Goal: Task Accomplishment & Management: Manage account settings

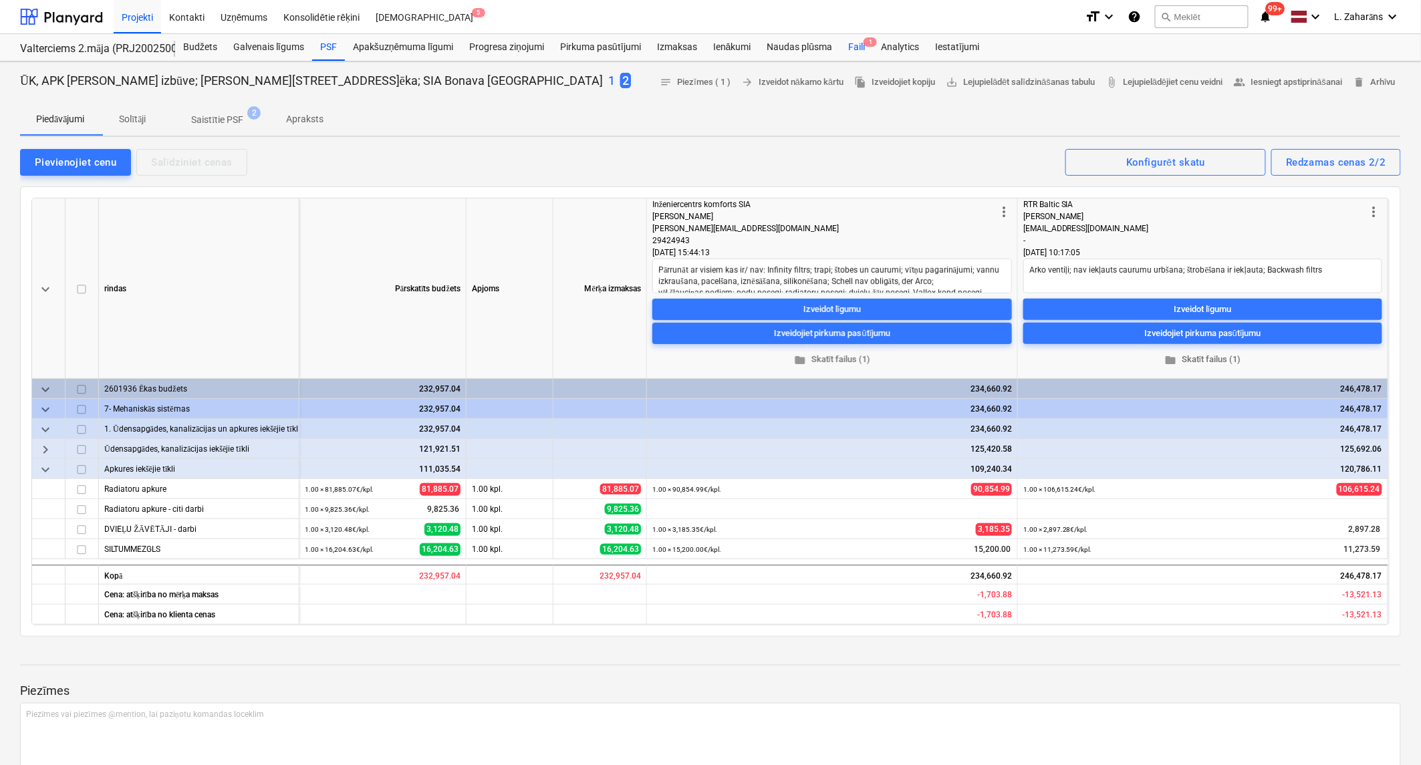
click at [852, 44] on div "Faili 1" at bounding box center [856, 47] width 33 height 27
type textarea "x"
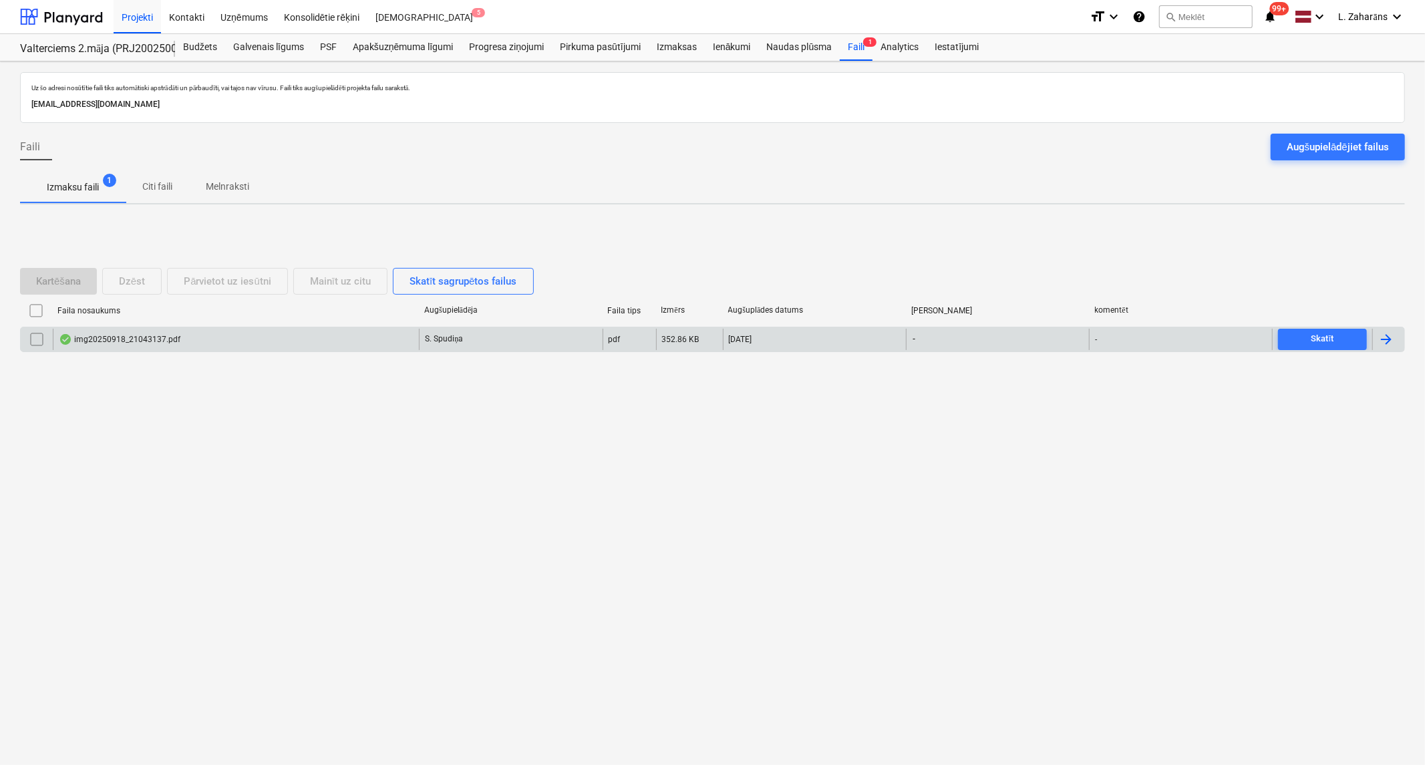
click at [365, 339] on div "img20250918_21043137.pdf" at bounding box center [236, 339] width 366 height 21
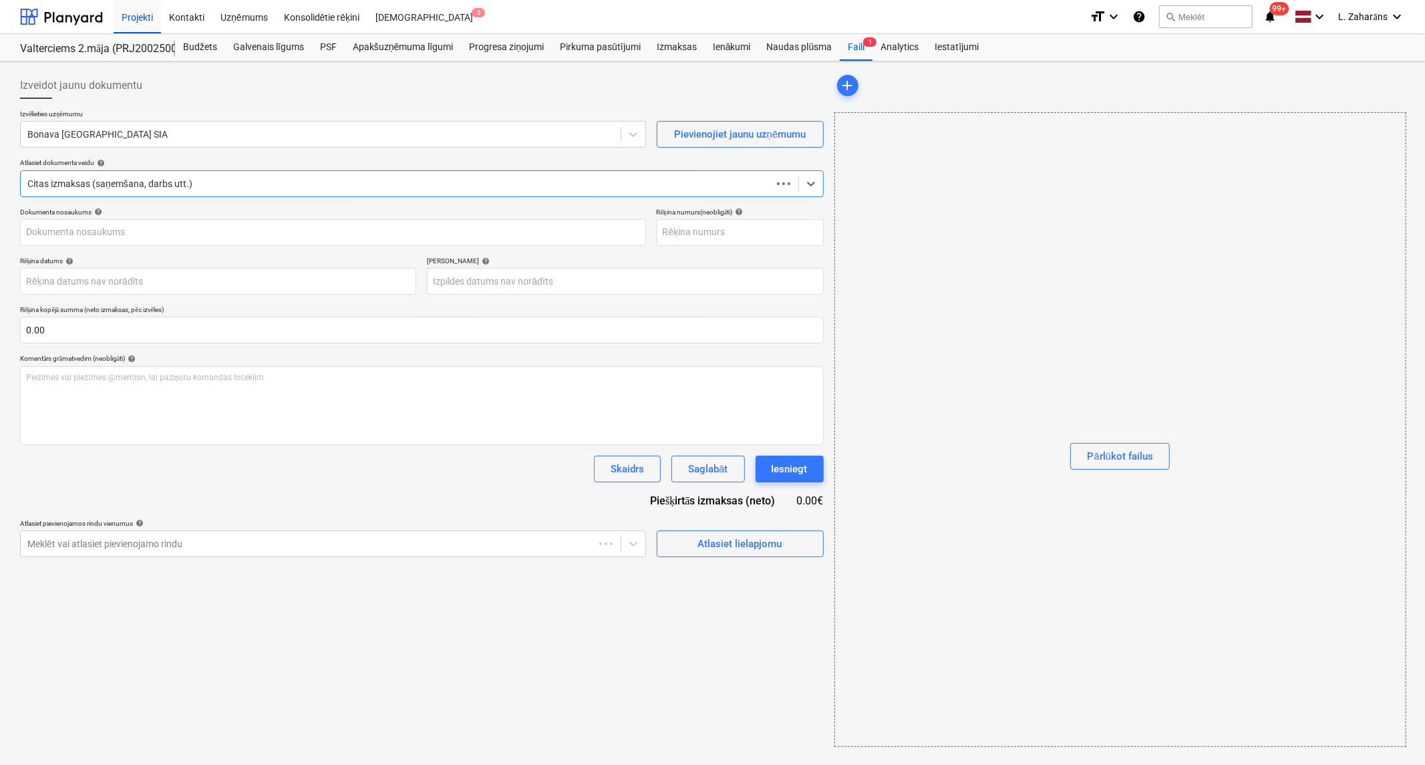
type input "img20250918_21043137.pdf"
drag, startPoint x: 184, startPoint y: 49, endPoint x: 168, endPoint y: 50, distance: 16.1
click at [184, 49] on div "Budžets" at bounding box center [200, 47] width 50 height 27
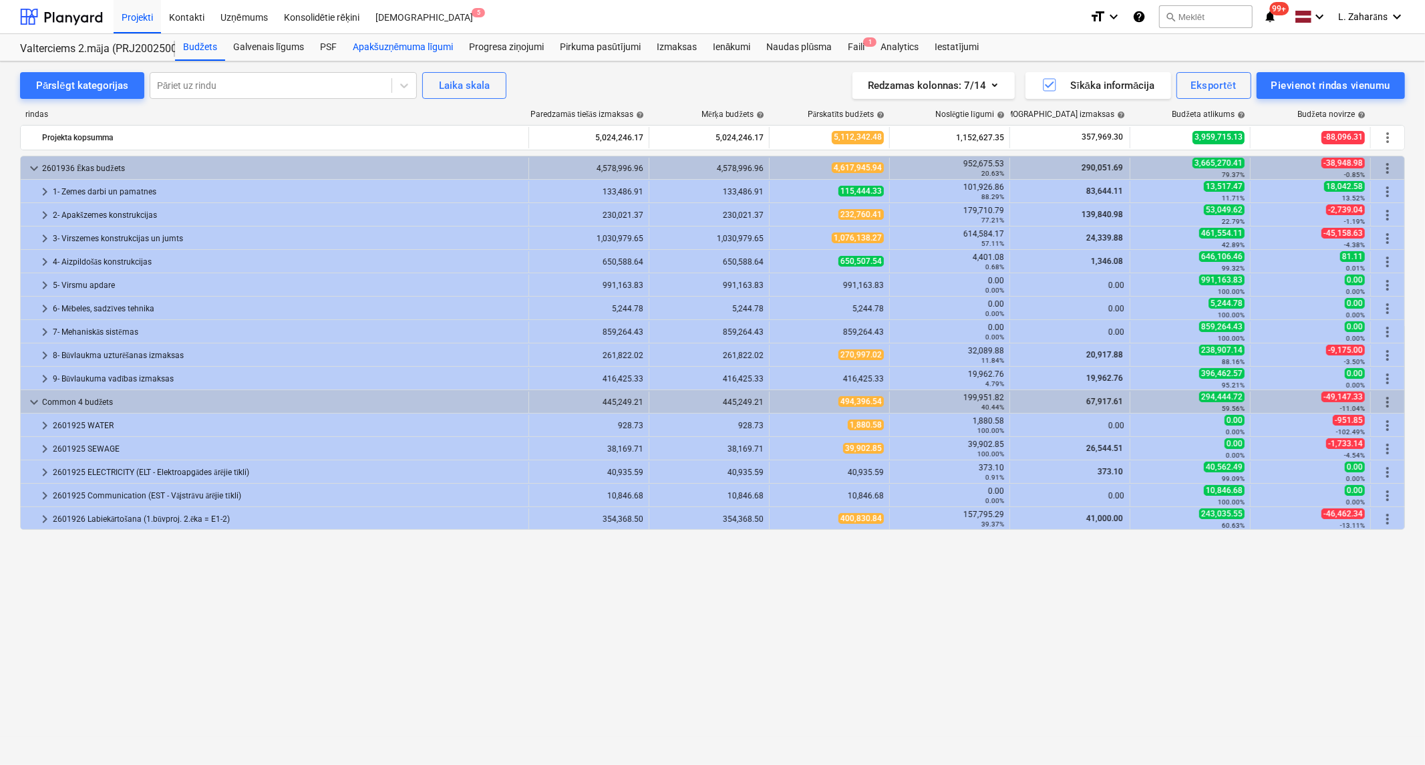
click at [384, 45] on div "Apakšuzņēmuma līgumi" at bounding box center [403, 47] width 116 height 27
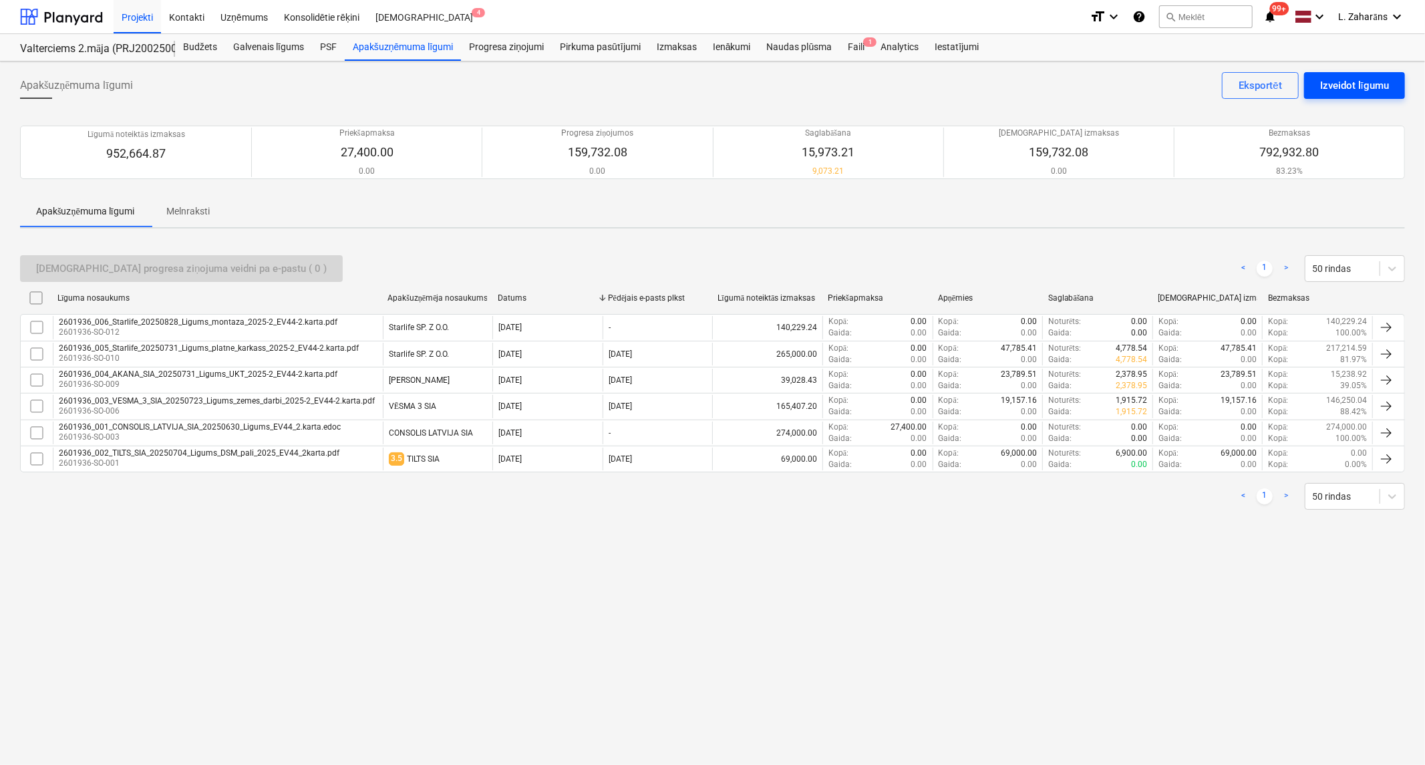
click at [1355, 82] on div "Izveidot līgumu" at bounding box center [1354, 85] width 69 height 17
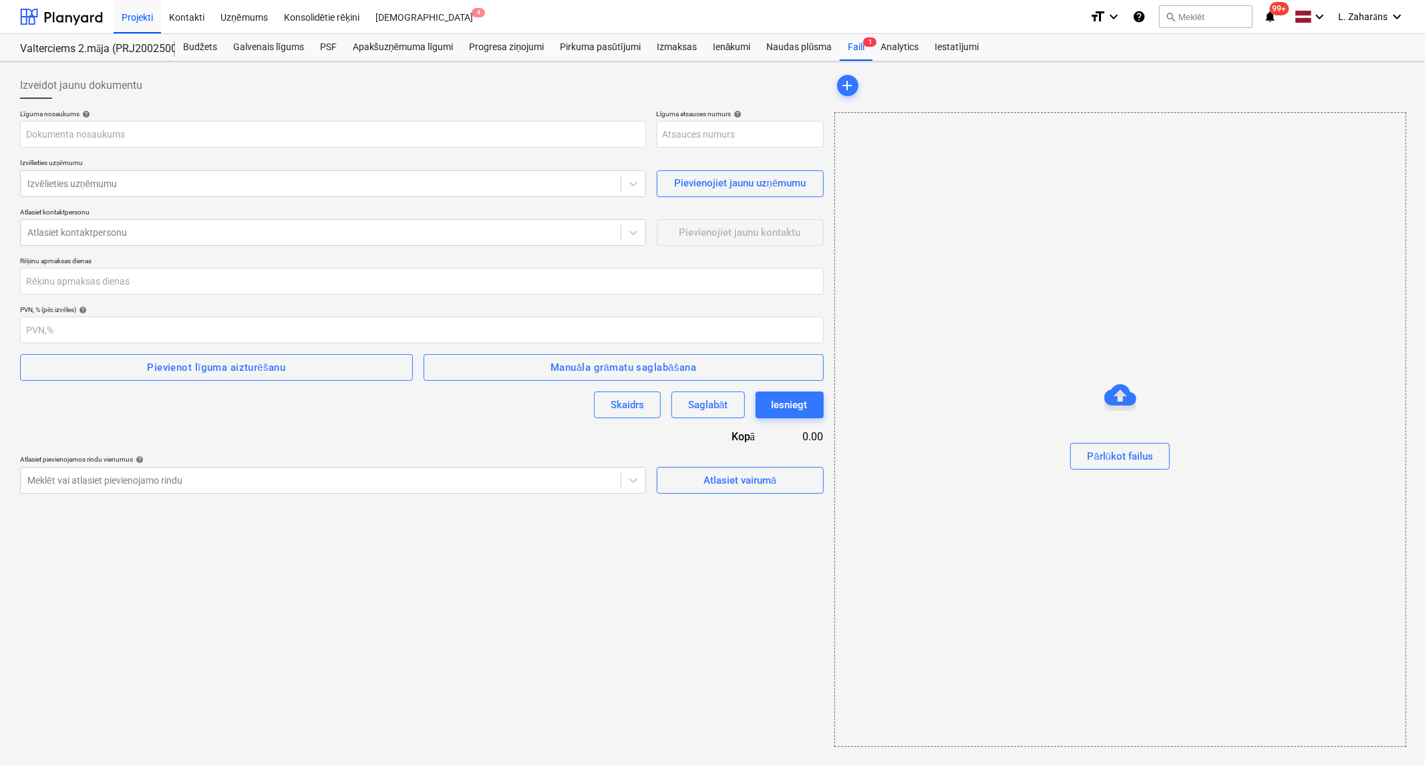
type input "2601936-SO-014"
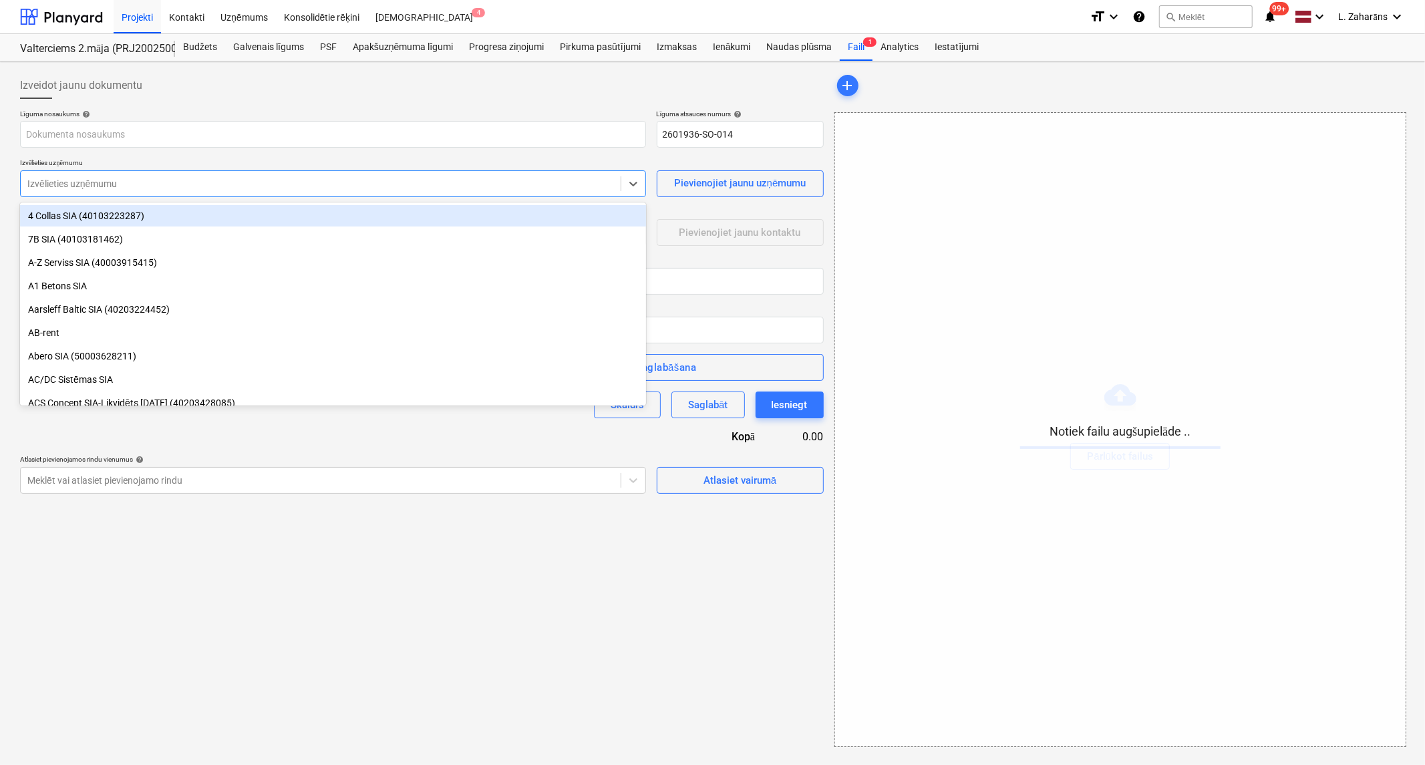
click at [104, 179] on div at bounding box center [320, 183] width 587 height 13
type input "hop"
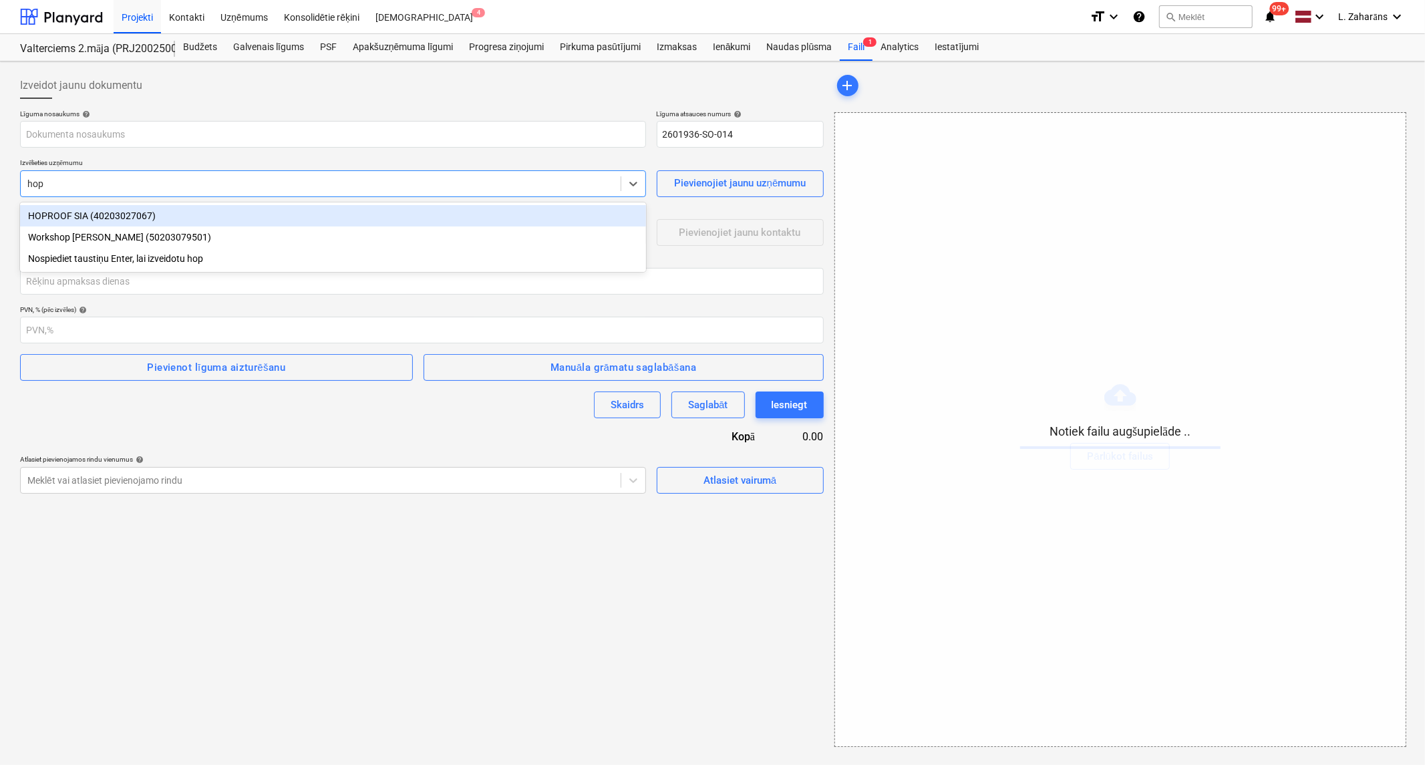
click at [198, 213] on div "HOPROOF SIA (40203027067)" at bounding box center [333, 215] width 626 height 21
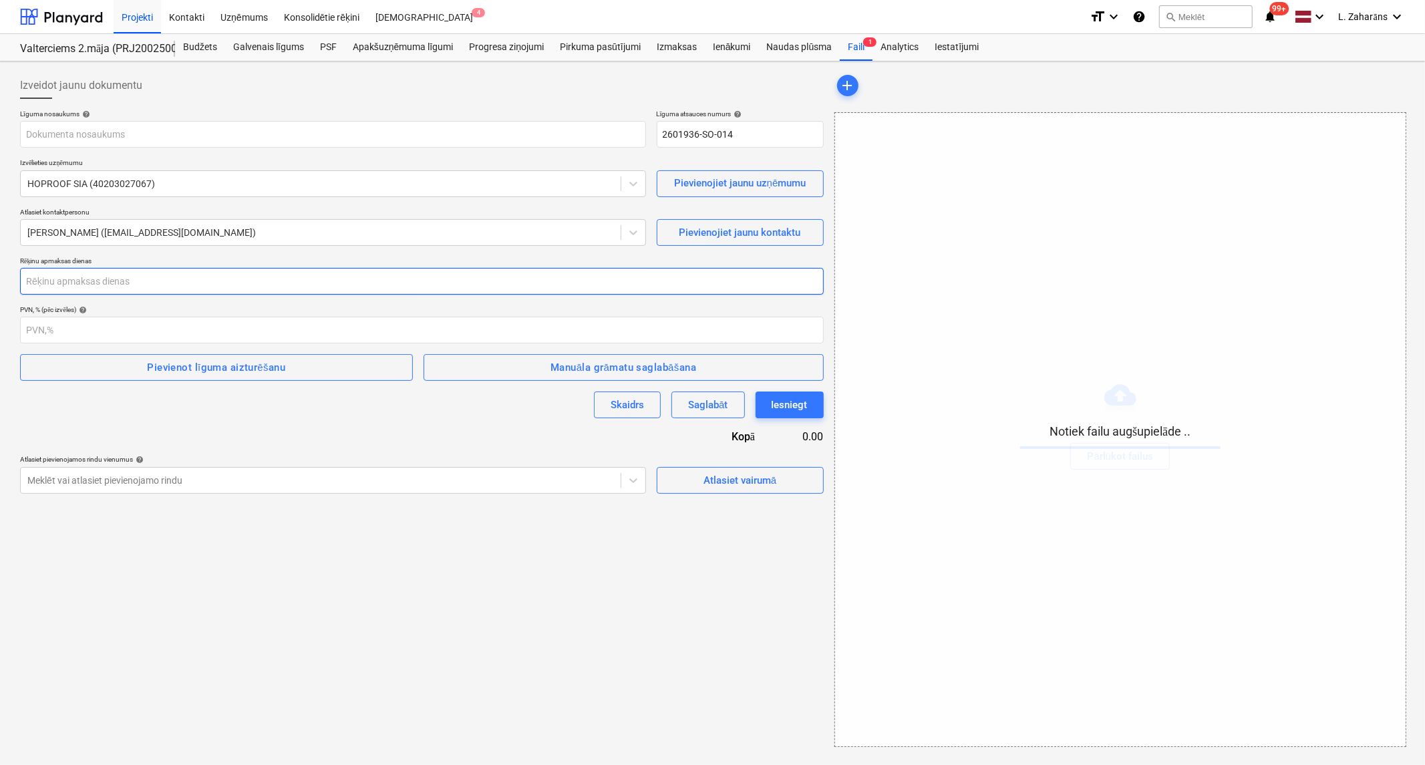
click at [191, 283] on input "number" at bounding box center [422, 281] width 804 height 27
type input "14"
click at [261, 370] on div "Pievienot līguma aizturēšanu" at bounding box center [216, 367] width 138 height 17
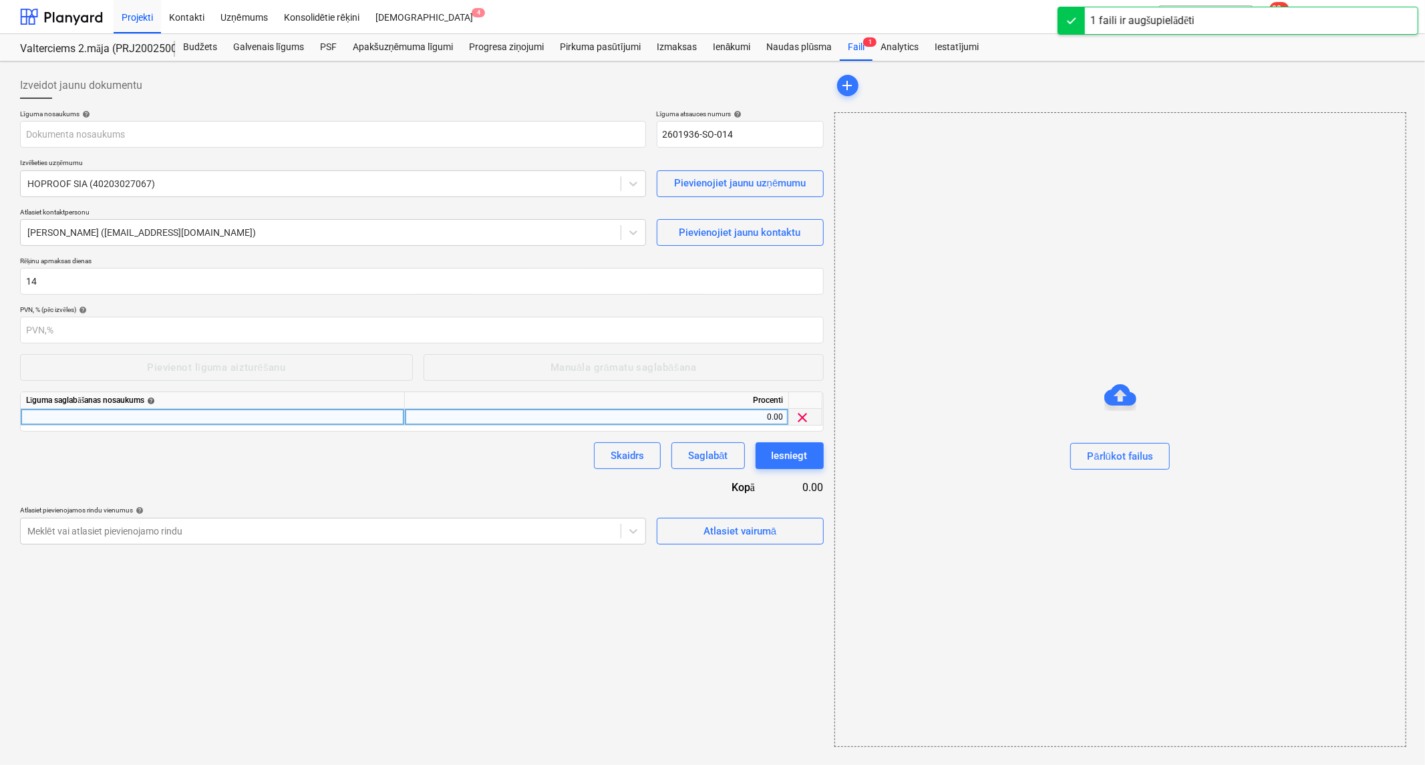
click at [486, 420] on div "0.00" at bounding box center [596, 417] width 373 height 17
type input "2601936_007_HOPROOF_SIA_20250918_Ligums_hidroizolacija_2025-2_EV44-2.karta.pdf"
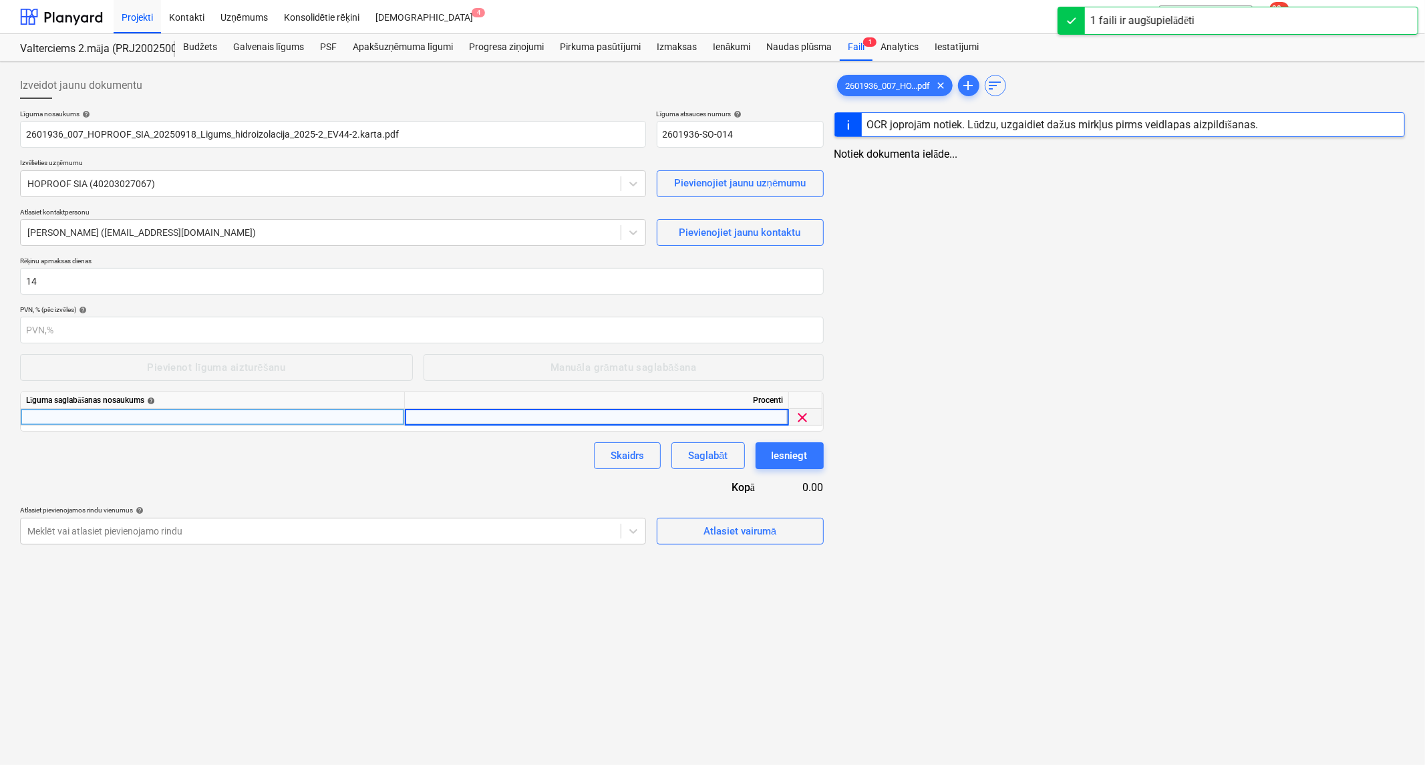
type input "5"
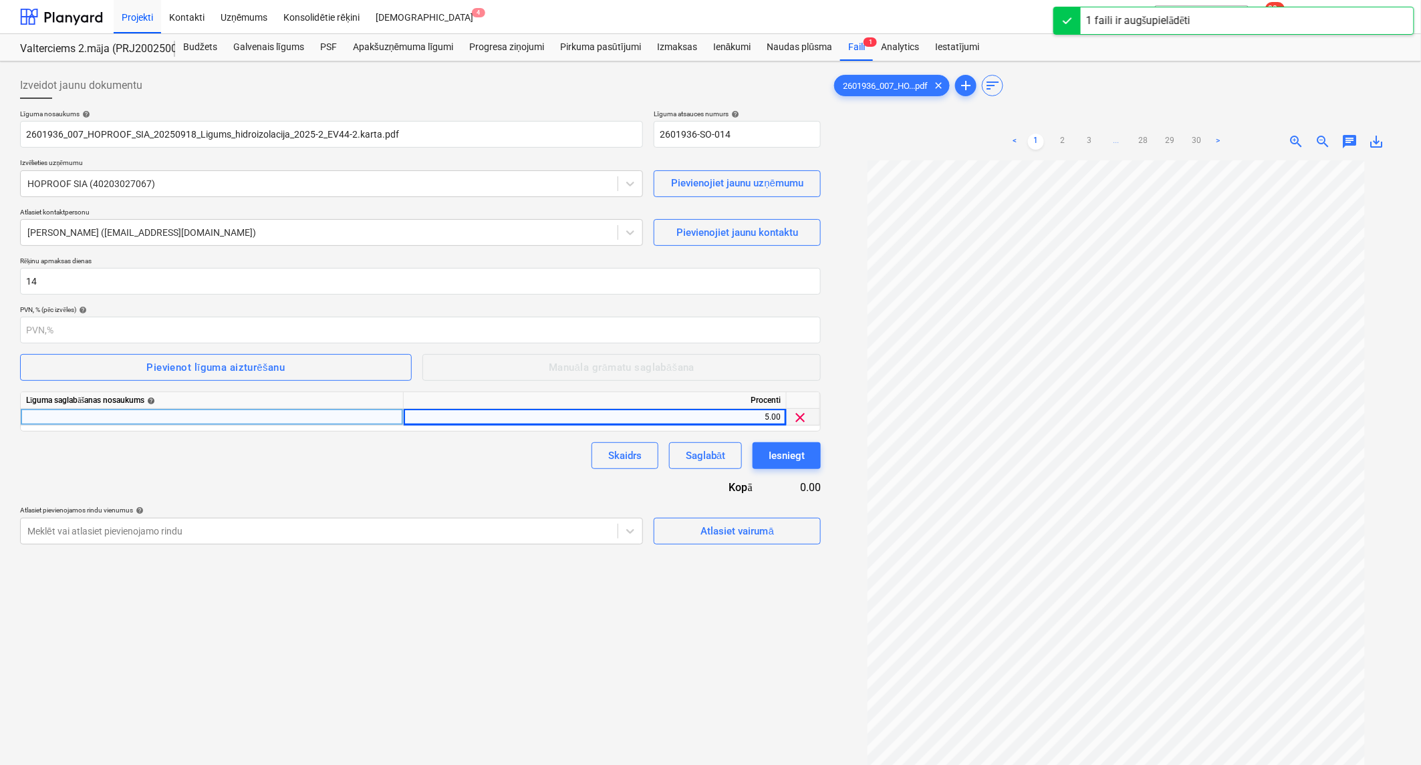
click at [352, 414] on div at bounding box center [212, 417] width 383 height 17
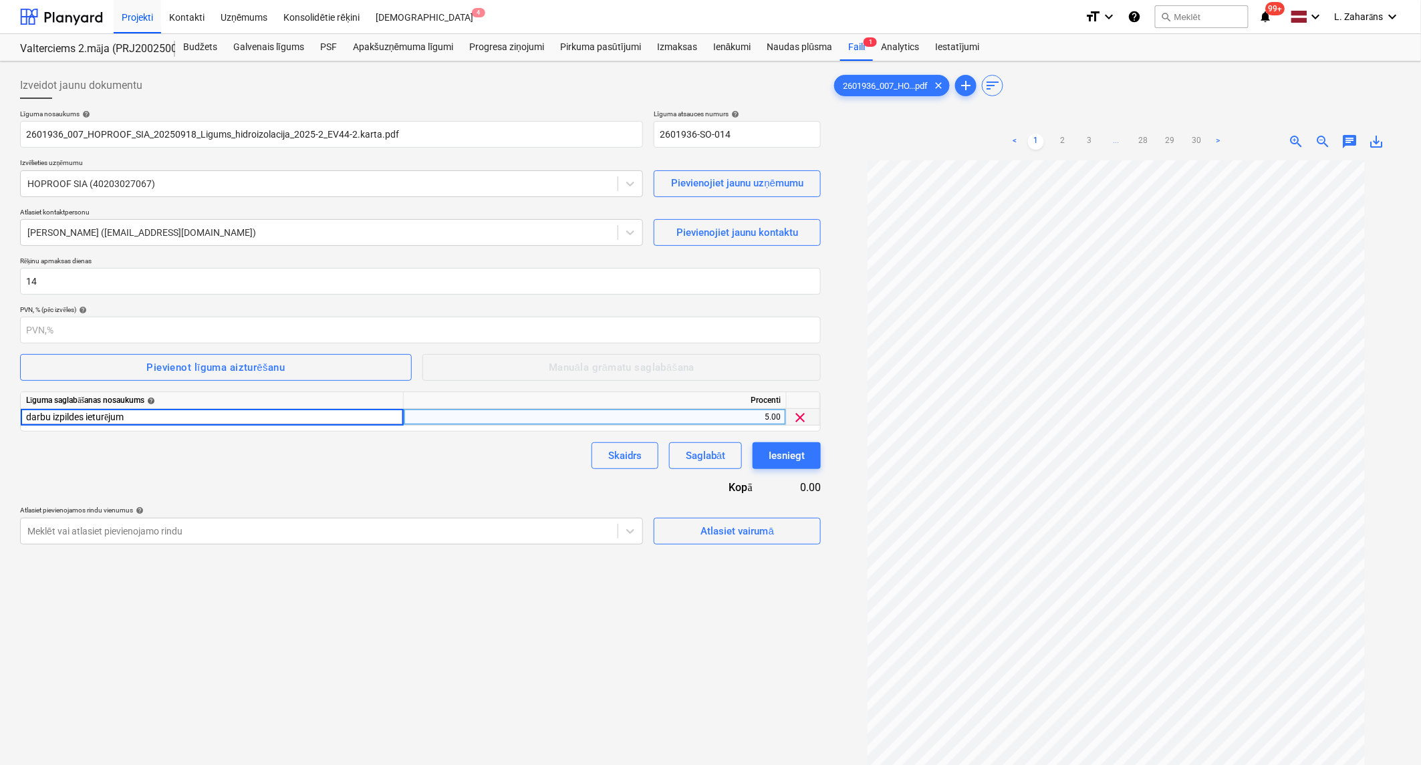
type input "darbu izpildes ieturējums"
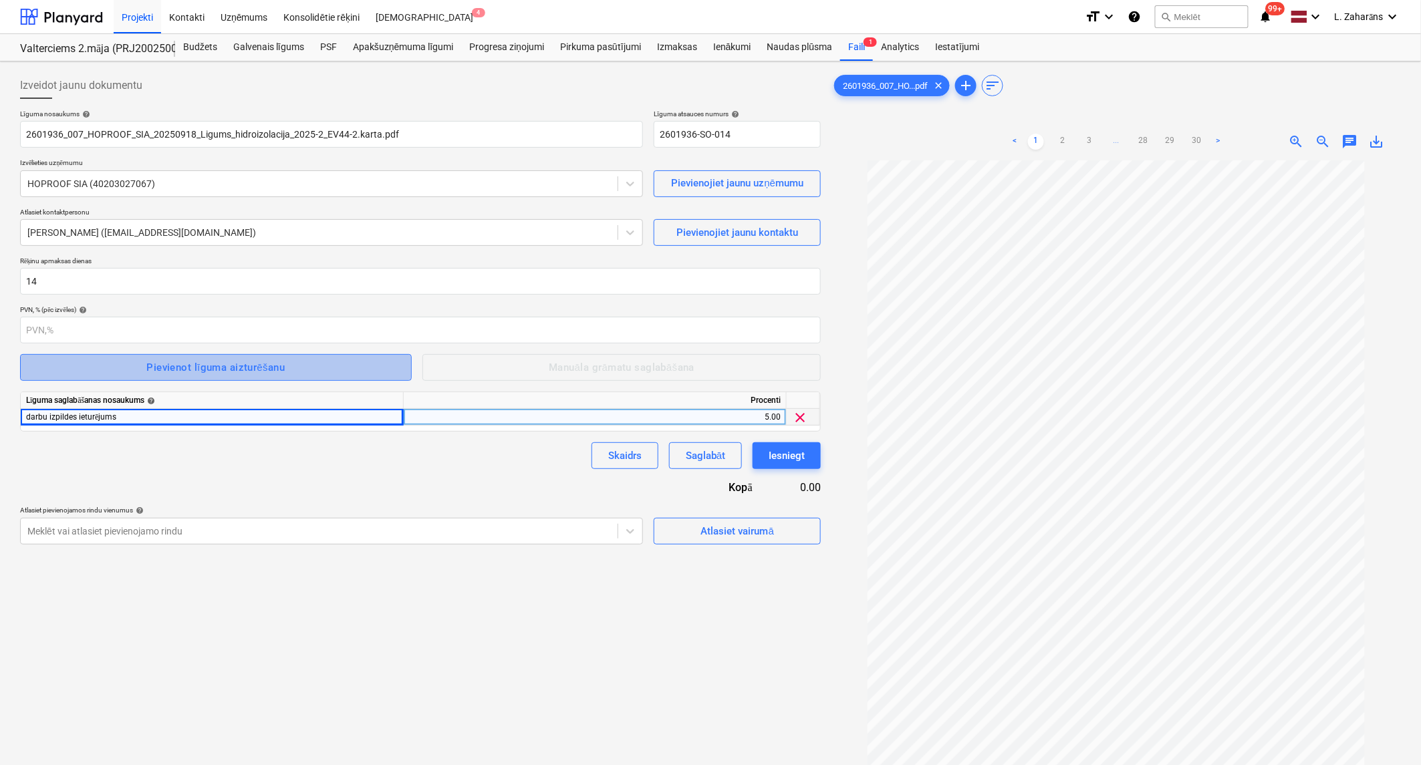
click at [343, 371] on span "Pievienot līguma aizturēšanu" at bounding box center [216, 367] width 362 height 17
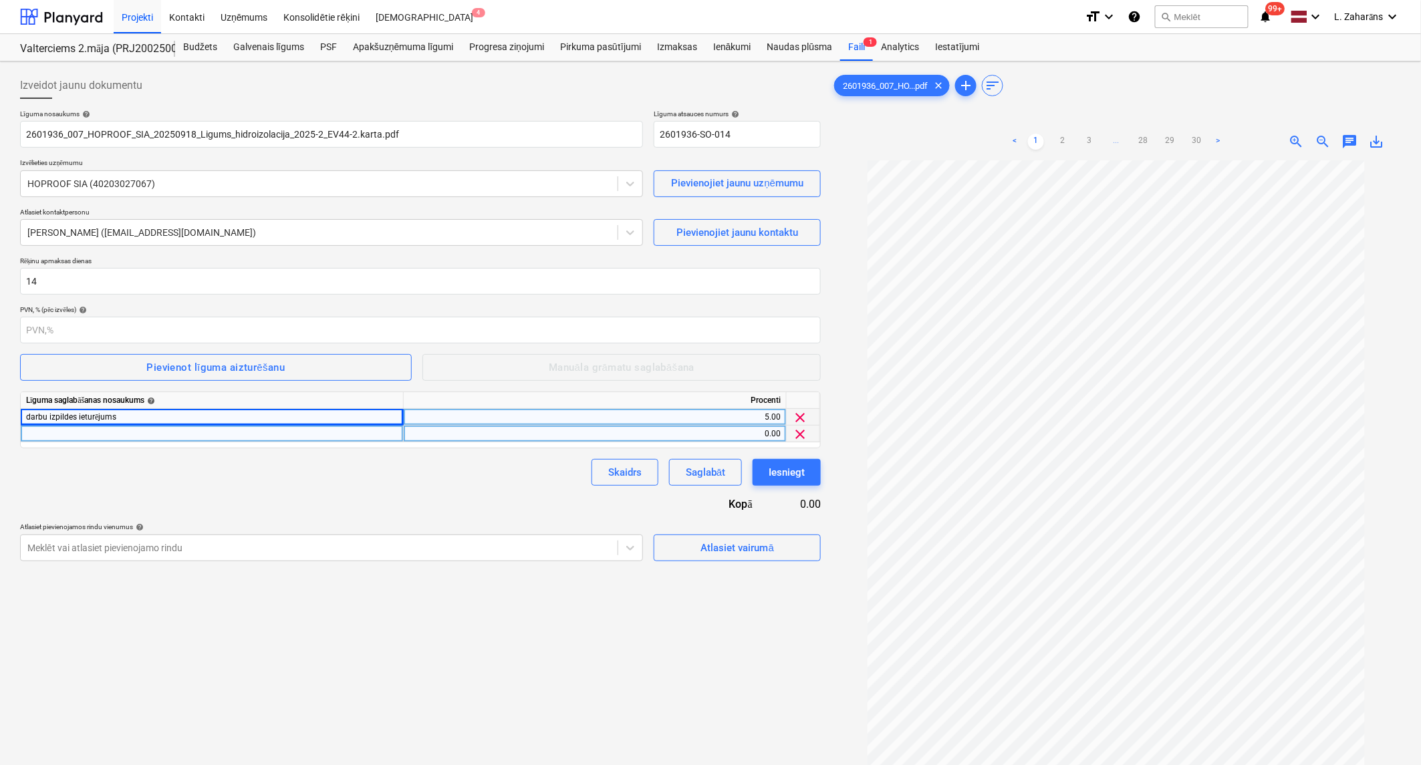
click at [627, 436] on div "0.00" at bounding box center [595, 434] width 372 height 17
type input "5"
click at [163, 434] on div at bounding box center [212, 434] width 383 height 17
type input "garantijas laika ieturējums"
click at [115, 460] on div "Skaidrs Saglabāt Iesniegt" at bounding box center [420, 472] width 801 height 27
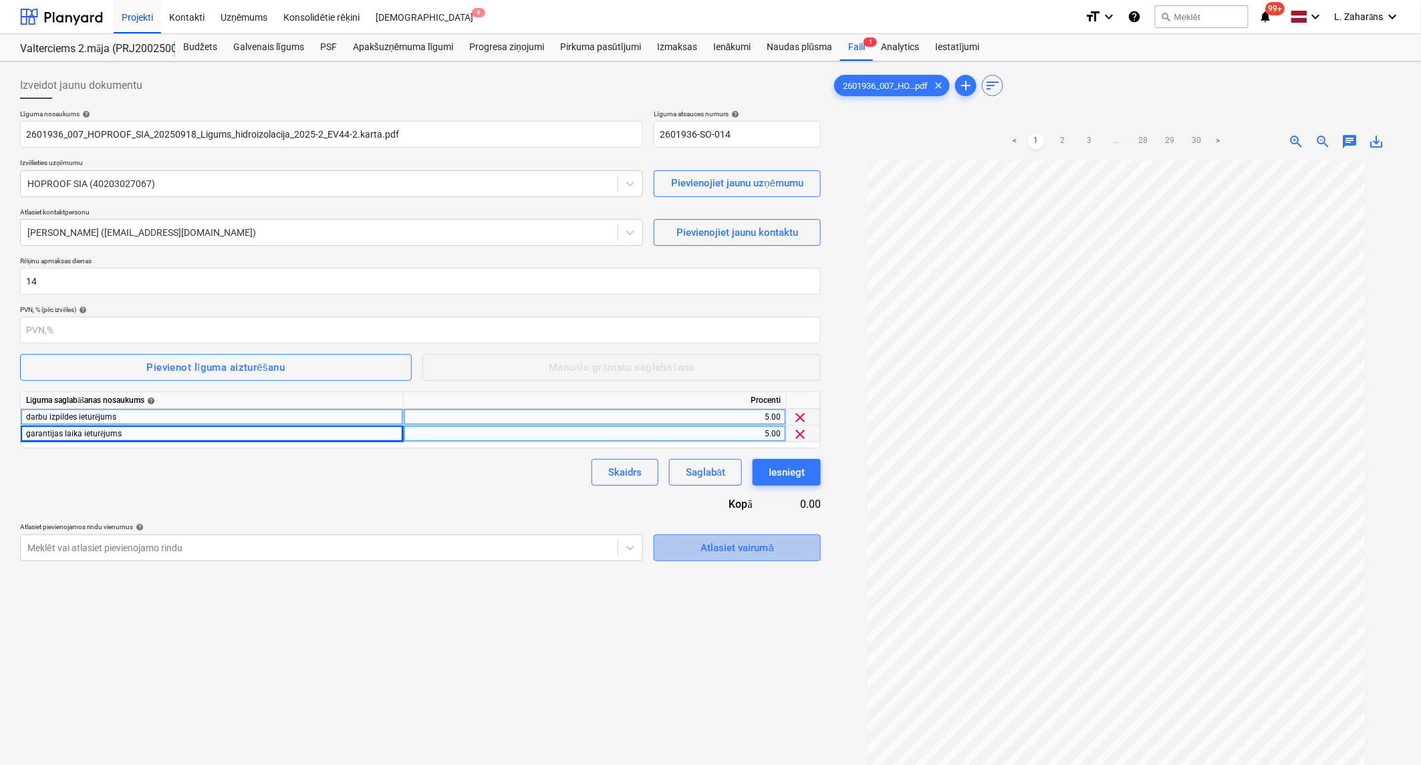
click at [752, 551] on div "Atlasiet vairumā" at bounding box center [737, 547] width 73 height 17
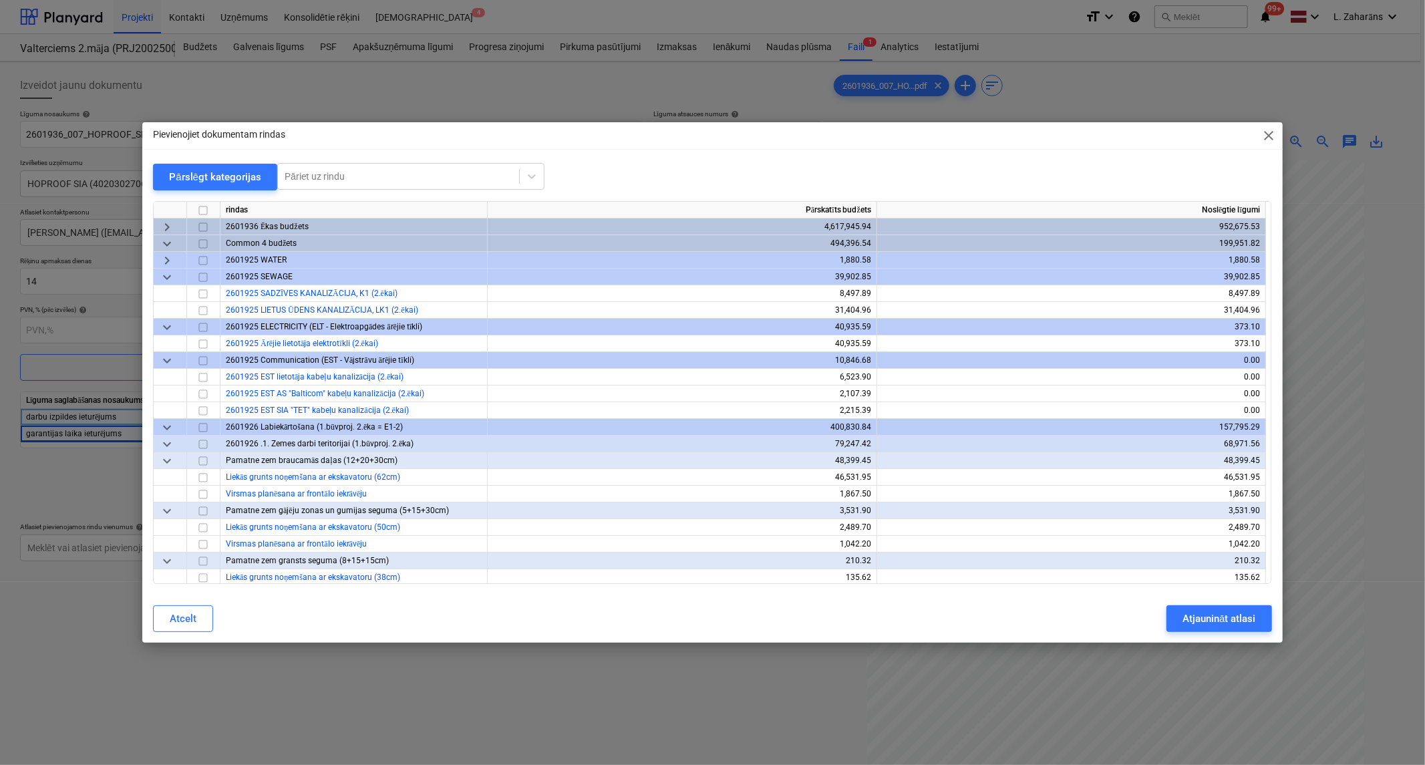
click at [166, 224] on span "keyboard_arrow_right" at bounding box center [167, 227] width 16 height 16
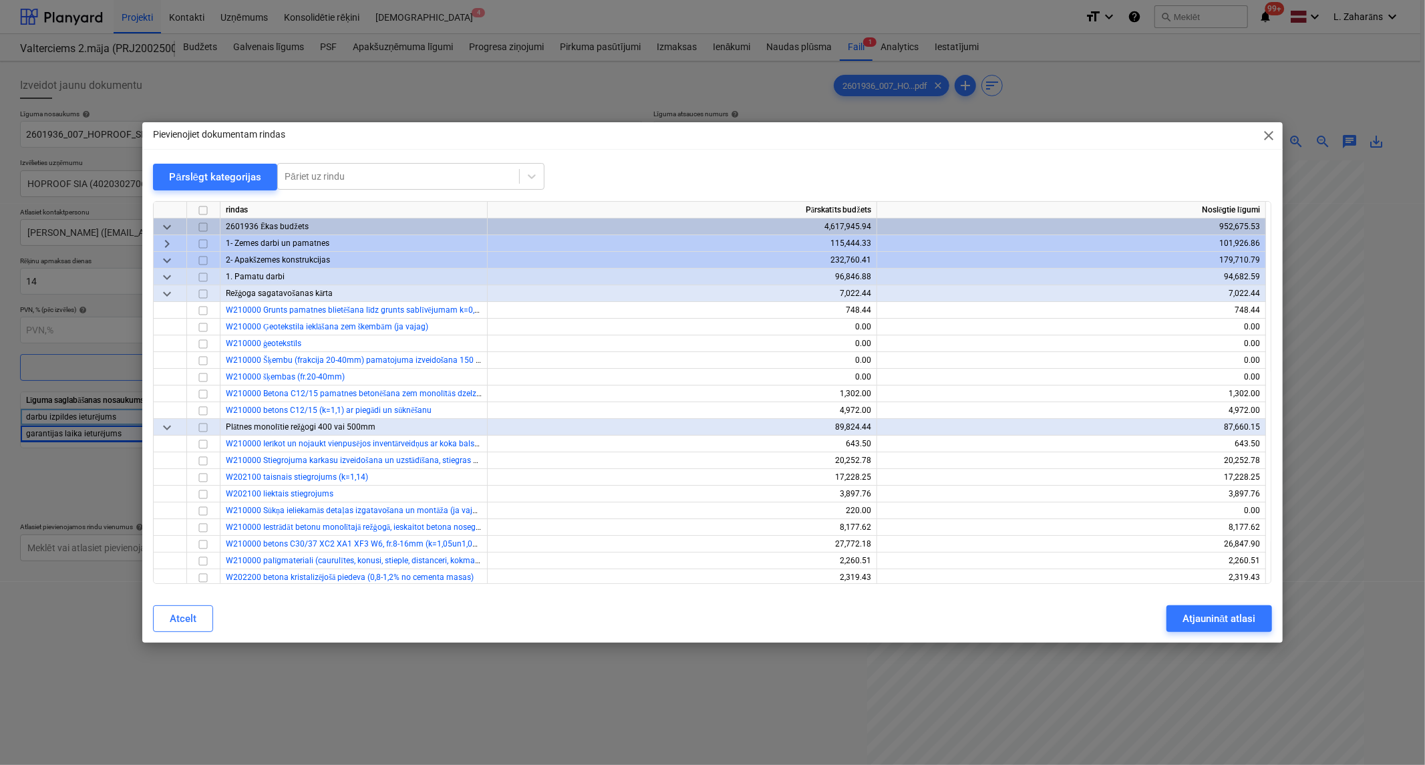
click at [166, 238] on span "keyboard_arrow_right" at bounding box center [167, 244] width 16 height 16
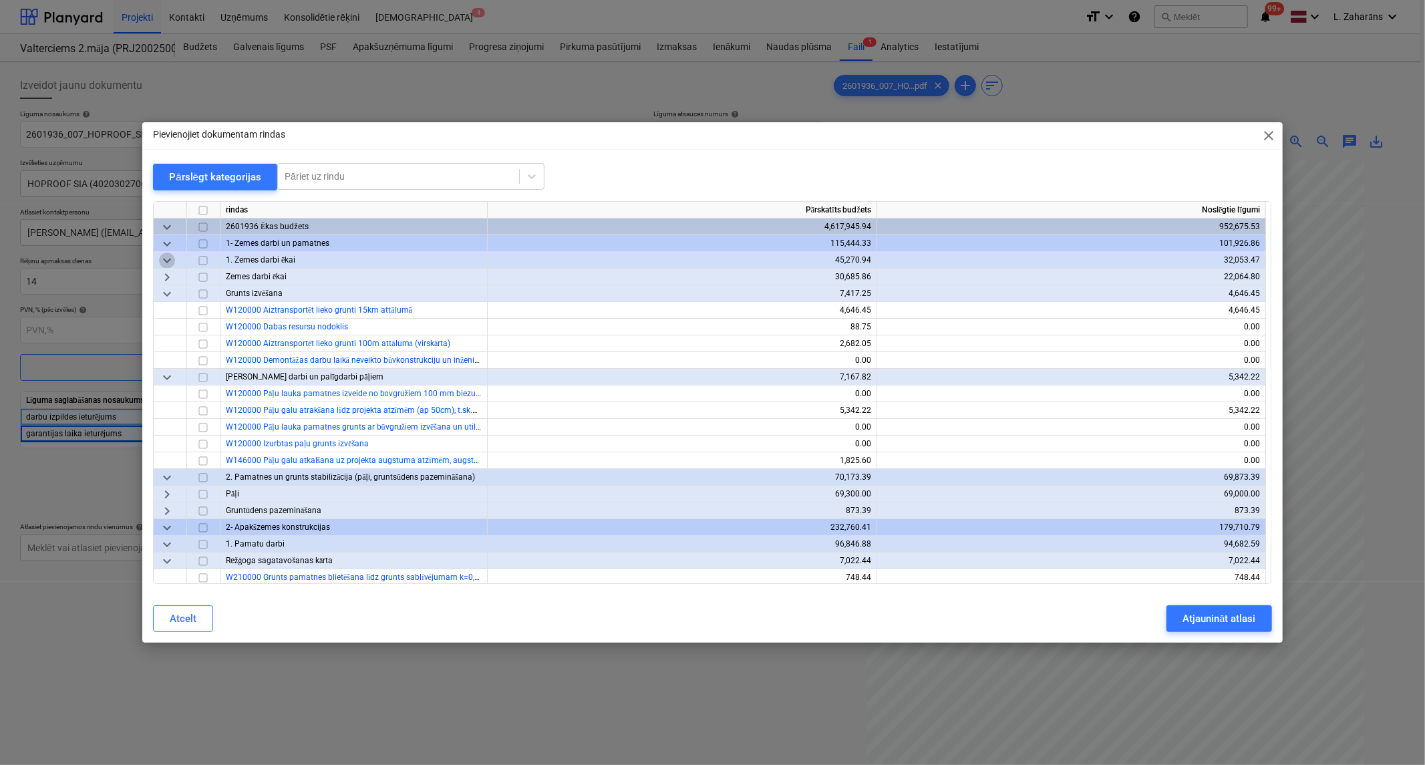
click at [165, 258] on span "keyboard_arrow_down" at bounding box center [167, 261] width 16 height 16
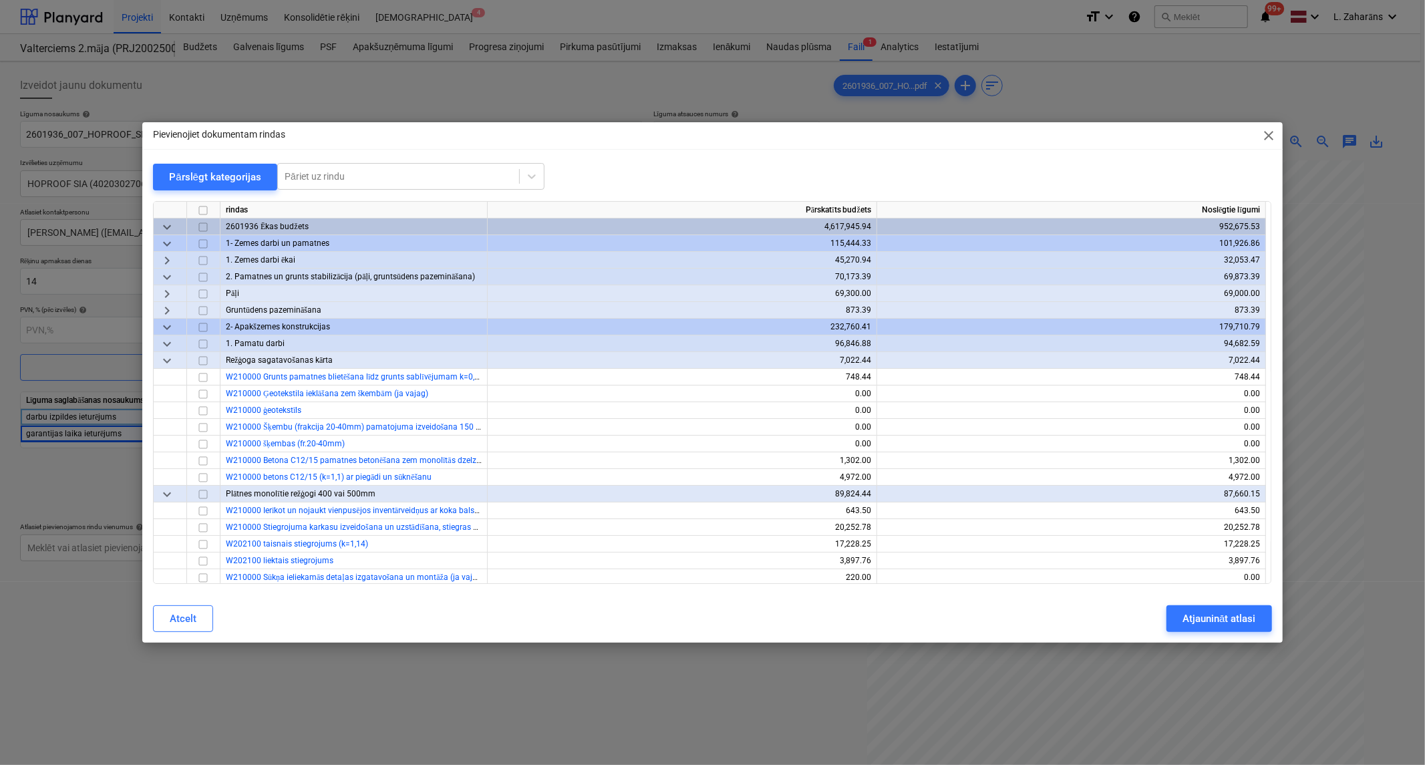
click at [168, 342] on span "keyboard_arrow_down" at bounding box center [167, 344] width 16 height 16
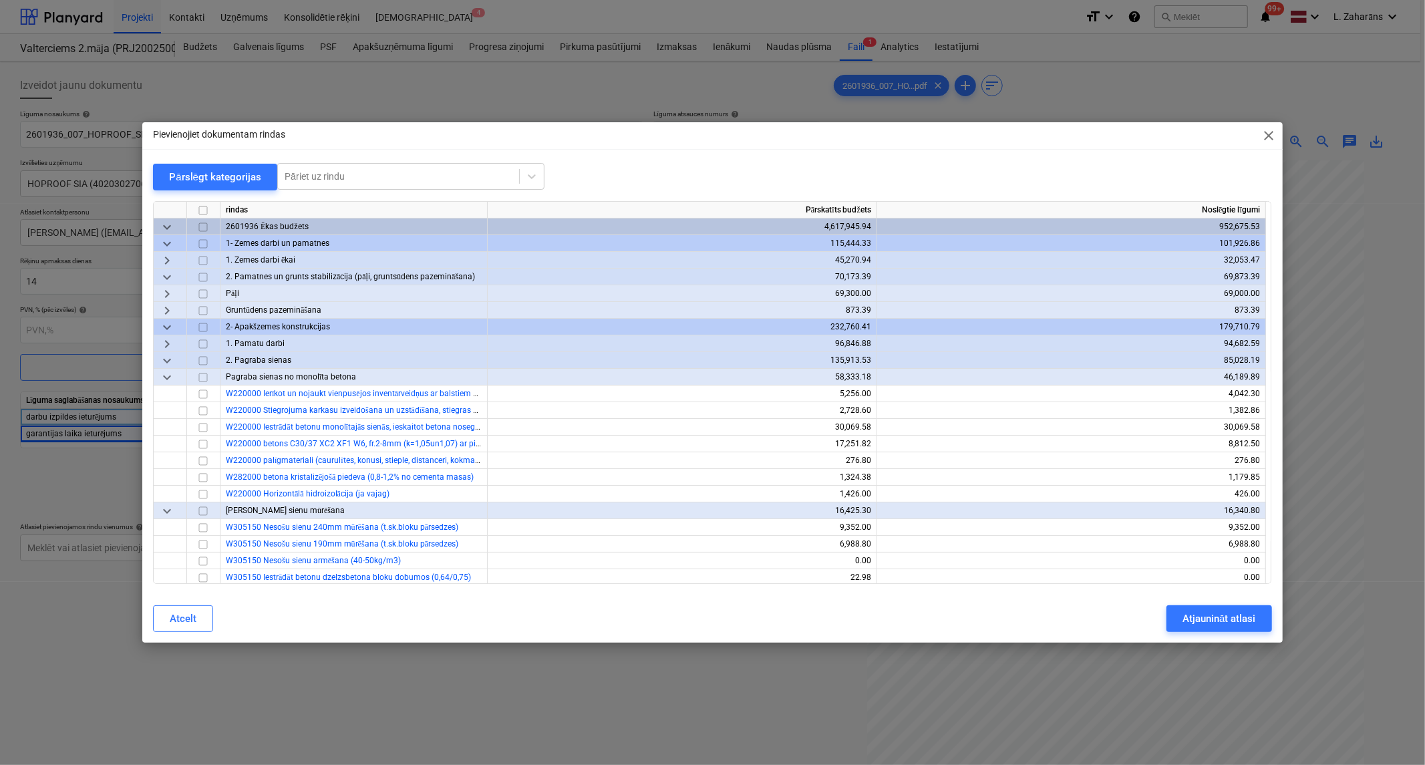
click at [171, 378] on span "keyboard_arrow_down" at bounding box center [167, 378] width 16 height 16
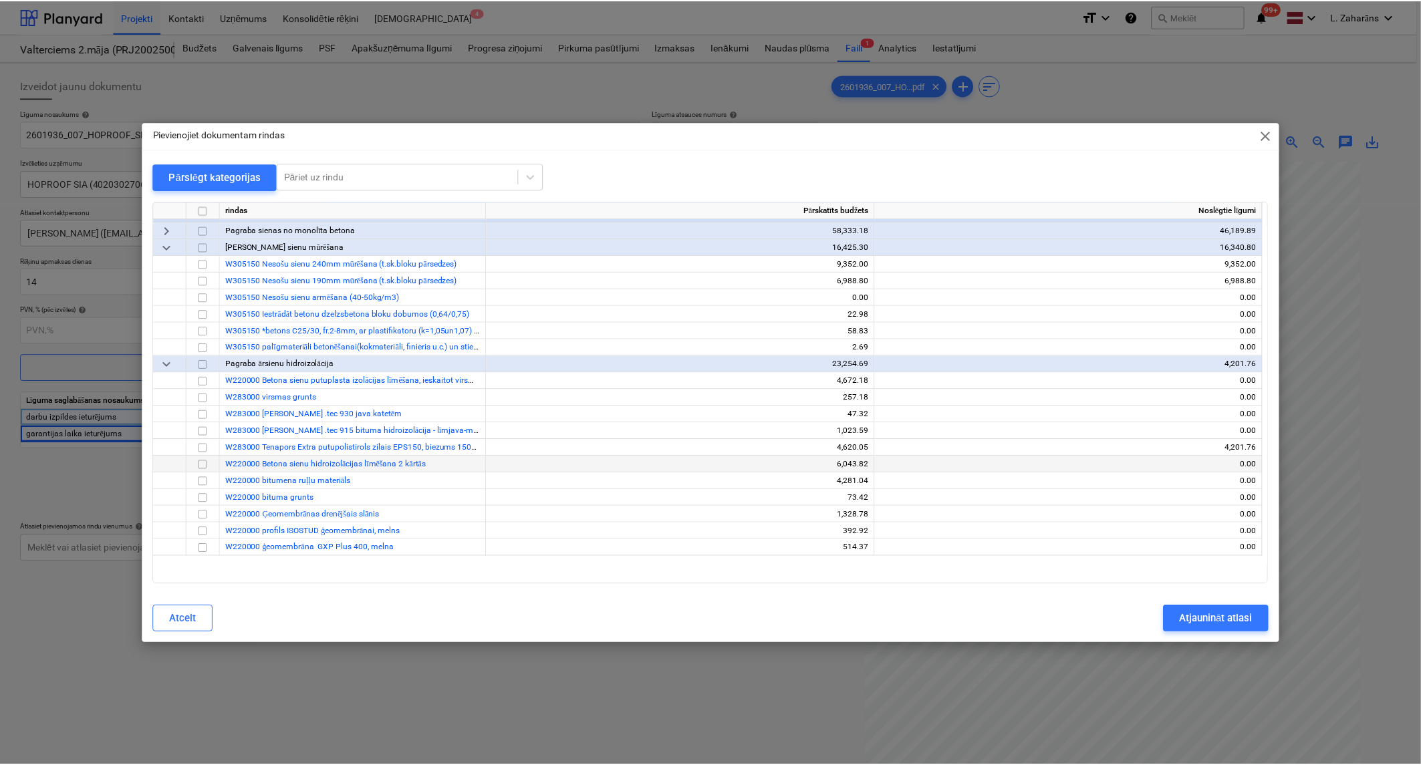
scroll to position [148, 0]
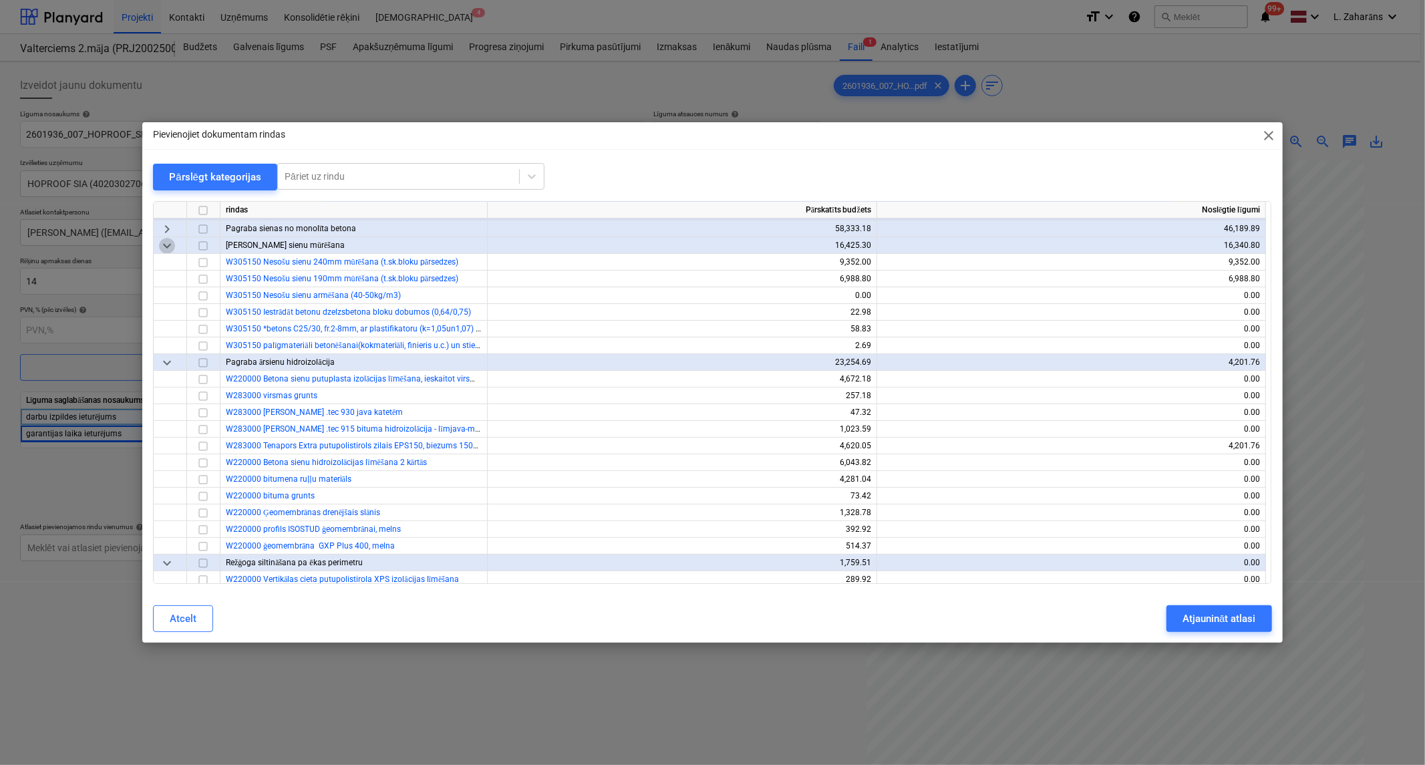
click at [164, 245] on span "keyboard_arrow_down" at bounding box center [167, 246] width 16 height 16
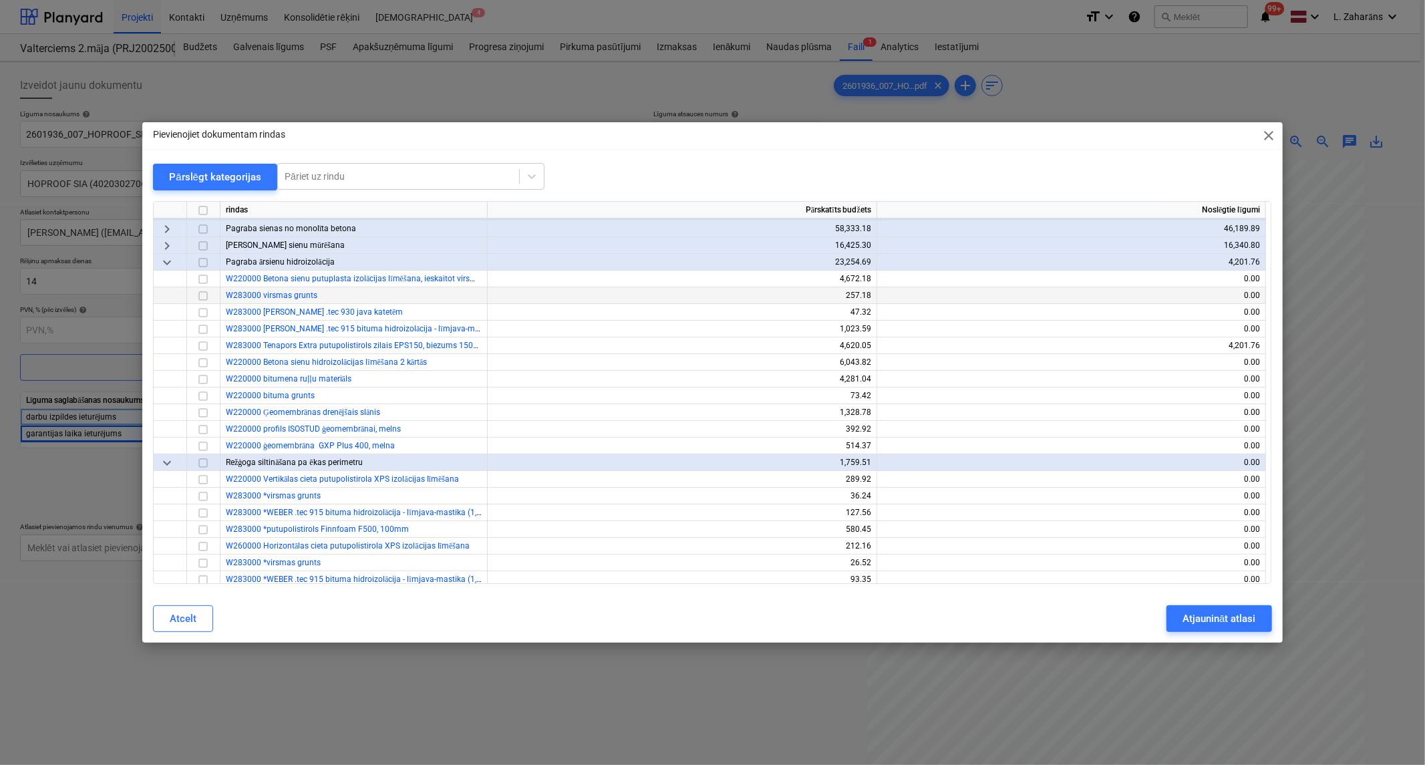
click at [200, 295] on input "checkbox" at bounding box center [203, 296] width 16 height 16
click at [207, 319] on input "checkbox" at bounding box center [203, 313] width 16 height 16
click at [205, 327] on input "checkbox" at bounding box center [203, 329] width 16 height 16
click at [205, 365] on input "checkbox" at bounding box center [203, 363] width 16 height 16
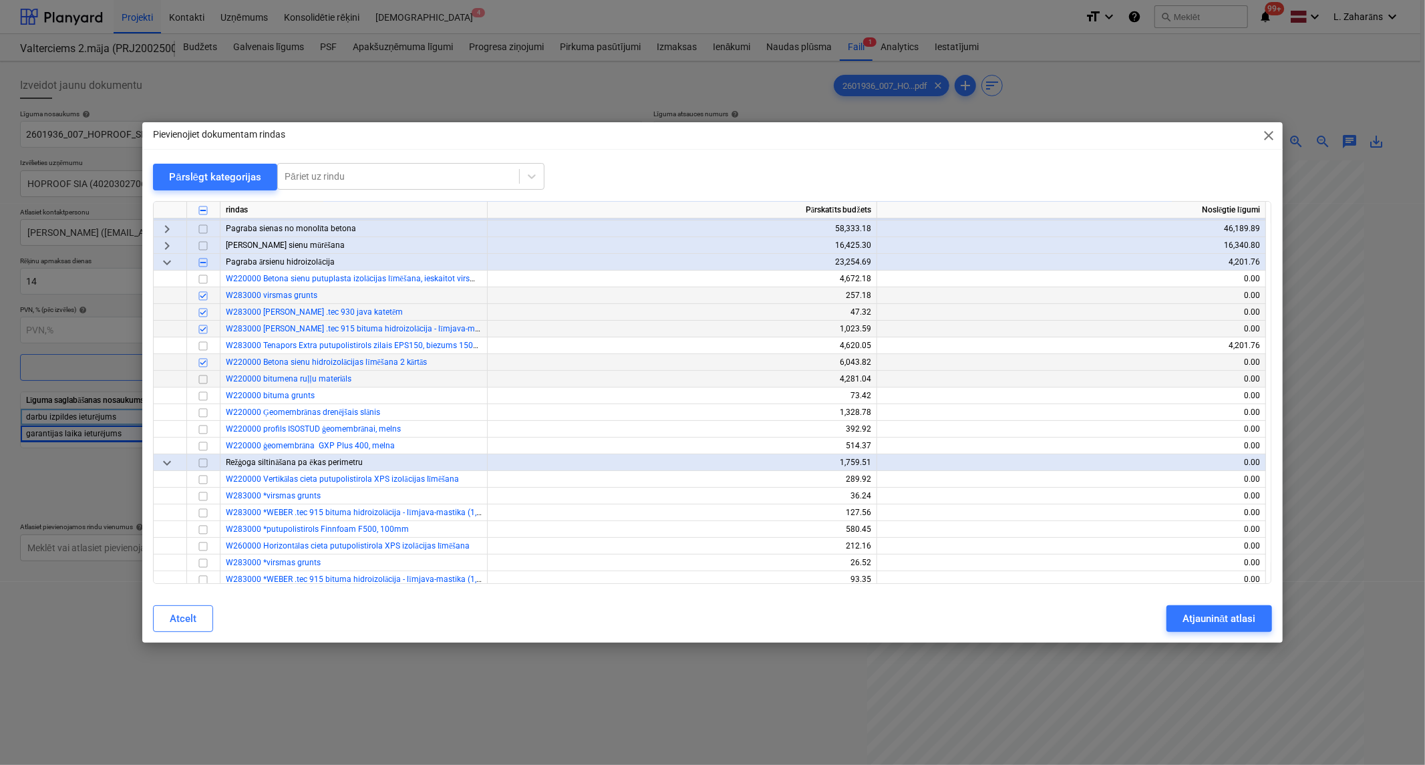
click at [199, 376] on input "checkbox" at bounding box center [203, 380] width 16 height 16
click at [197, 391] on input "checkbox" at bounding box center [203, 396] width 16 height 16
click at [1204, 617] on div "Atjaunināt atlasi" at bounding box center [1219, 618] width 73 height 17
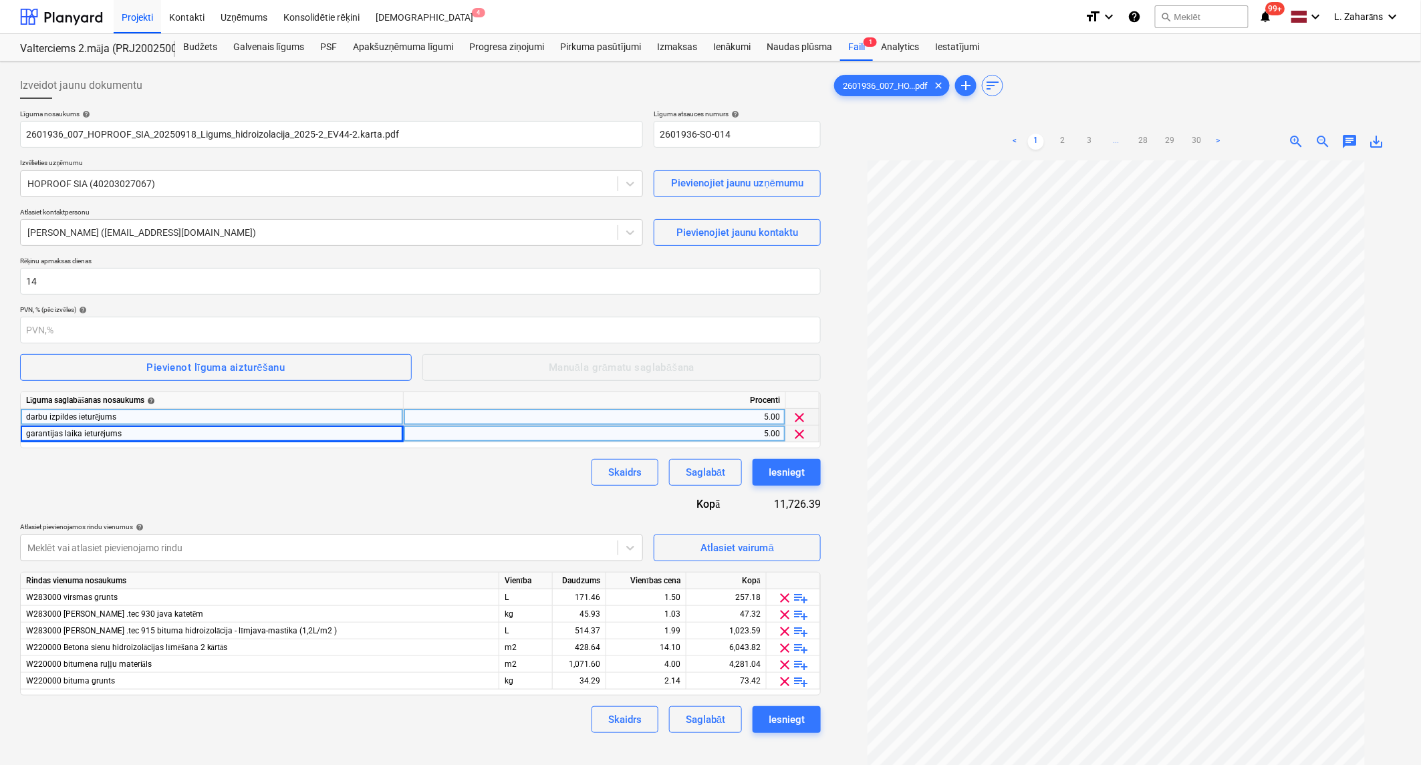
click at [1092, 138] on link "3" at bounding box center [1089, 142] width 16 height 16
click at [1103, 137] on link "4" at bounding box center [1103, 142] width 16 height 16
click at [1114, 141] on link "5" at bounding box center [1116, 142] width 16 height 16
click at [1295, 138] on span "zoom_in" at bounding box center [1296, 142] width 16 height 16
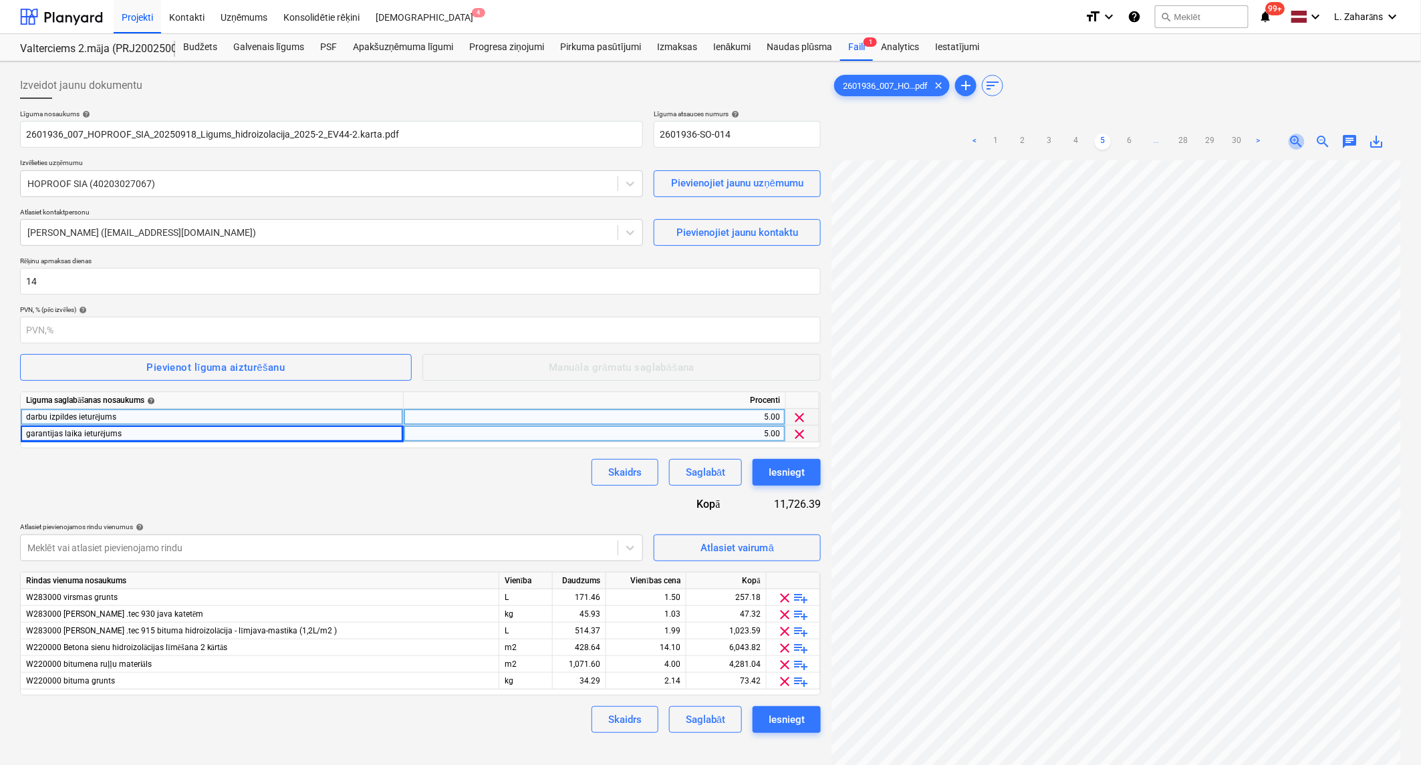
click at [1295, 138] on span "zoom_in" at bounding box center [1296, 142] width 16 height 16
click at [1298, 135] on span "zoom_in" at bounding box center [1296, 142] width 16 height 16
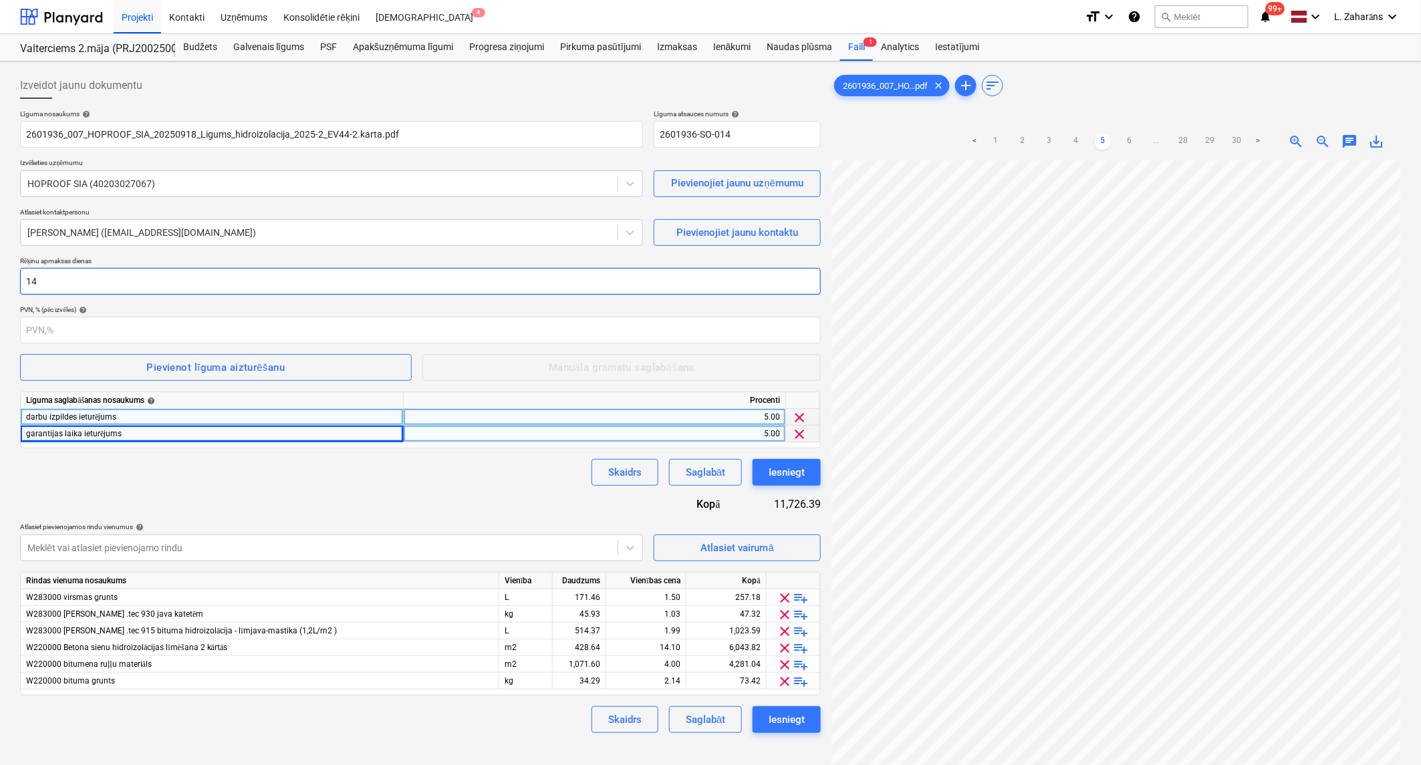
scroll to position [27, 402]
click at [714, 612] on div "47.32" at bounding box center [726, 614] width 69 height 17
type input "604.1"
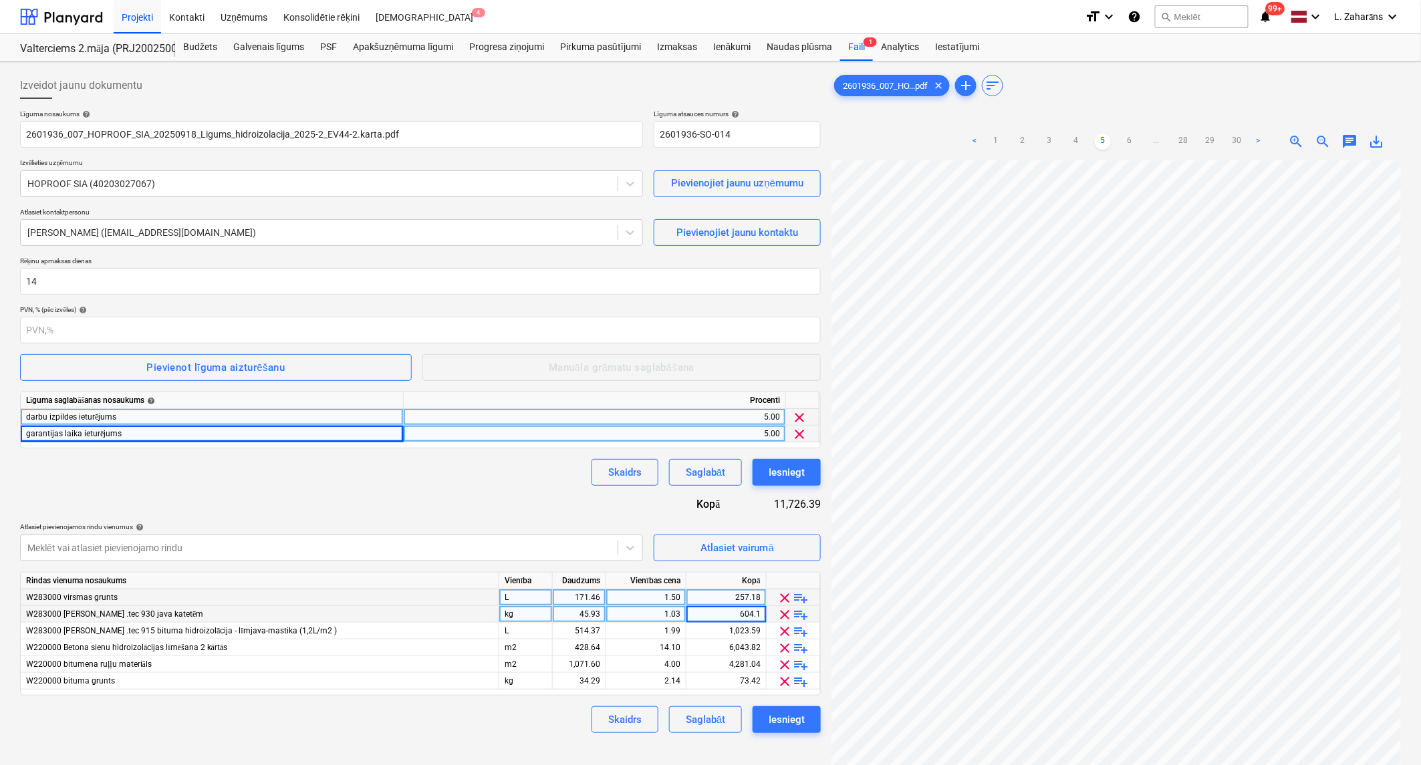
click at [710, 597] on div "257.18" at bounding box center [726, 597] width 69 height 17
click at [789, 630] on span "clear" at bounding box center [785, 631] width 16 height 16
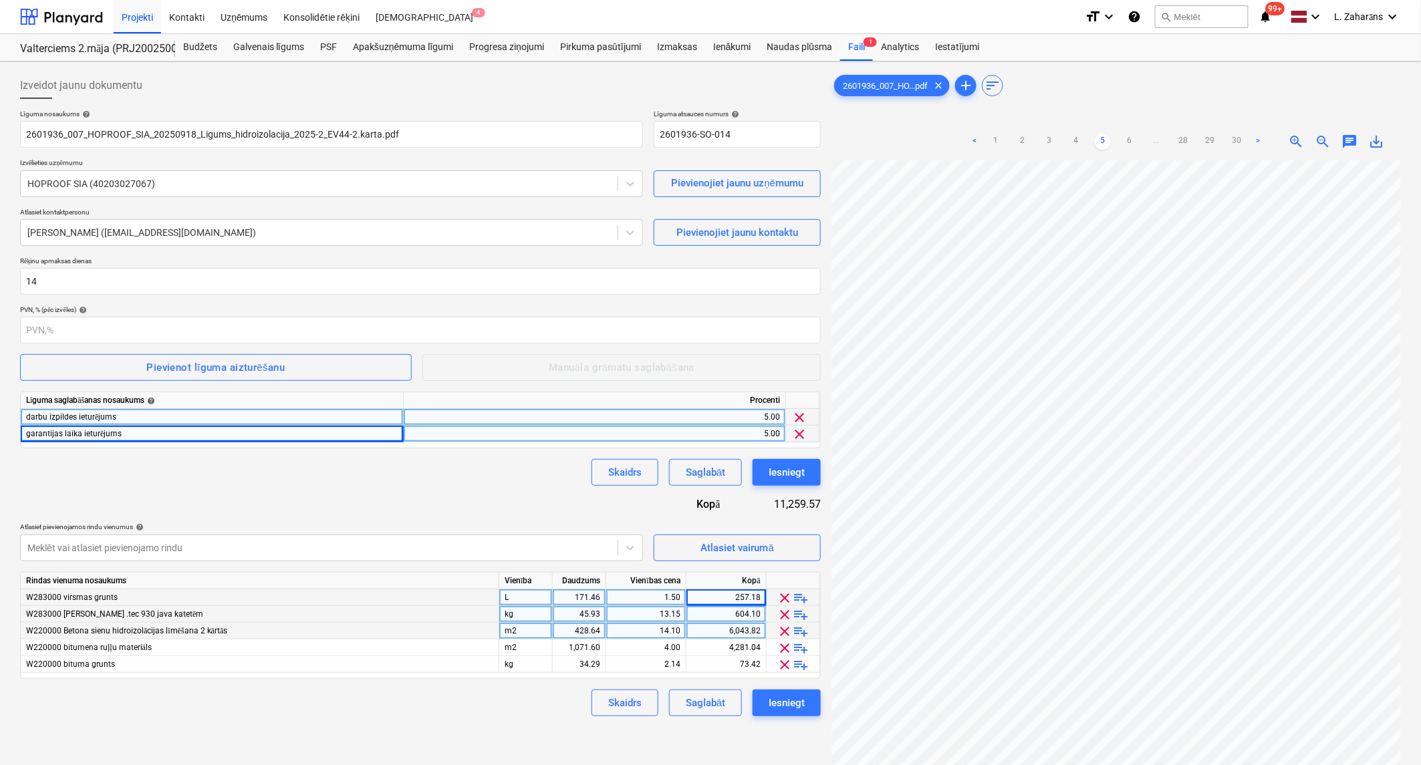
click at [786, 662] on span "clear" at bounding box center [785, 665] width 16 height 16
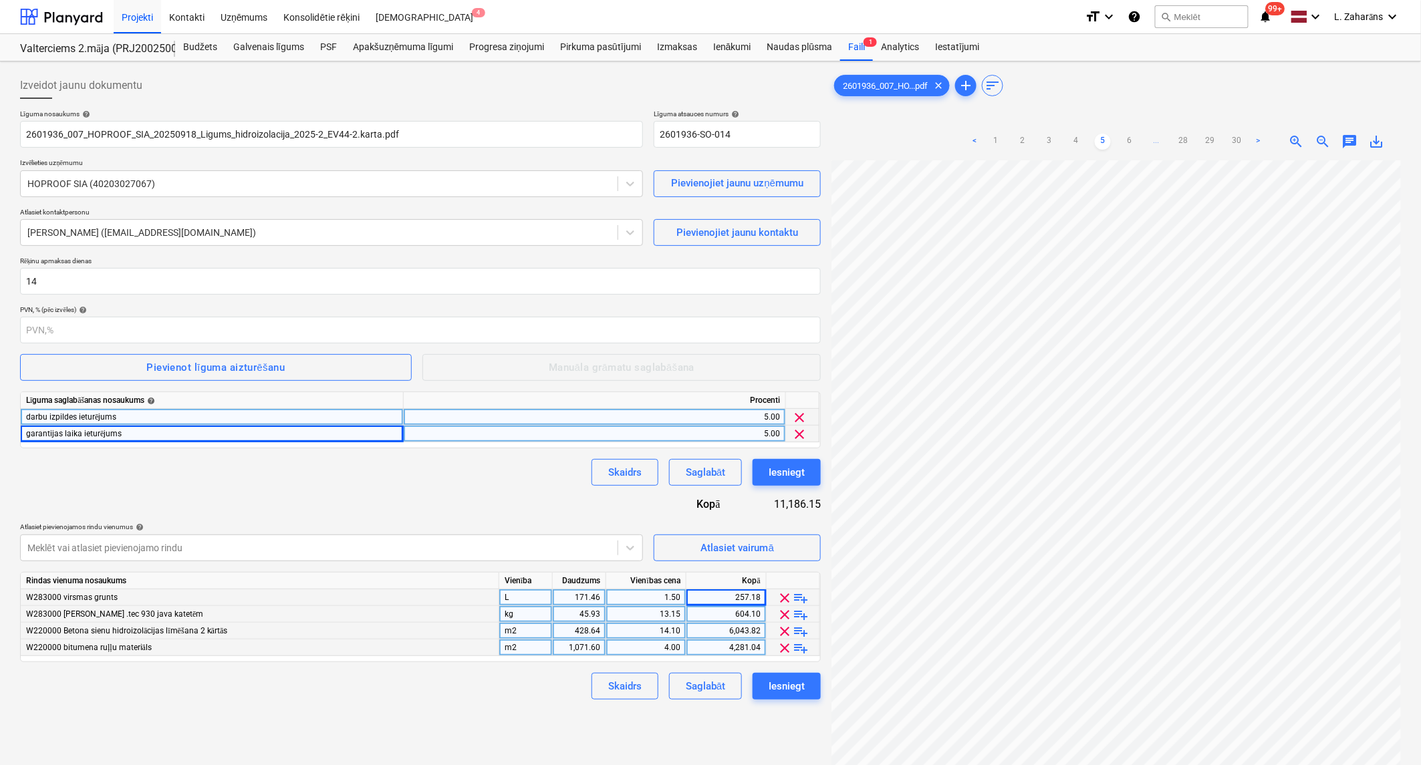
scroll to position [42, 484]
click at [723, 597] on div "257.18" at bounding box center [726, 597] width 69 height 17
type input "1189.81"
click at [746, 615] on div "604.10" at bounding box center [726, 614] width 69 height 17
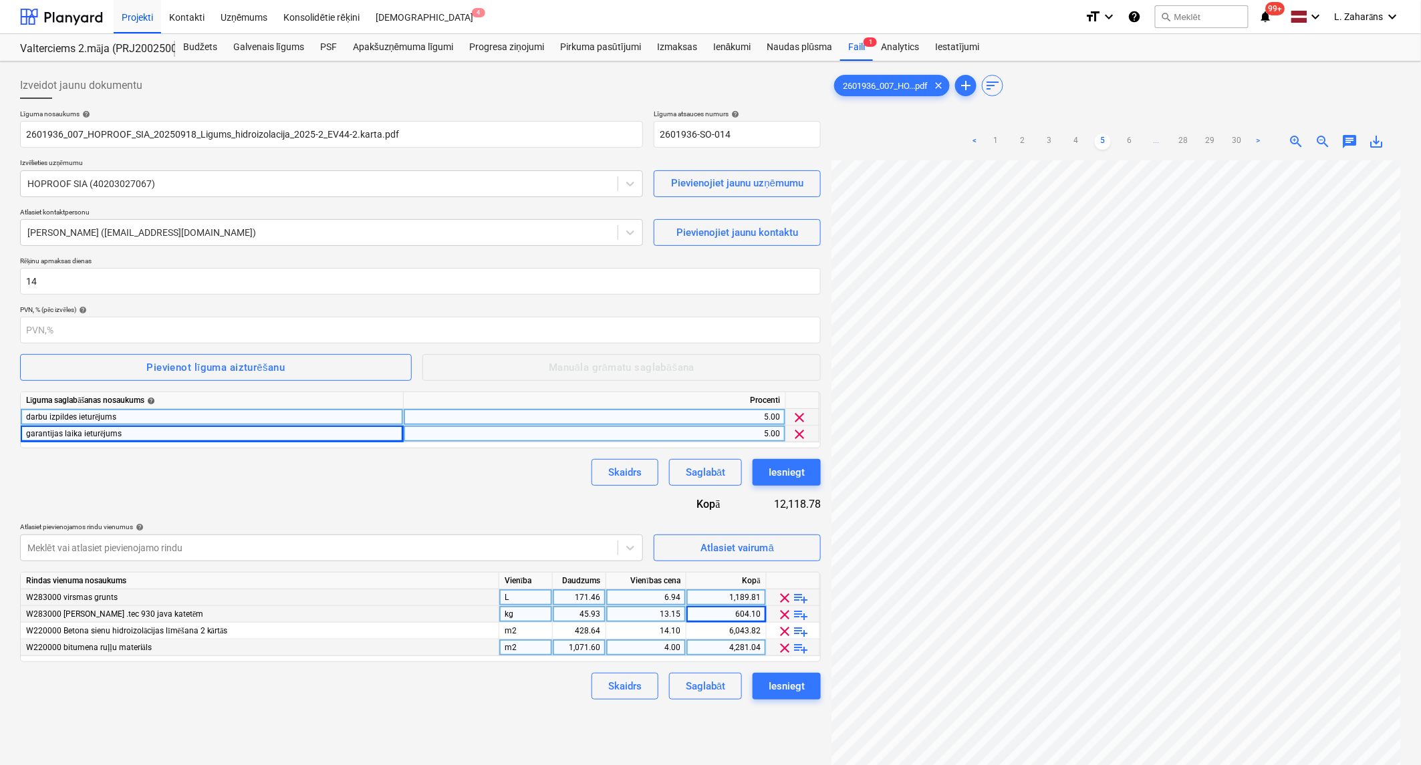
click at [711, 652] on div "4,281.04" at bounding box center [726, 648] width 69 height 17
type input "4461.93"
click at [715, 625] on div "6,043.82" at bounding box center [726, 631] width 69 height 17
type input "0"
click at [711, 626] on input "0" at bounding box center [726, 631] width 80 height 16
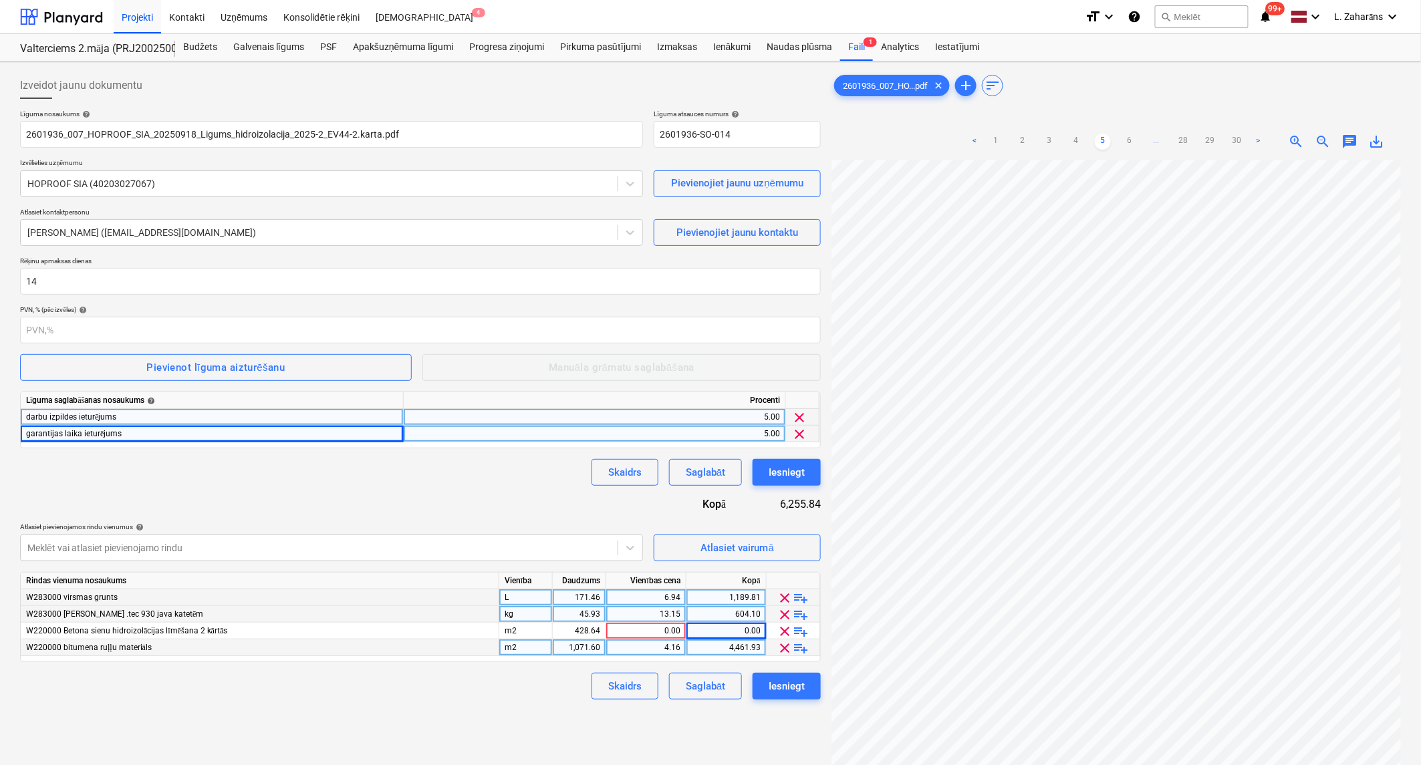
click at [684, 611] on div "13.15" at bounding box center [646, 614] width 80 height 17
click at [774, 505] on div "6,255.84" at bounding box center [784, 504] width 74 height 15
click at [632, 634] on div "0.00" at bounding box center [645, 631] width 69 height 17
type input "7335.25"
click at [698, 598] on div "1,189.81" at bounding box center [726, 597] width 69 height 17
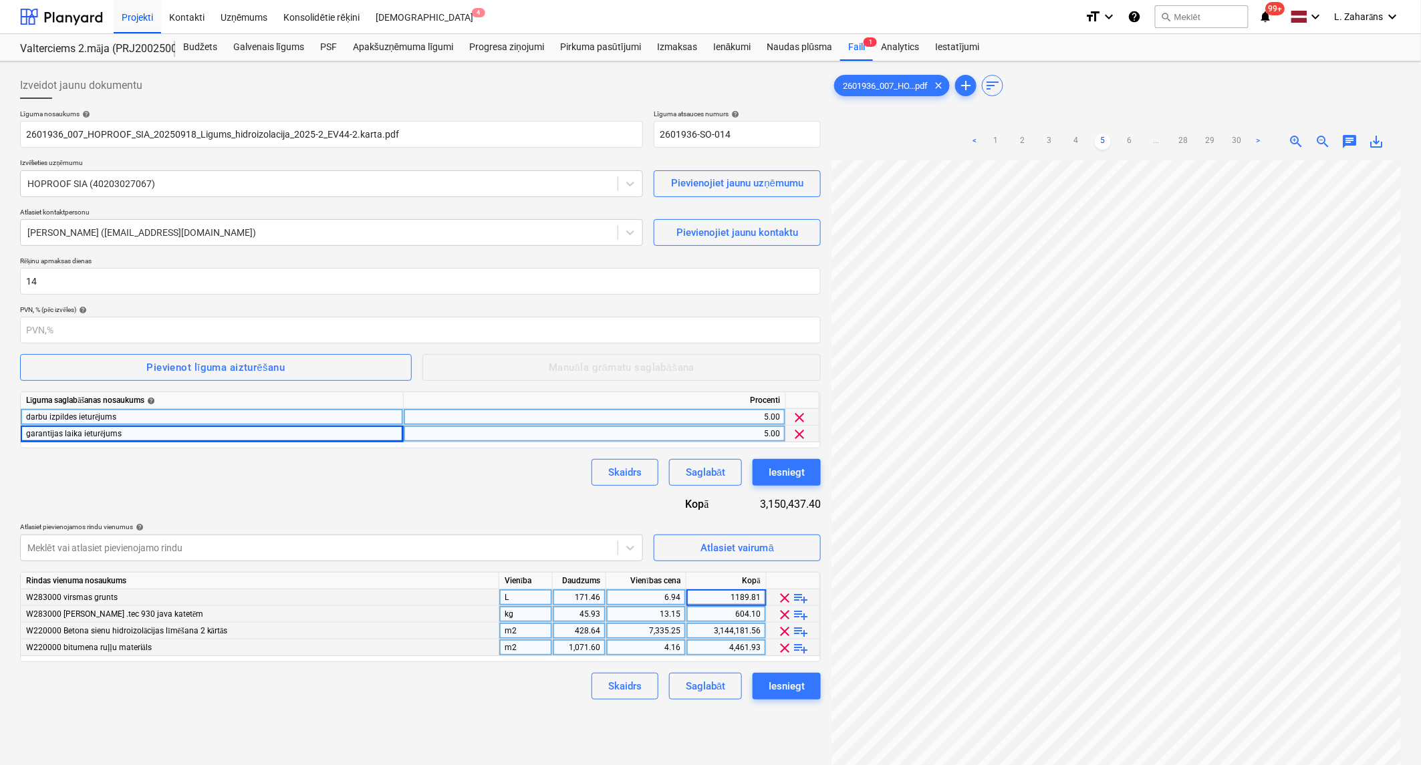
click at [660, 632] on div "7,335.25" at bounding box center [645, 631] width 69 height 17
click at [660, 632] on input "7335.25" at bounding box center [646, 631] width 80 height 16
click at [745, 634] on div "0.00" at bounding box center [726, 631] width 69 height 17
click at [744, 634] on input at bounding box center [726, 631] width 80 height 16
type input "7335.25"
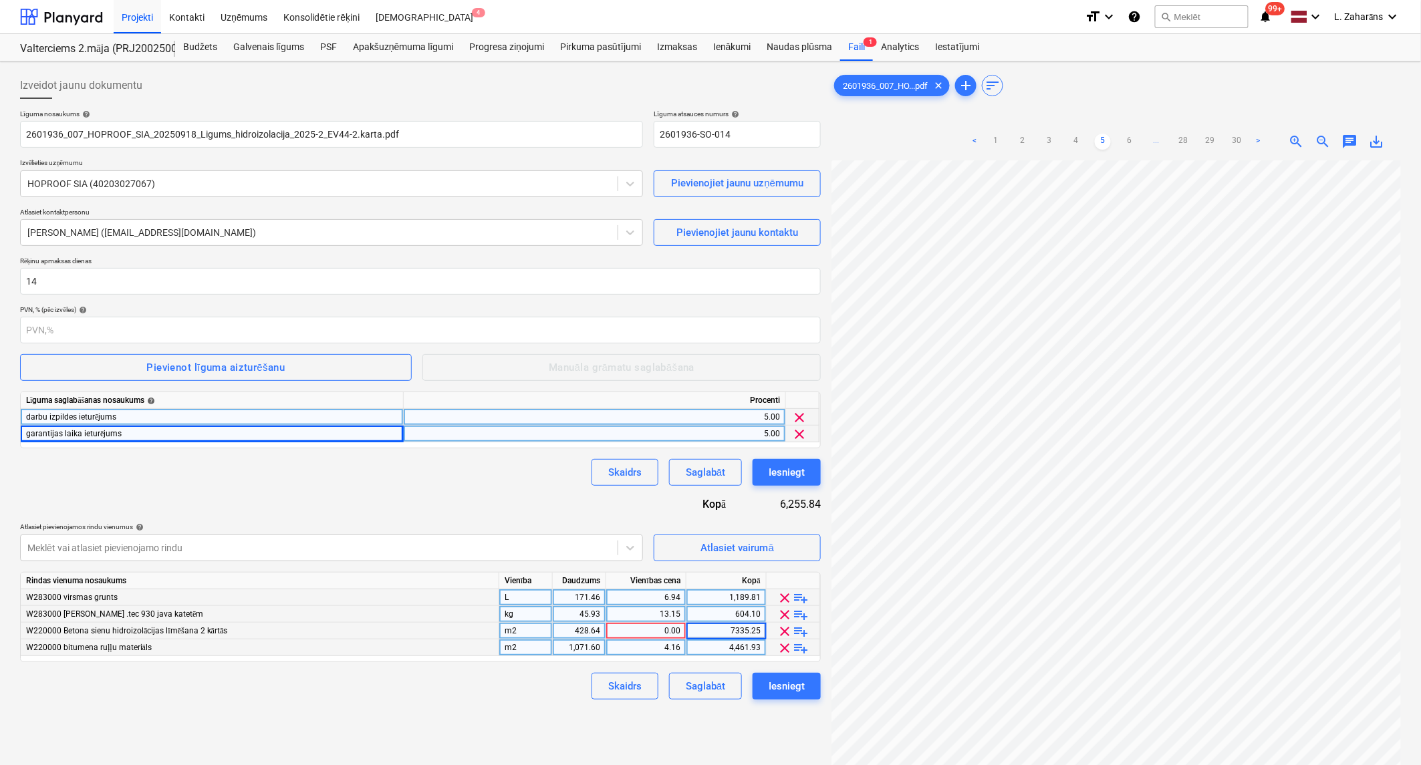
click at [732, 621] on div "604.10" at bounding box center [726, 614] width 69 height 17
click at [779, 462] on button "Iesniegt" at bounding box center [786, 472] width 68 height 27
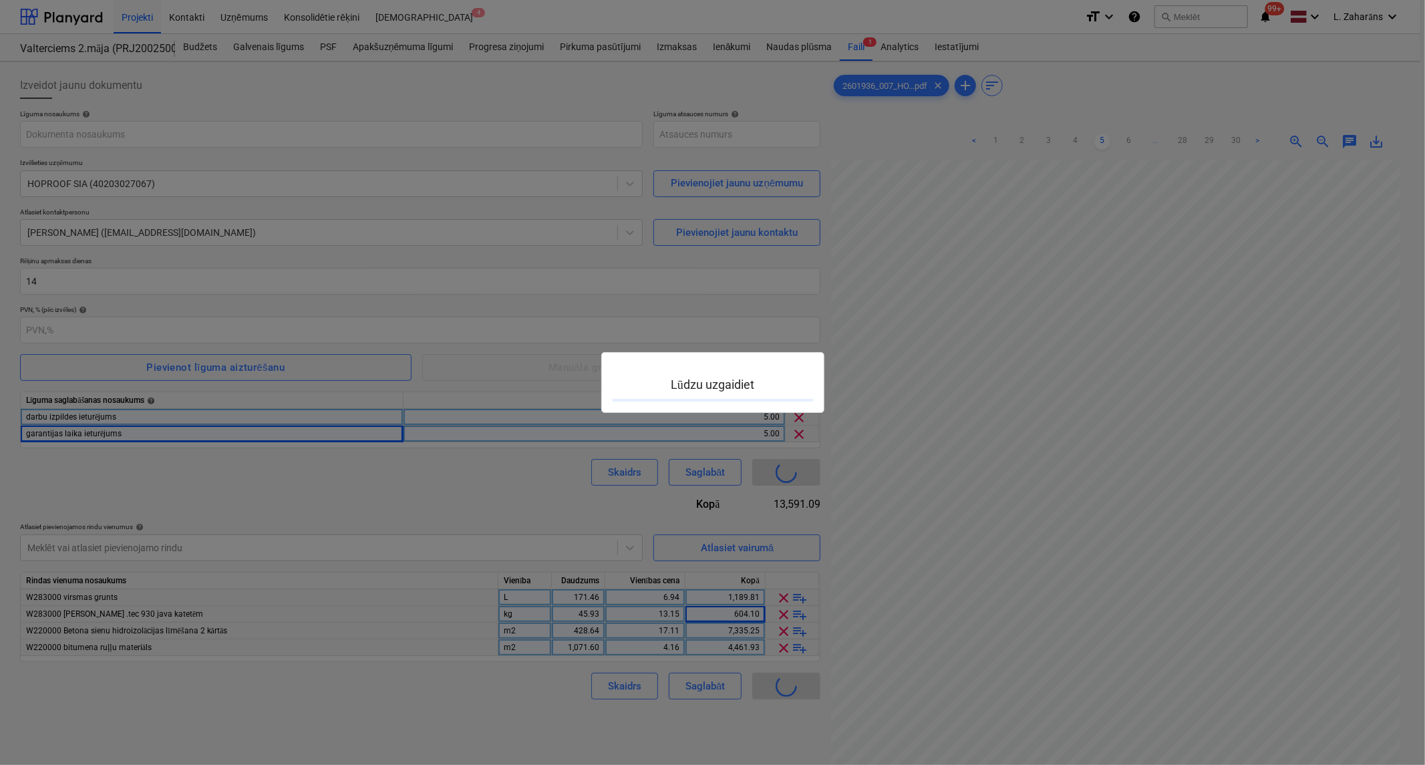
type input "2601936-SO-014"
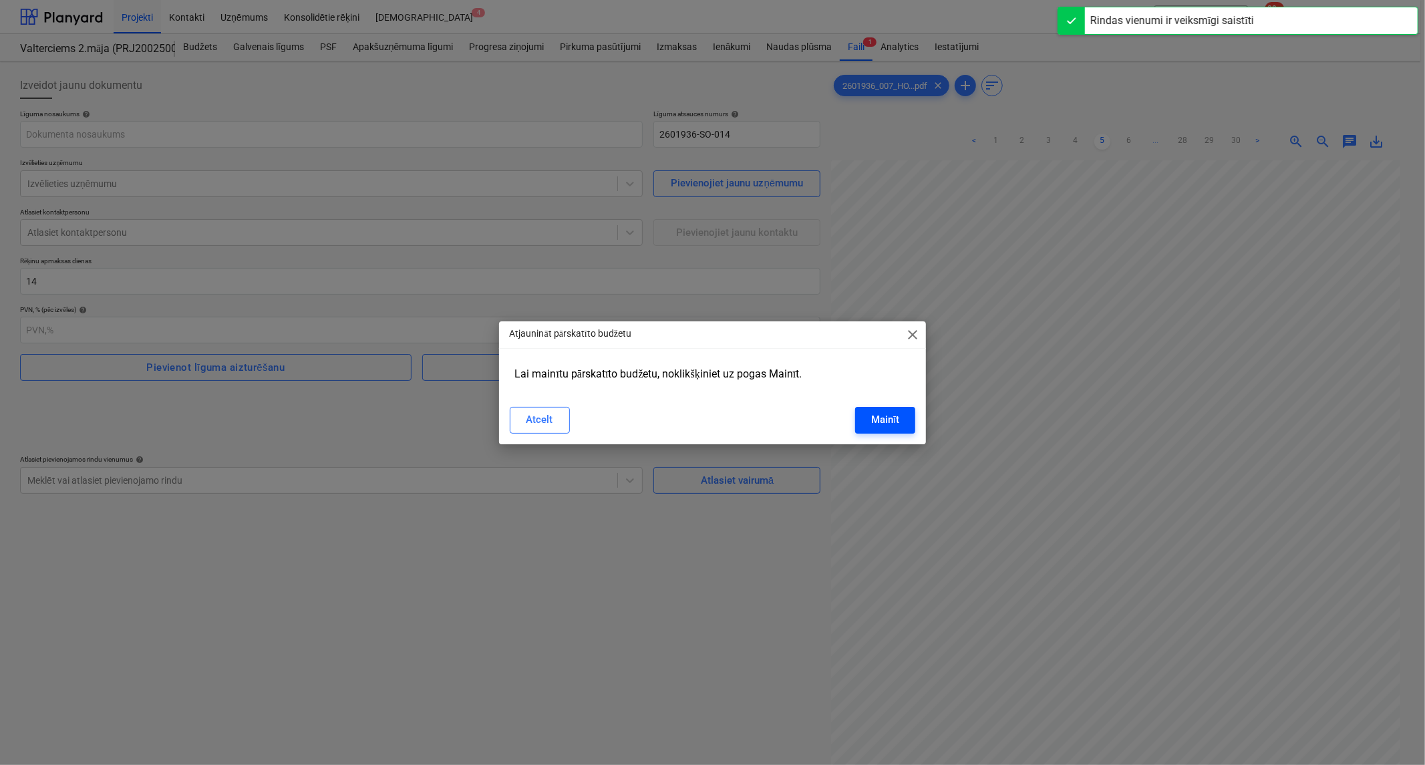
click at [883, 416] on div "Mainīt" at bounding box center [885, 419] width 28 height 17
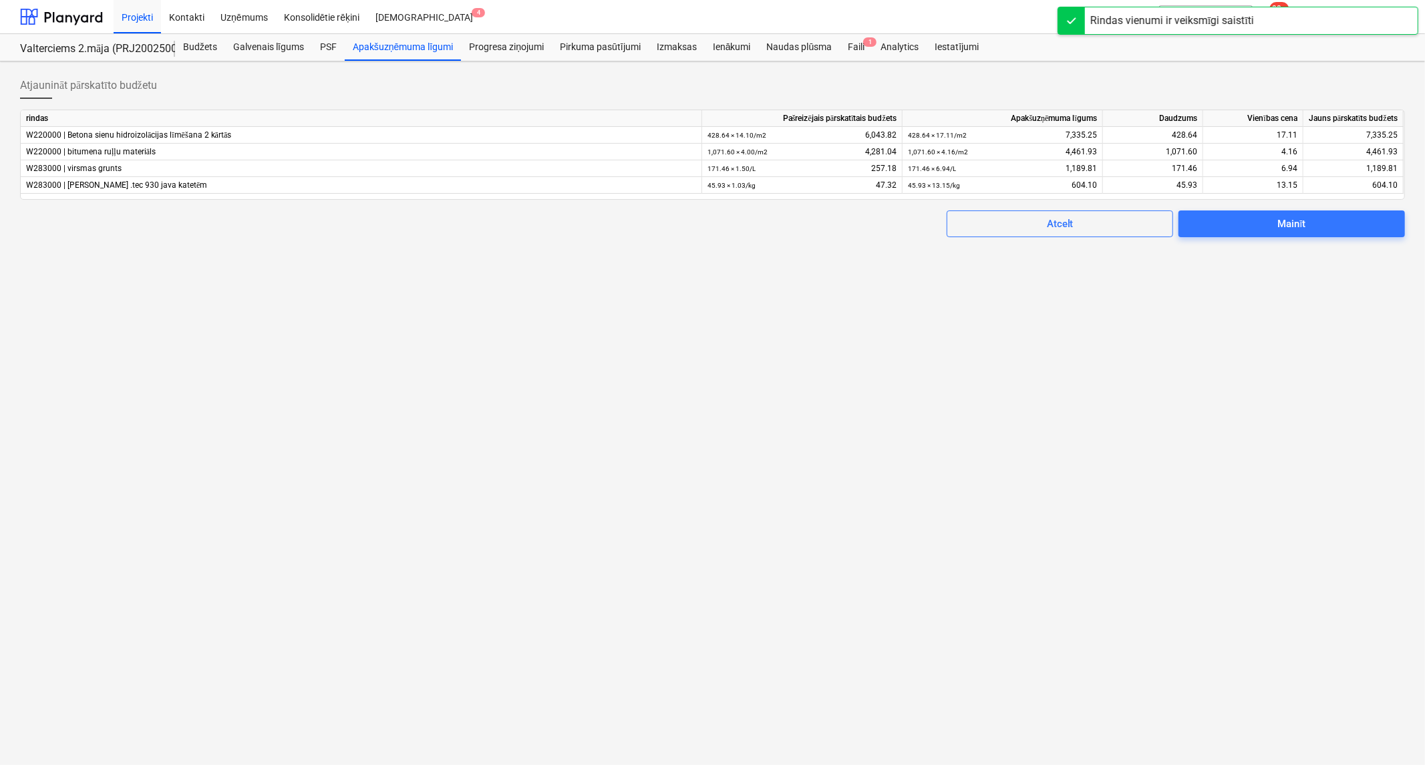
click at [1213, 225] on span "Mainīt" at bounding box center [1292, 223] width 194 height 17
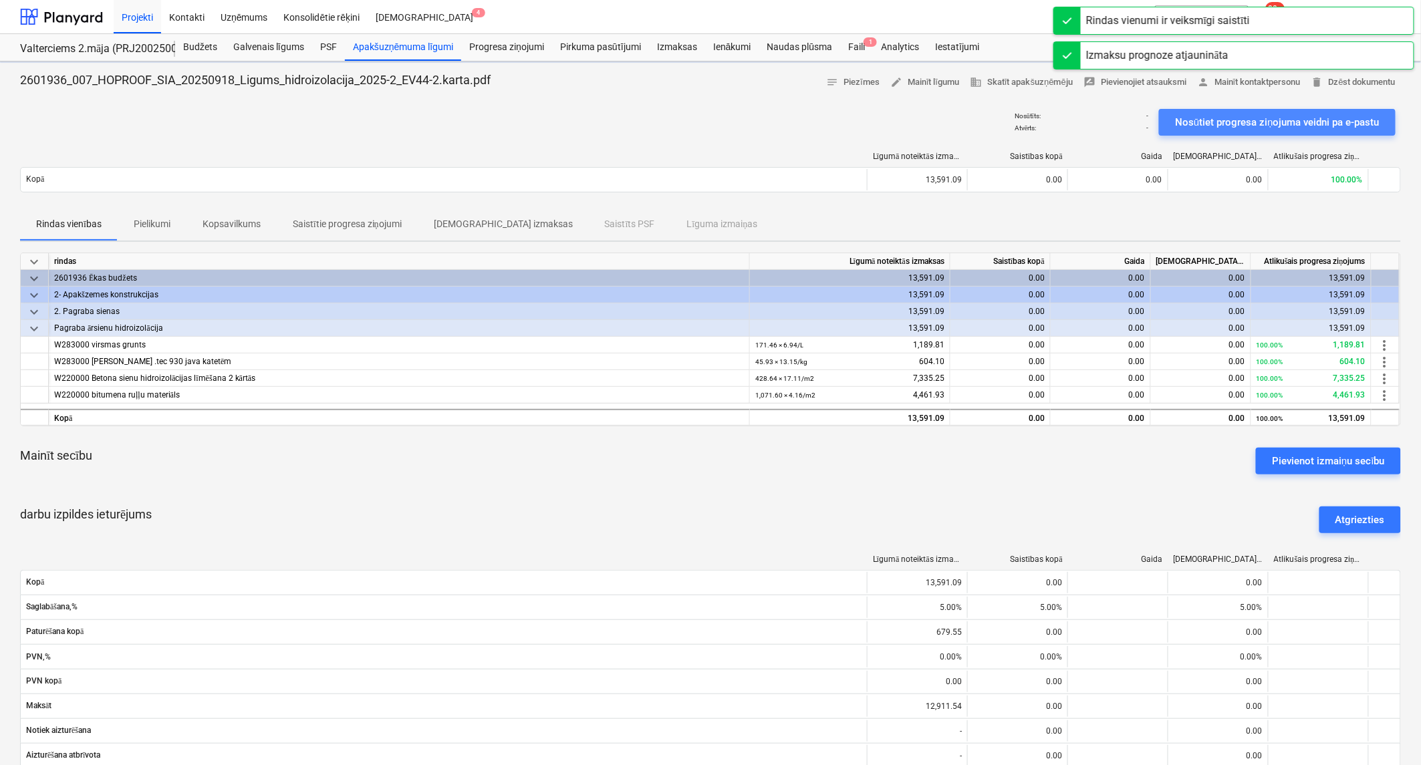
click at [1200, 110] on button "Nosūtiet progresa ziņojuma veidni pa e-pastu" at bounding box center [1277, 122] width 237 height 27
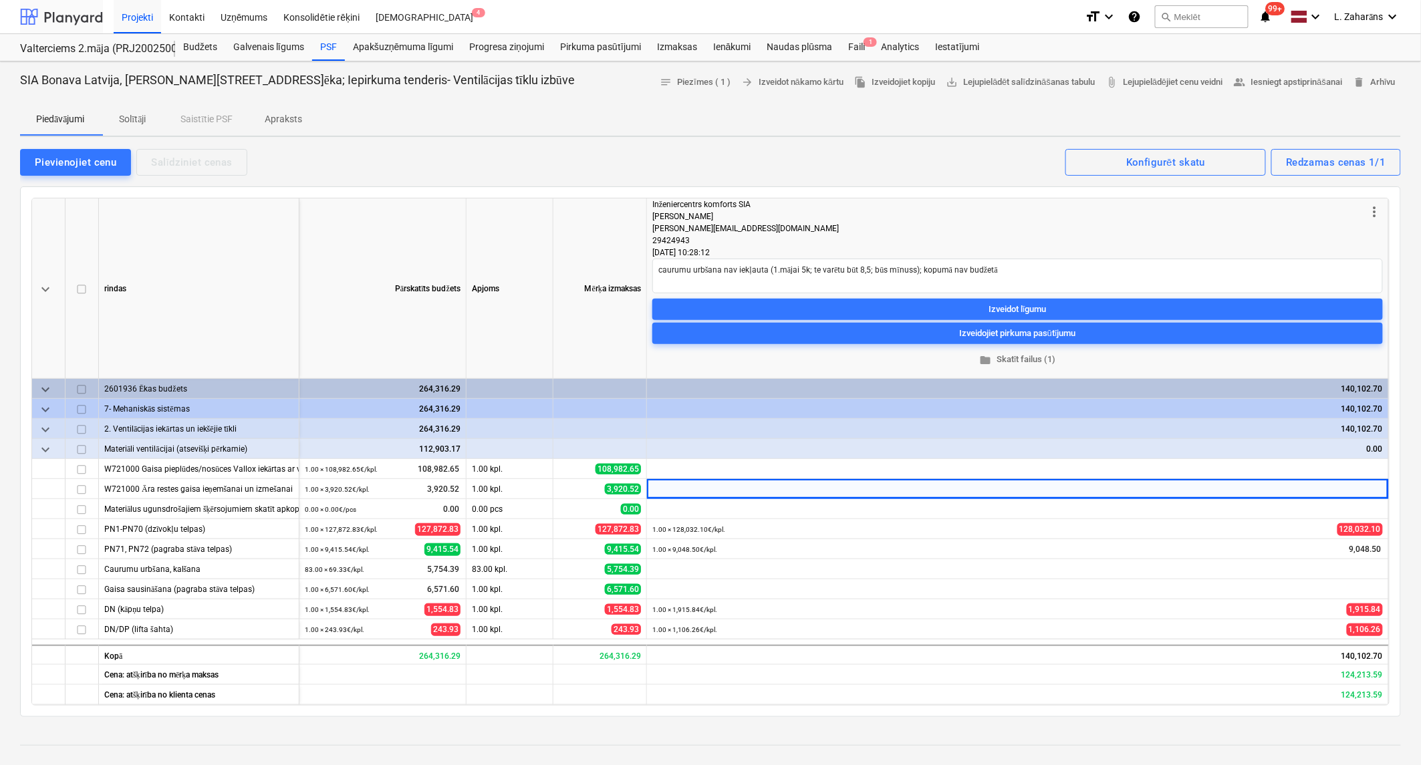
type textarea "x"
drag, startPoint x: 55, startPoint y: 16, endPoint x: 54, endPoint y: 25, distance: 9.4
click at [55, 16] on div at bounding box center [61, 16] width 83 height 33
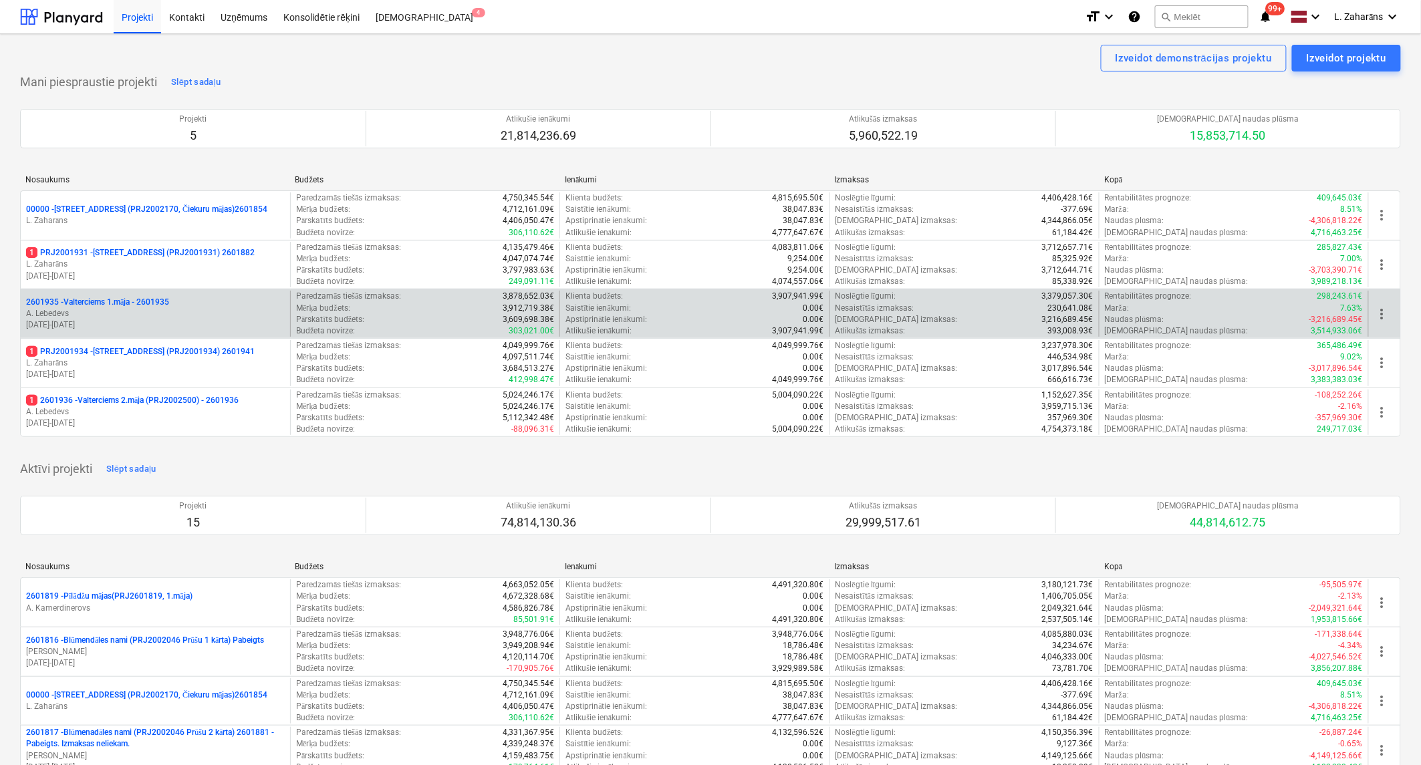
click at [97, 298] on p "2601935 - Valterciems 1.māja - 2601935" at bounding box center [97, 302] width 143 height 11
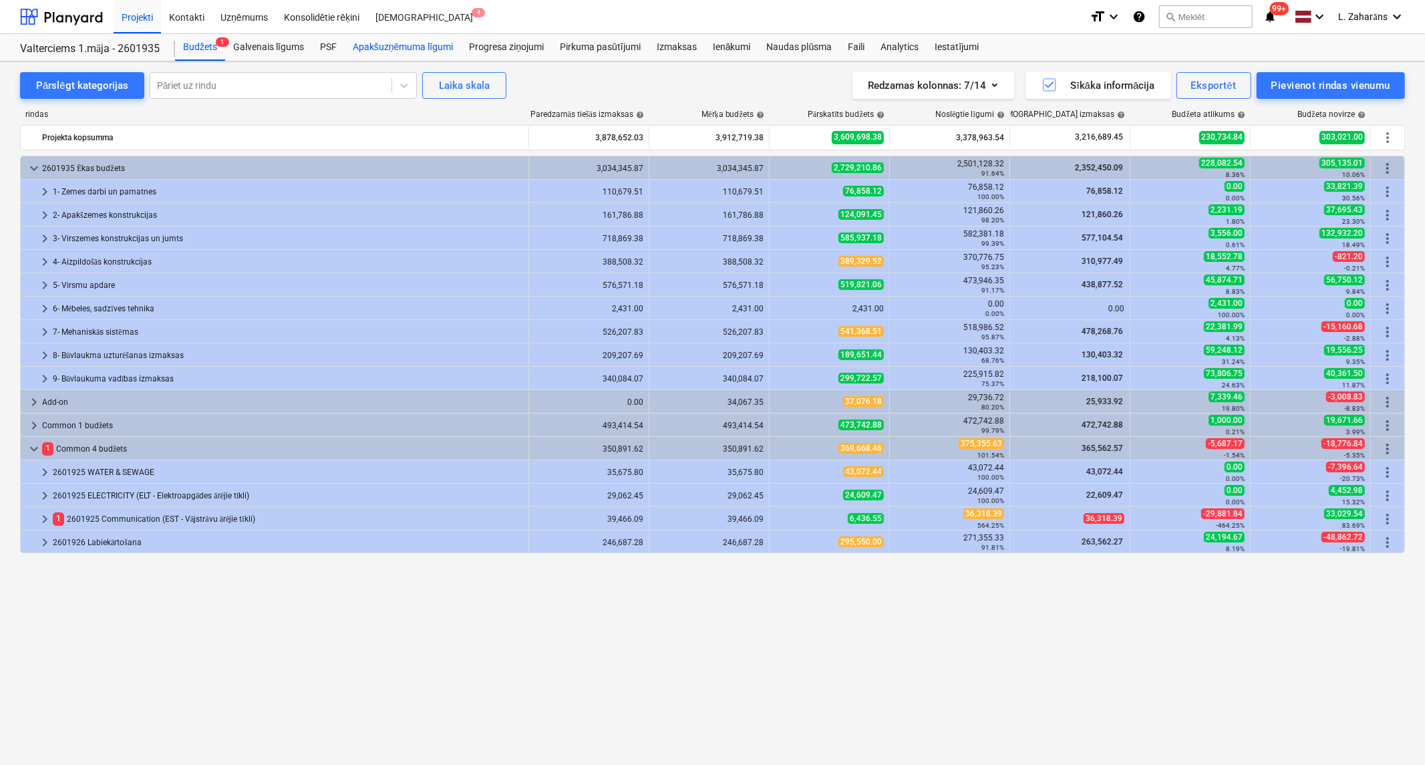
click at [368, 45] on div "Apakšuzņēmuma līgumi" at bounding box center [403, 47] width 116 height 27
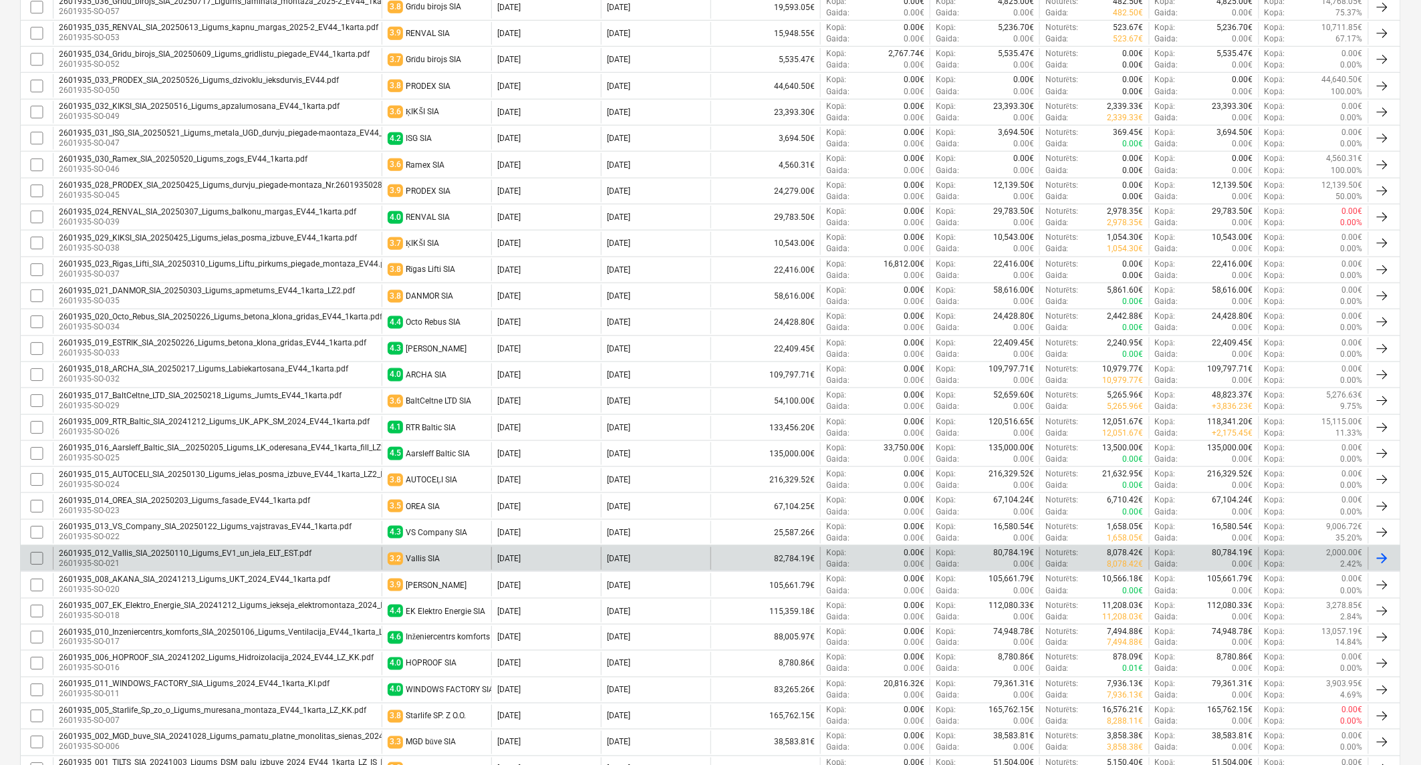
scroll to position [545, 0]
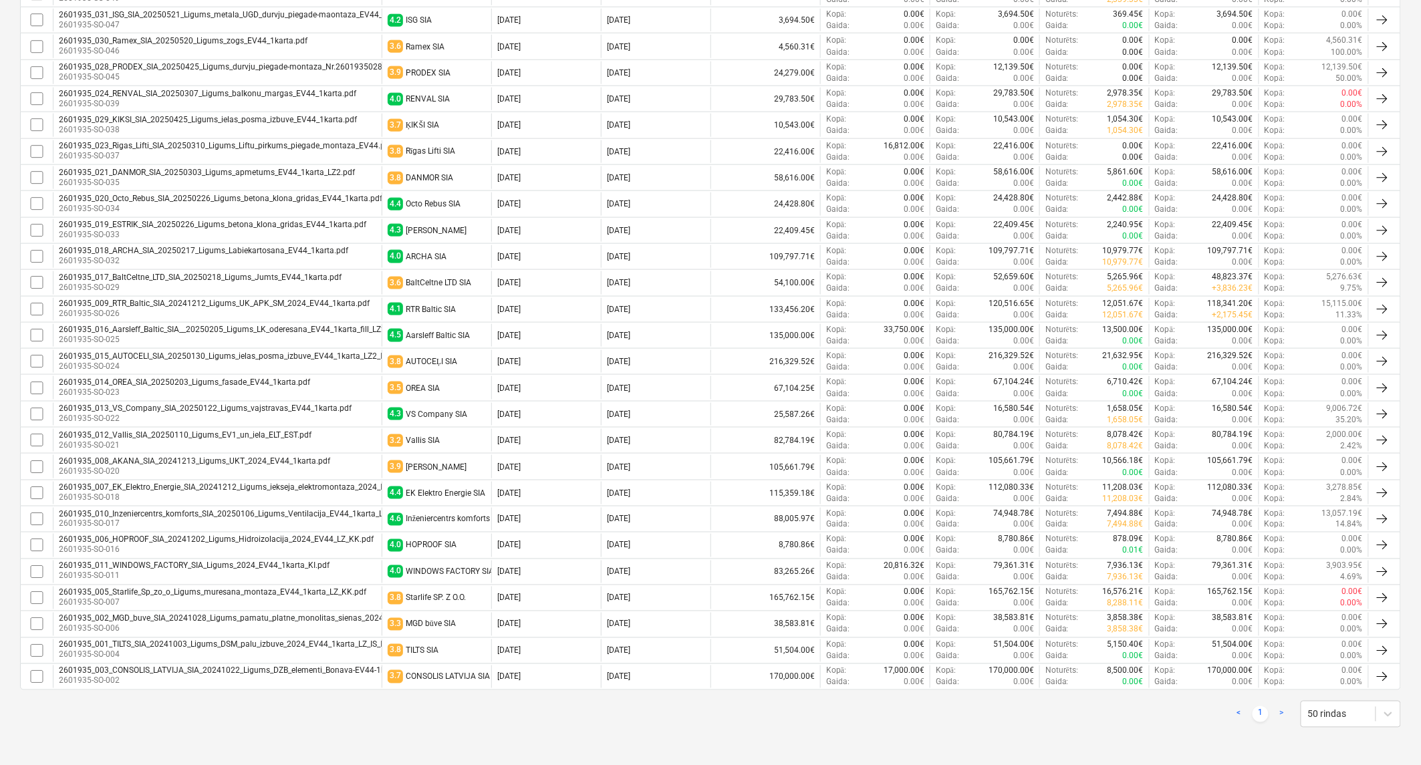
click at [198, 495] on p "2601935-SO-018" at bounding box center [250, 497] width 382 height 11
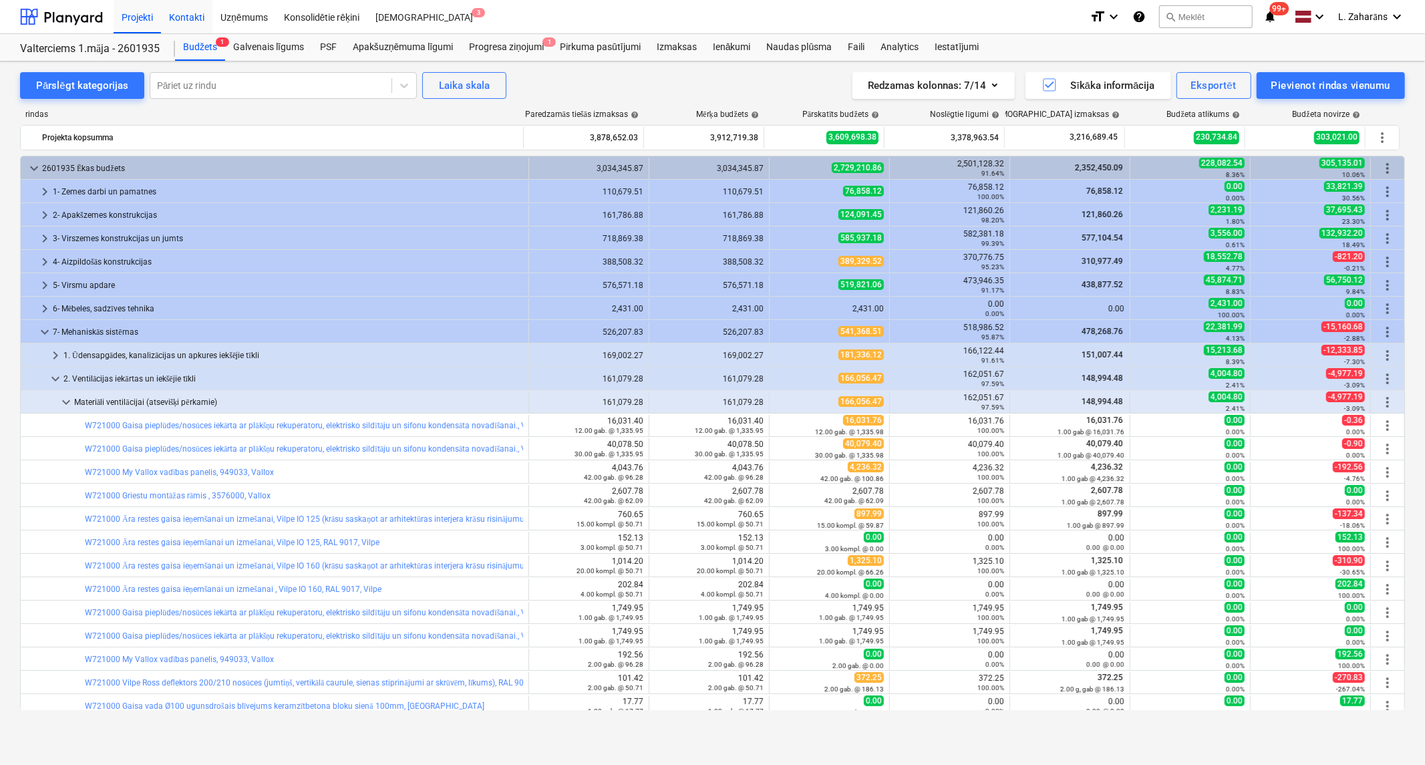
click at [185, 11] on div "Kontakti" at bounding box center [186, 16] width 51 height 34
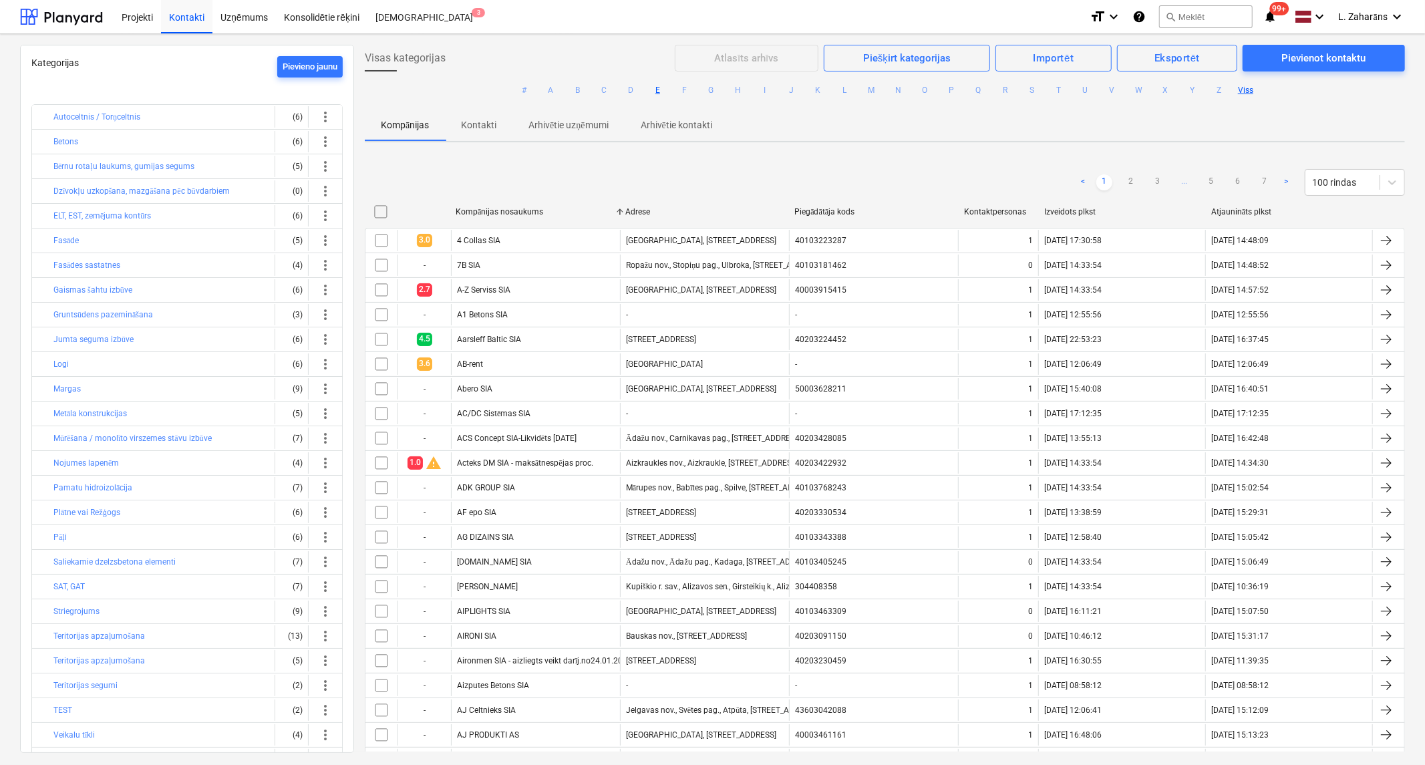
click at [654, 90] on button "E" at bounding box center [658, 90] width 16 height 16
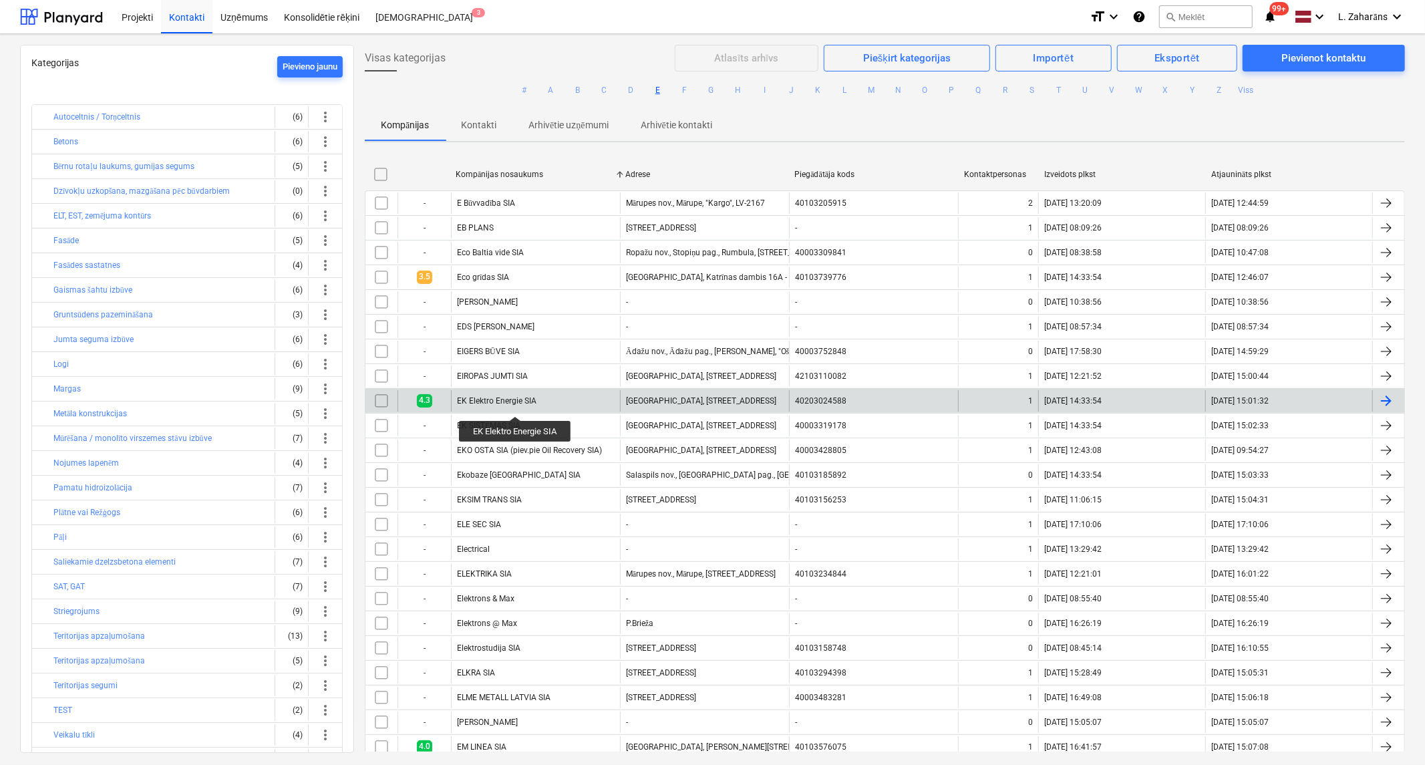
click at [516, 404] on div "EK Elektro Energie SIA" at bounding box center [497, 400] width 80 height 9
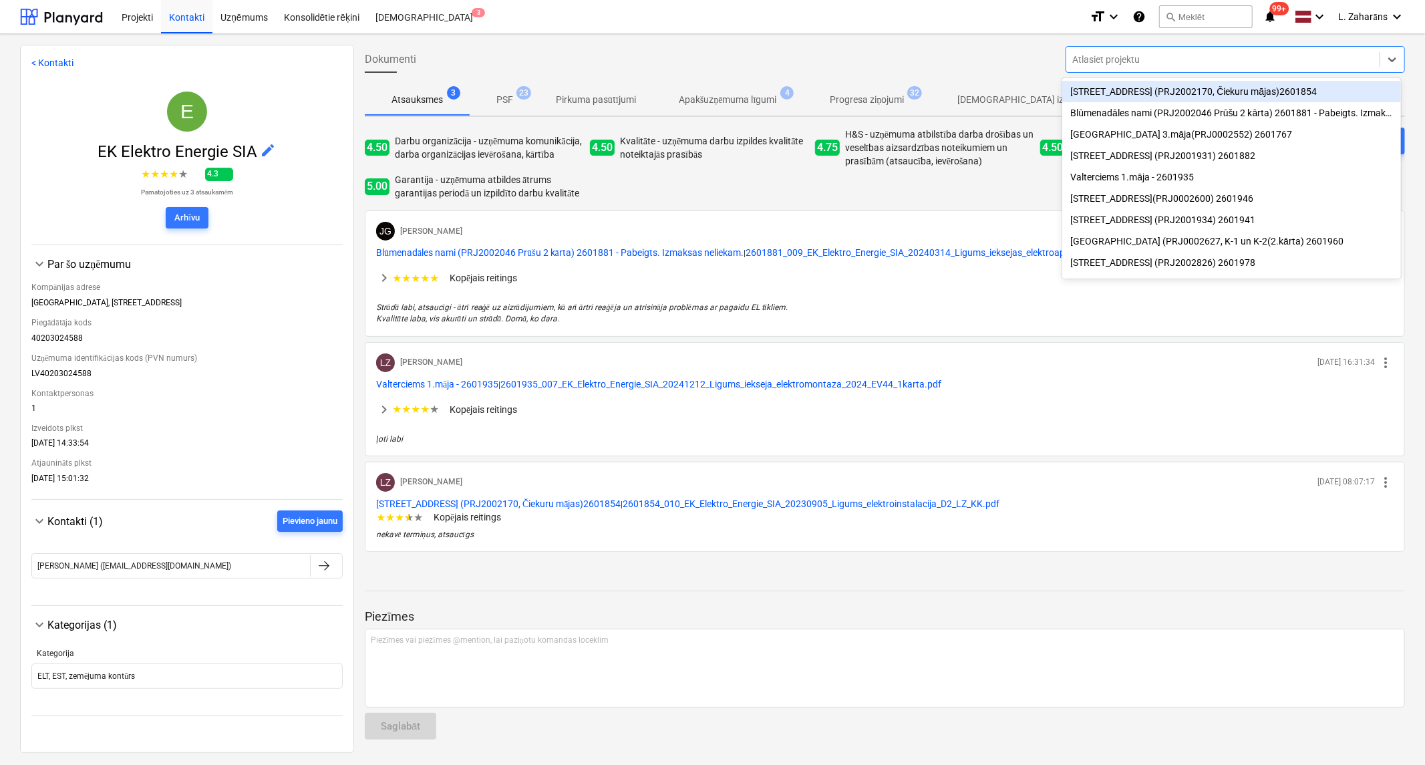
click at [1246, 57] on div at bounding box center [1223, 59] width 300 height 13
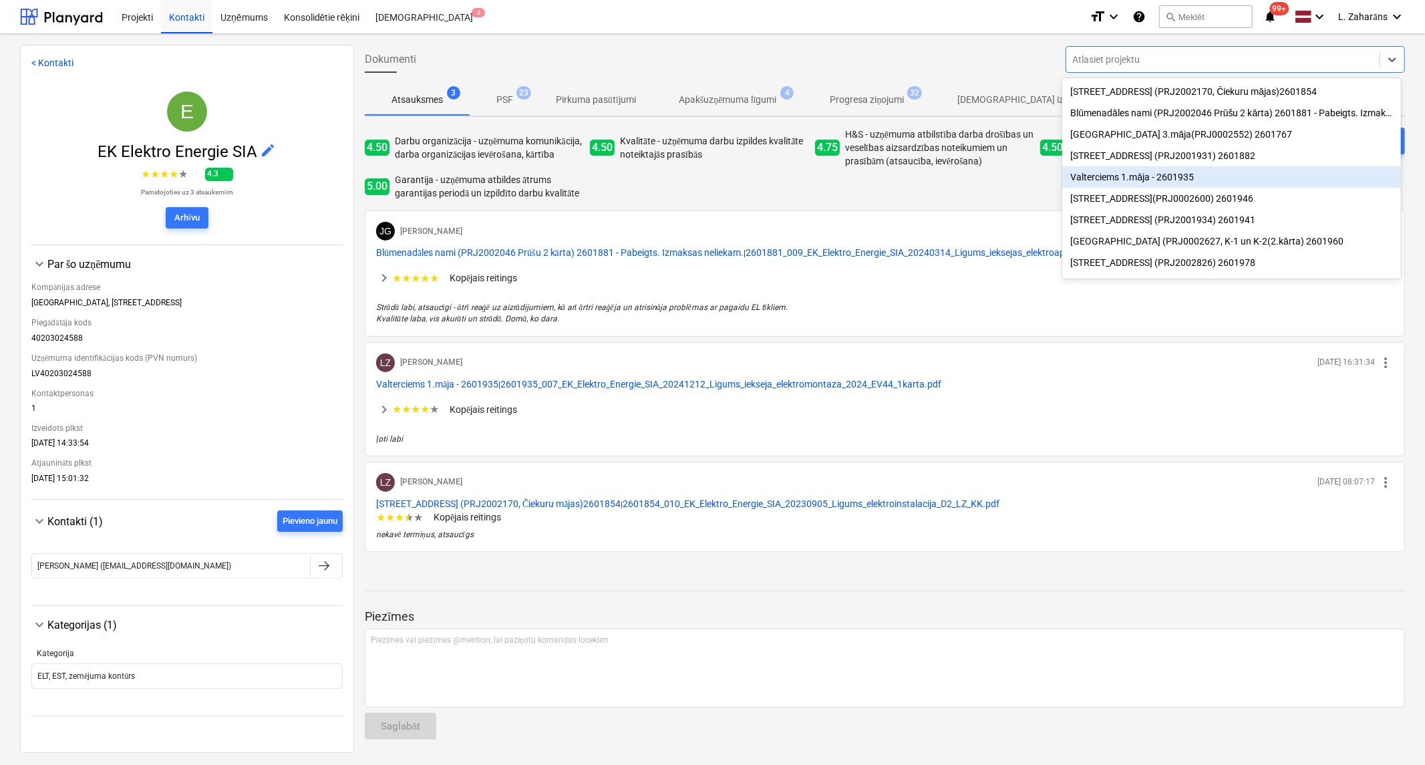
click at [1130, 184] on div "Valterciems 1.māja - 2601935" at bounding box center [1232, 176] width 338 height 21
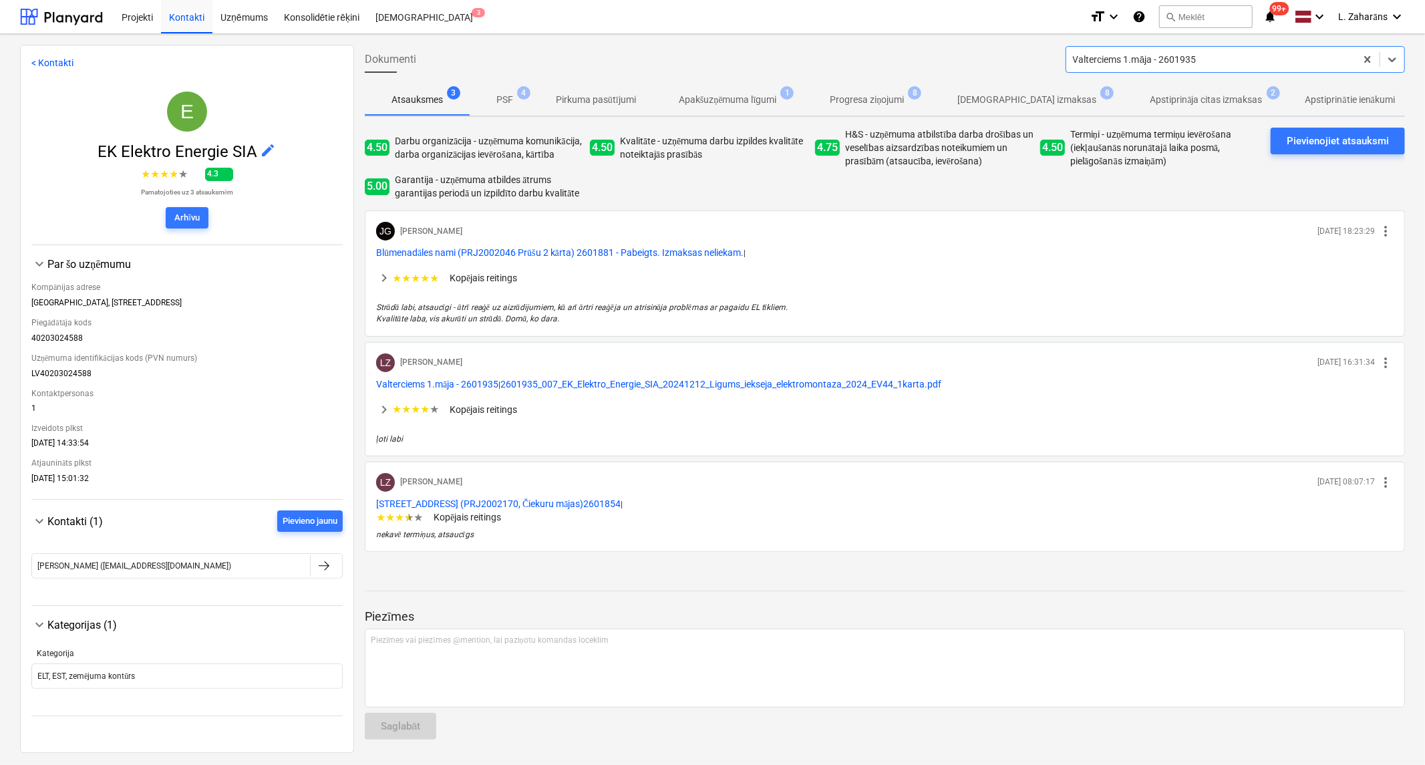
click at [1150, 101] on p "Apstiprināja citas izmaksas" at bounding box center [1206, 100] width 112 height 14
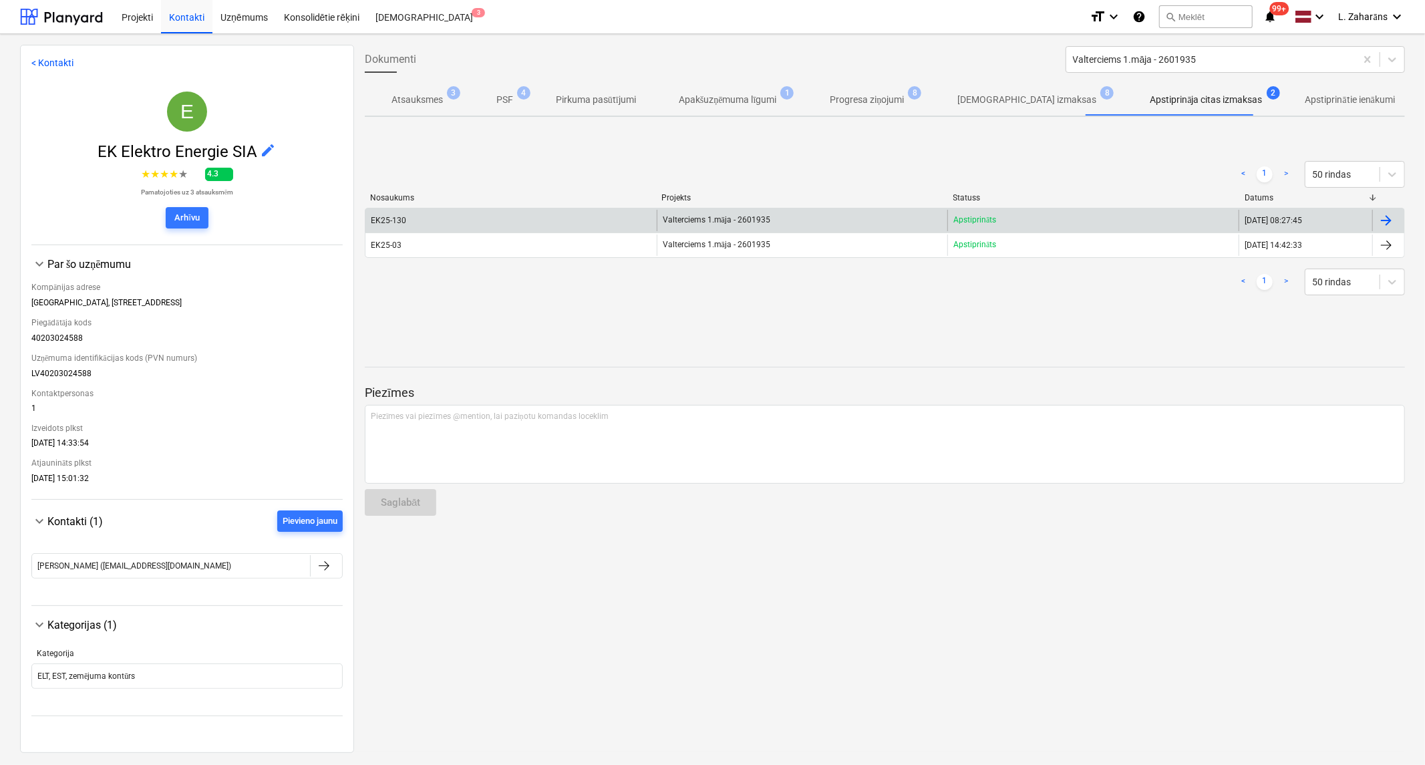
click at [847, 218] on div "Valterciems 1.māja - 2601935" at bounding box center [802, 220] width 291 height 21
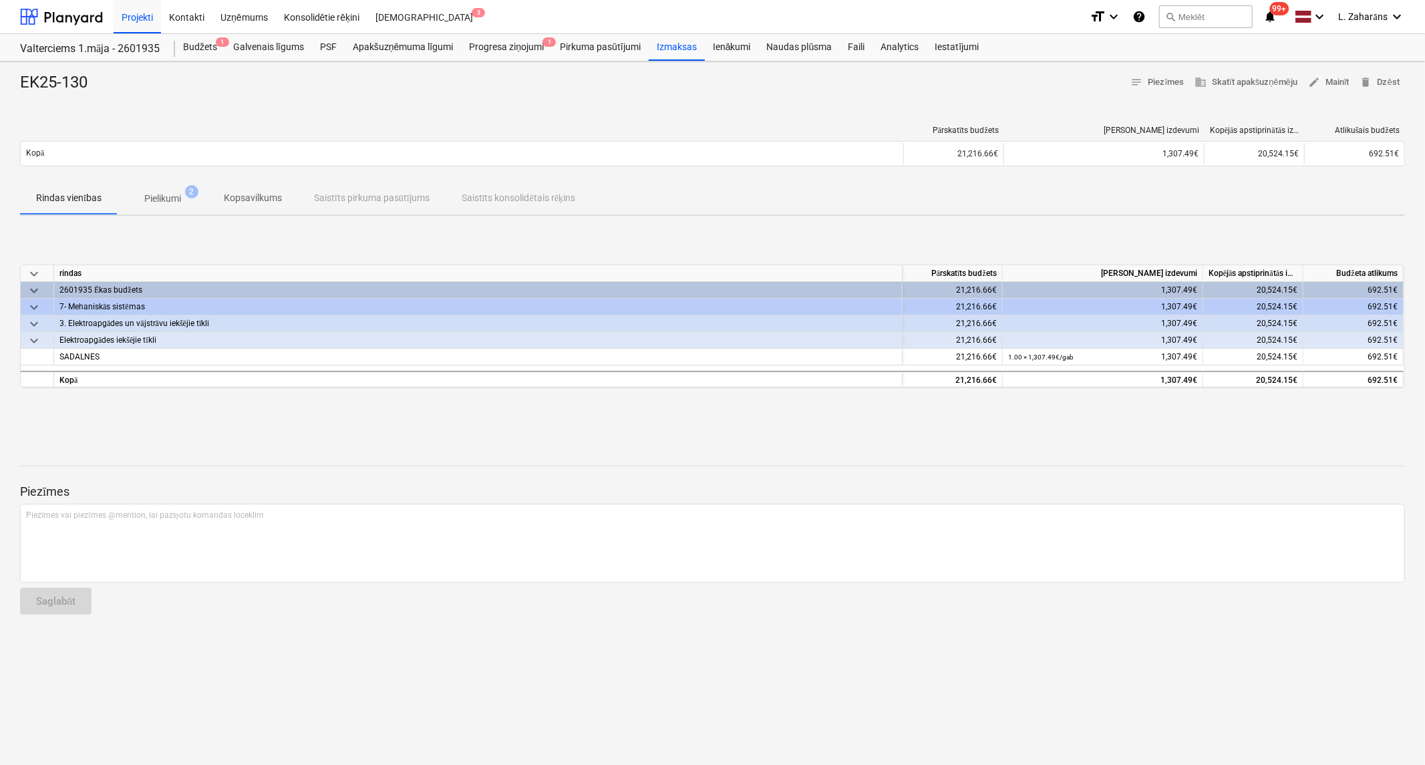
click at [168, 196] on p "Pielikumi" at bounding box center [162, 199] width 37 height 14
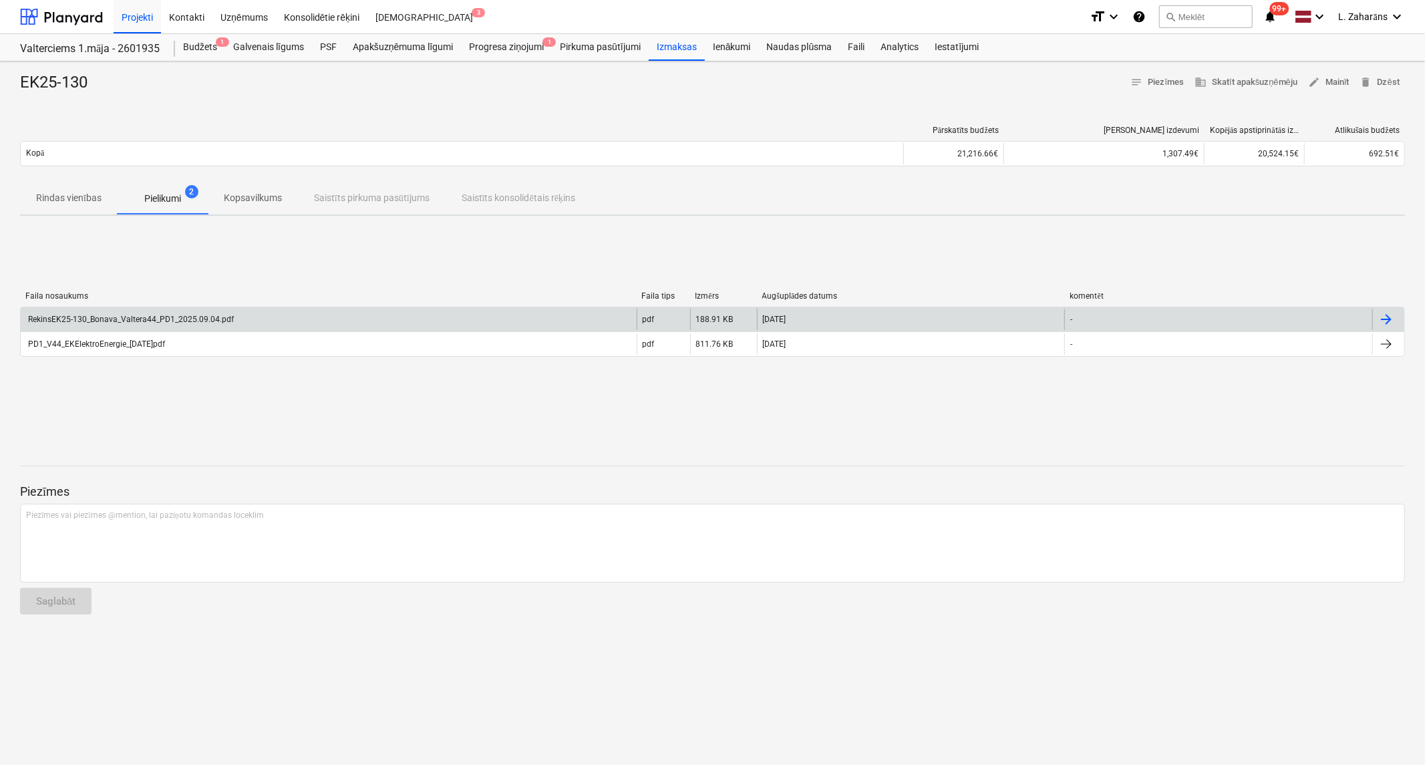
click at [152, 315] on div "RekinsEK25-130_Bonava_Valtera44_PD1_2025.09.04.pdf" at bounding box center [130, 319] width 208 height 9
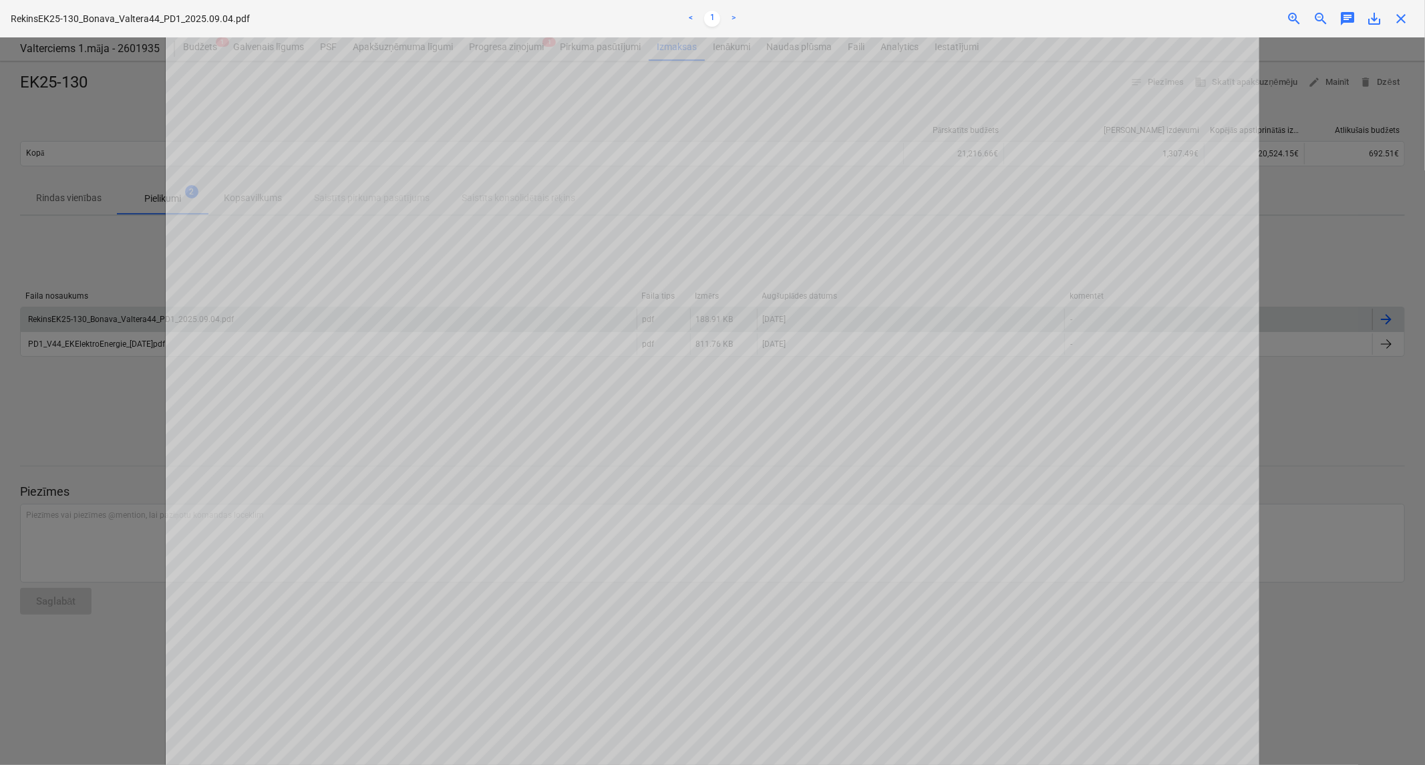
click at [1410, 13] on div "Neizdevās iegūt projektu" at bounding box center [1238, 14] width 361 height 28
click at [1395, 17] on div "Neizdevās iegūt projektu" at bounding box center [1238, 14] width 361 height 28
click at [1400, 16] on div "Neizdevās iegūt projektu" at bounding box center [1238, 14] width 361 height 28
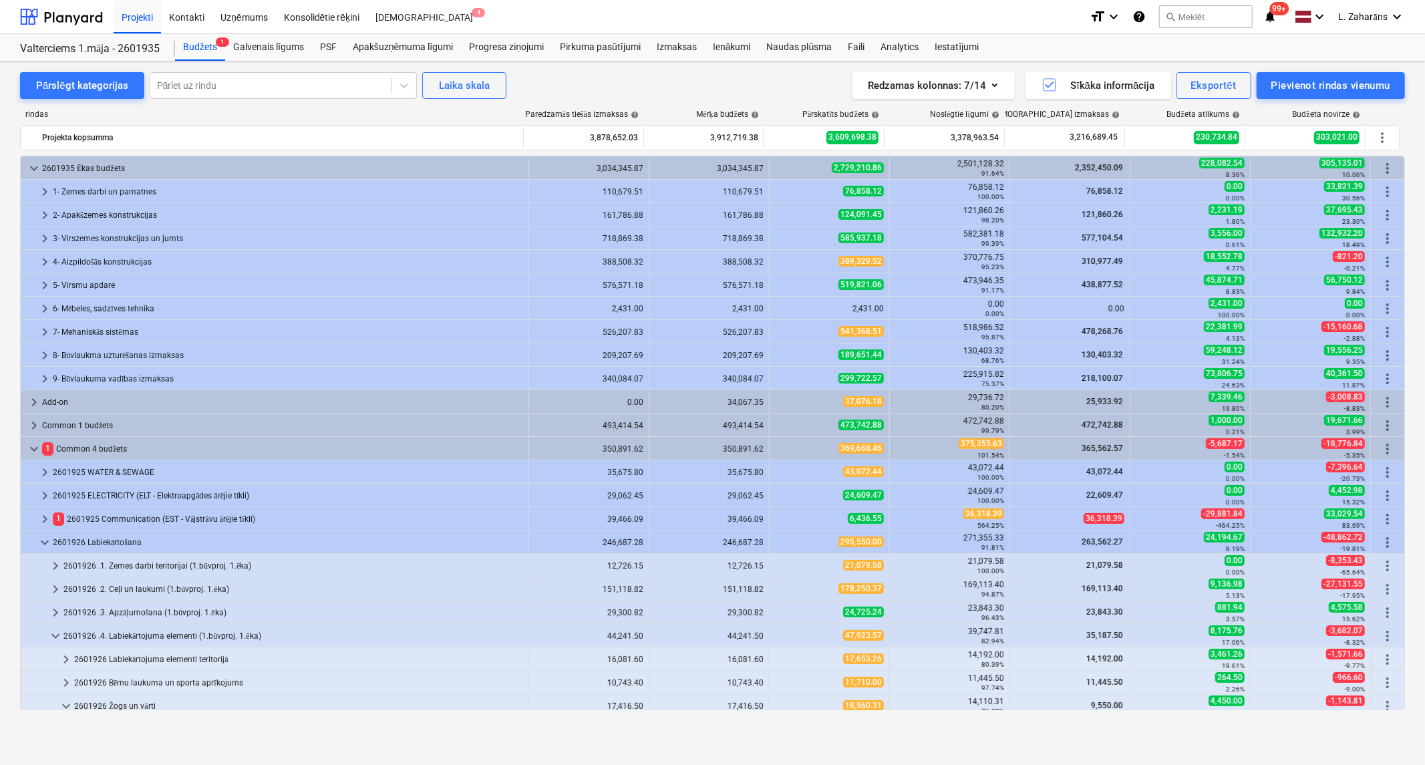
scroll to position [124, 0]
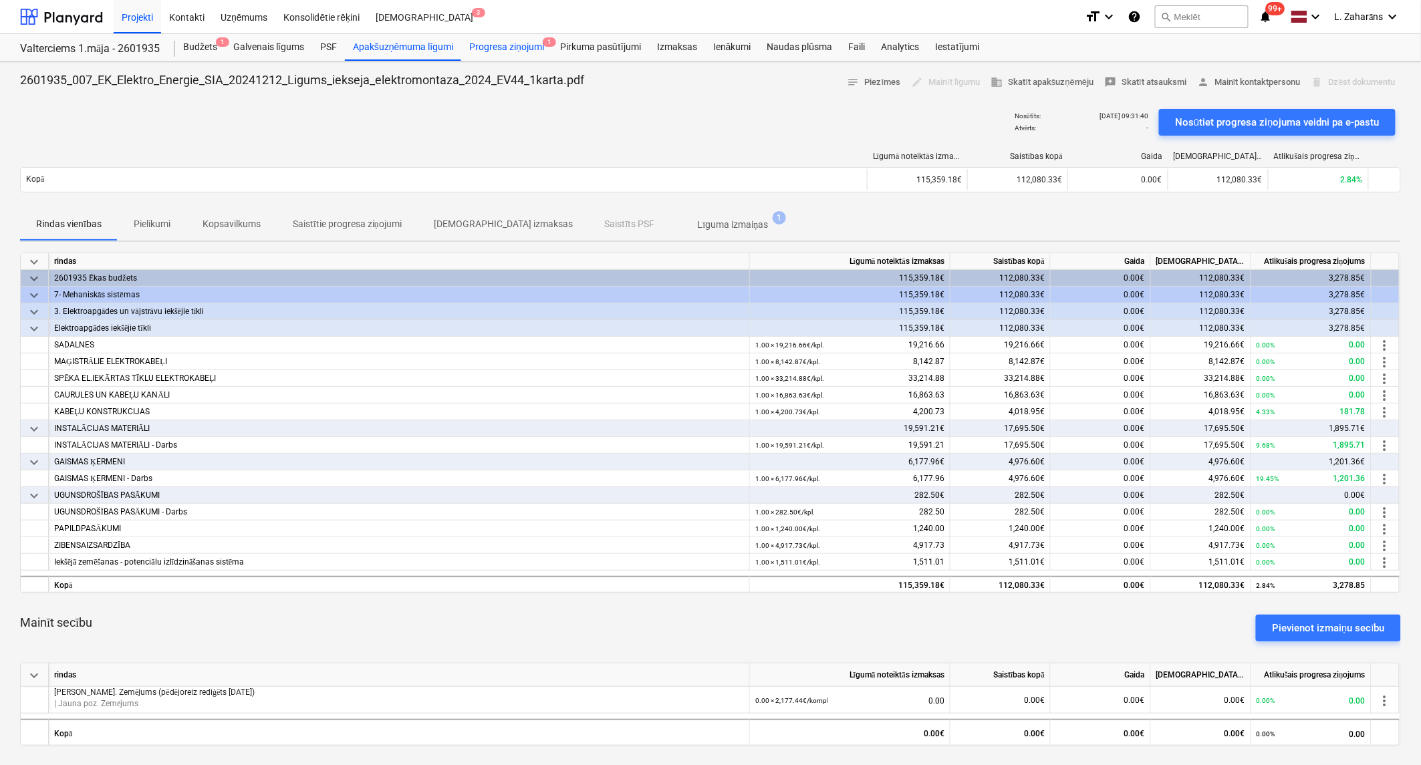
click at [509, 41] on div "Progresa ziņojumi 1" at bounding box center [506, 47] width 91 height 27
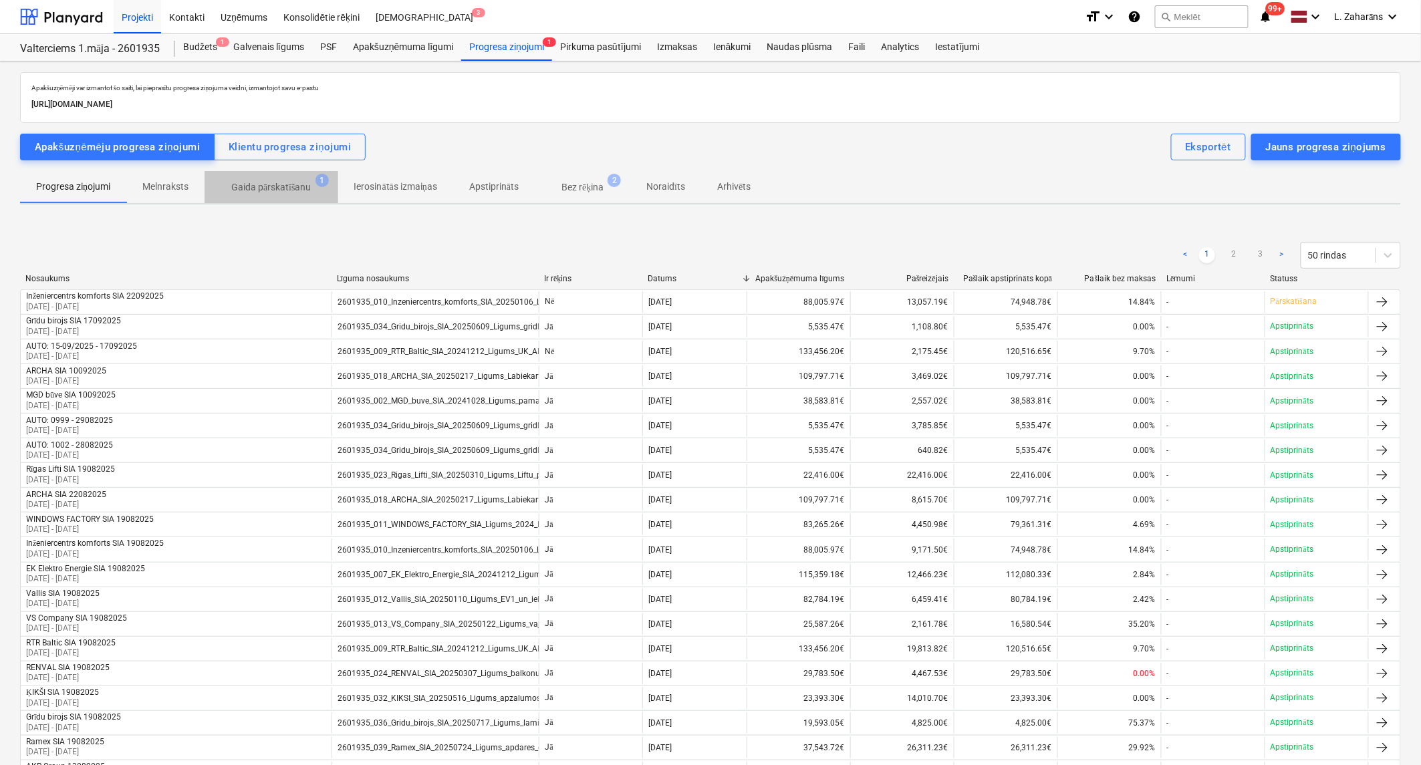
click at [278, 182] on p "Gaida pārskatīšanu" at bounding box center [271, 187] width 80 height 14
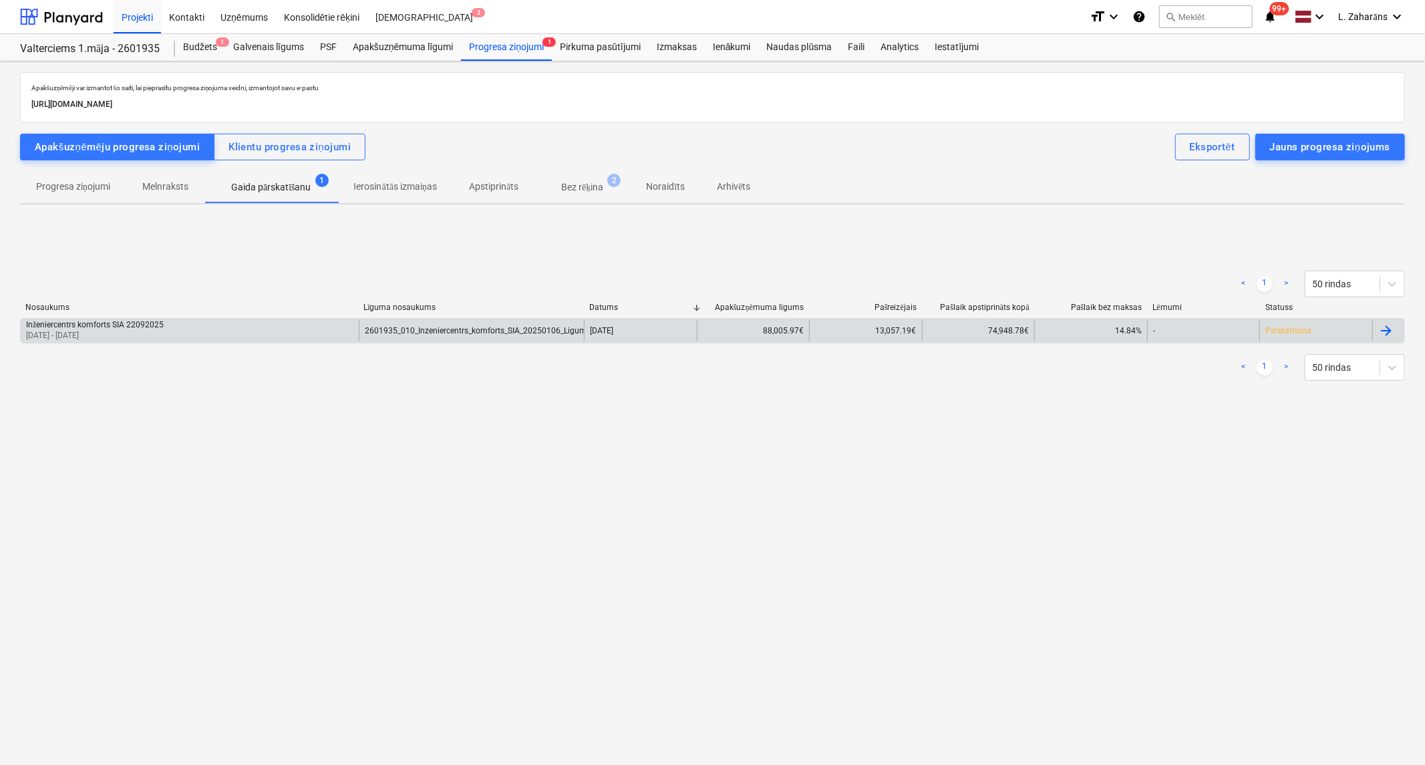
click at [341, 329] on div "Inženiercentrs komforts SIA 22092025 20 Aug 2025 - 19 Sep 2025" at bounding box center [190, 330] width 338 height 21
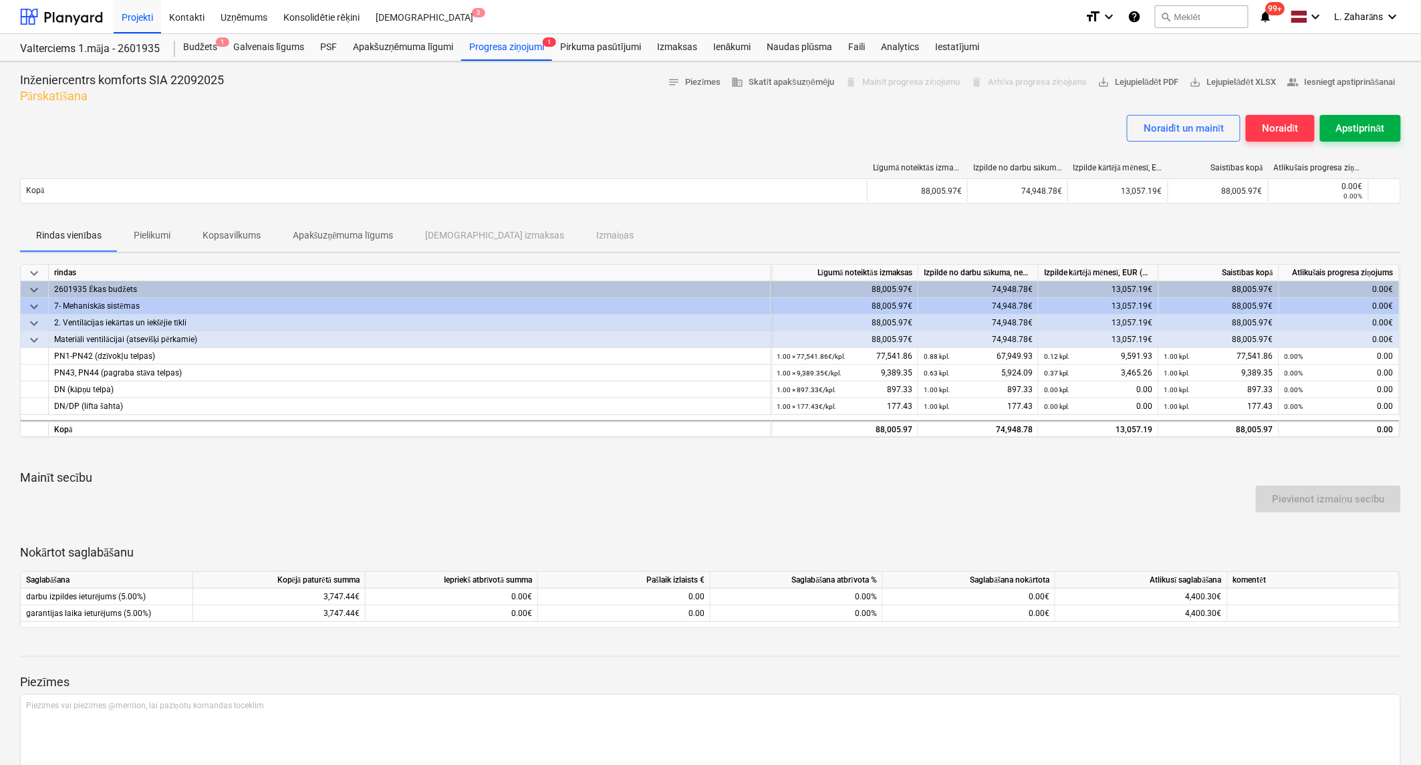
click at [1367, 127] on div "Apstiprināt" at bounding box center [1360, 128] width 49 height 17
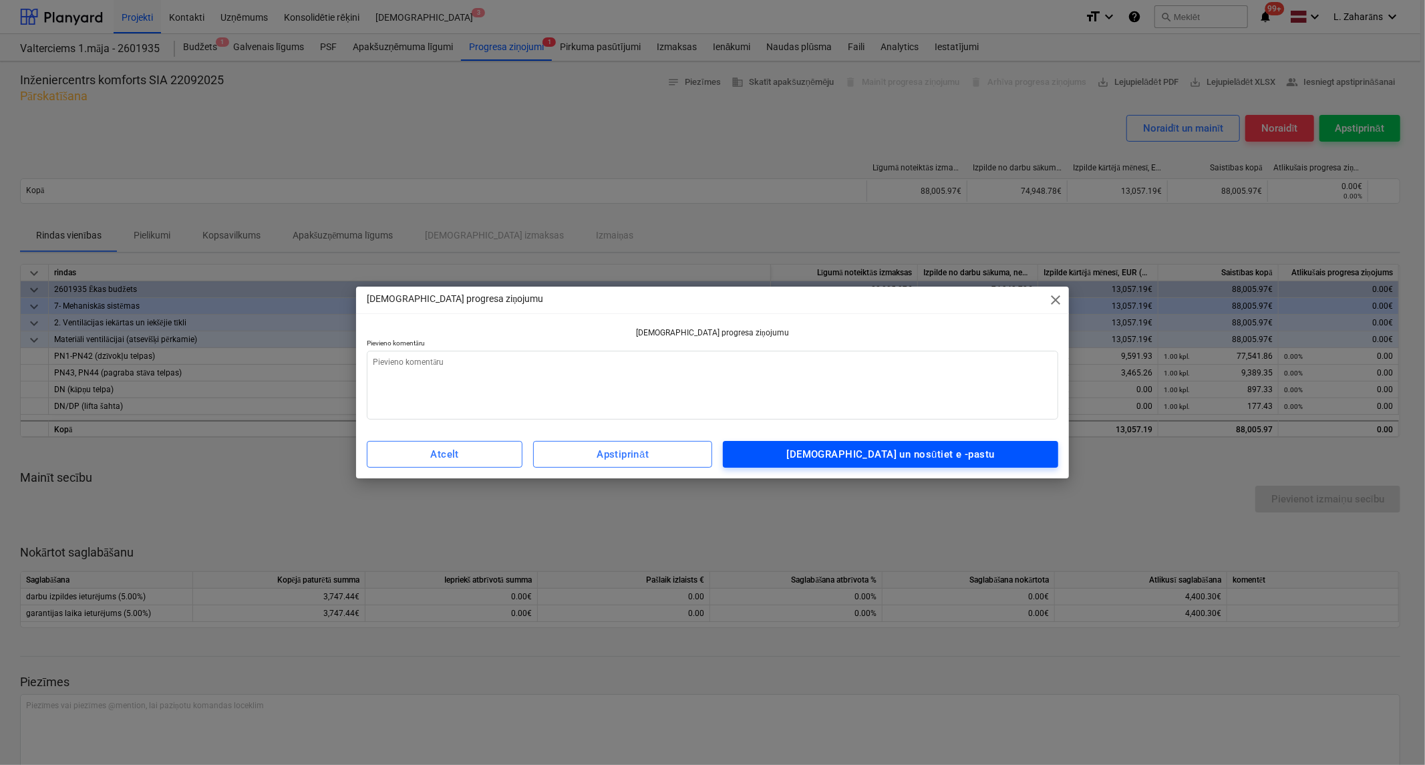
click at [822, 452] on span "Apstipriniet un nosūtiet e -pastu" at bounding box center [890, 454] width 305 height 17
type textarea "x"
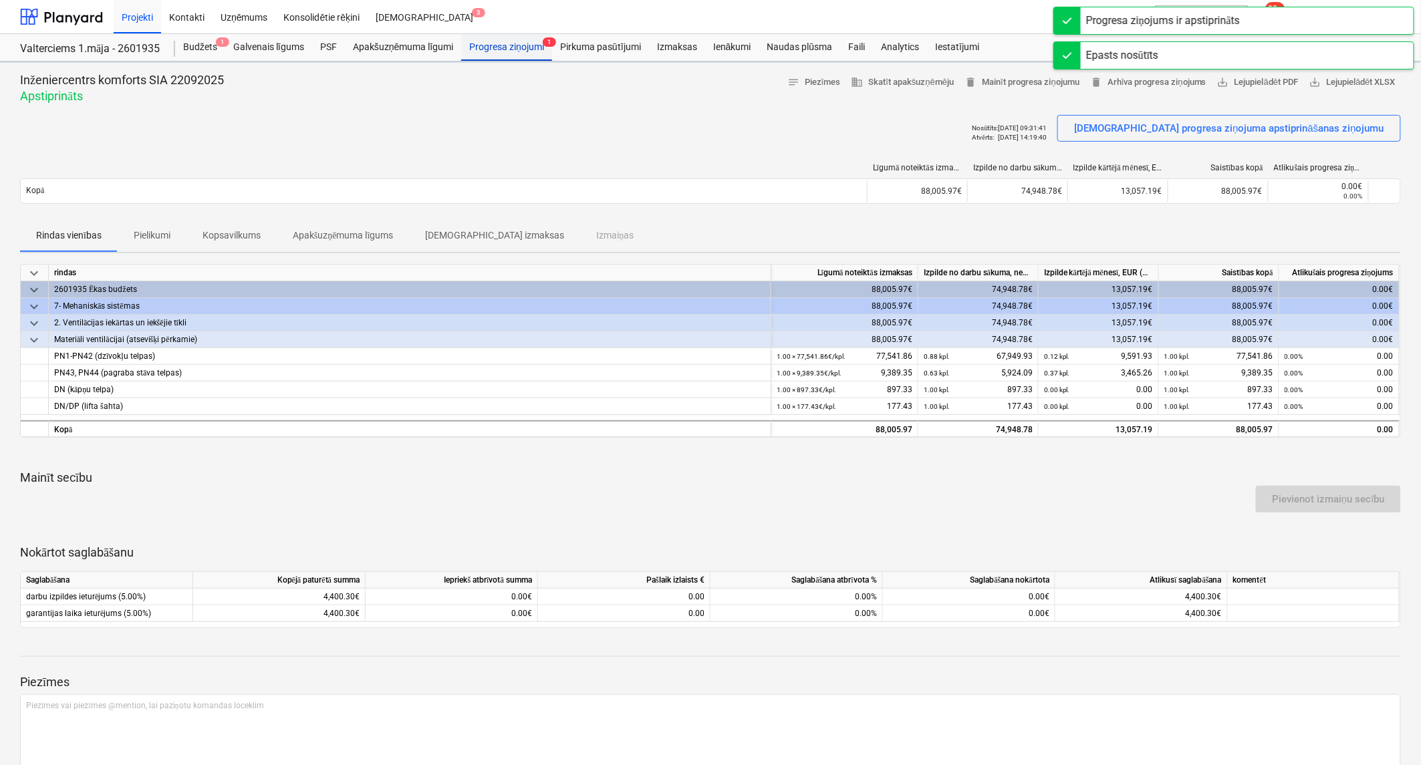
click at [499, 45] on div "Progresa ziņojumi 1" at bounding box center [506, 47] width 91 height 27
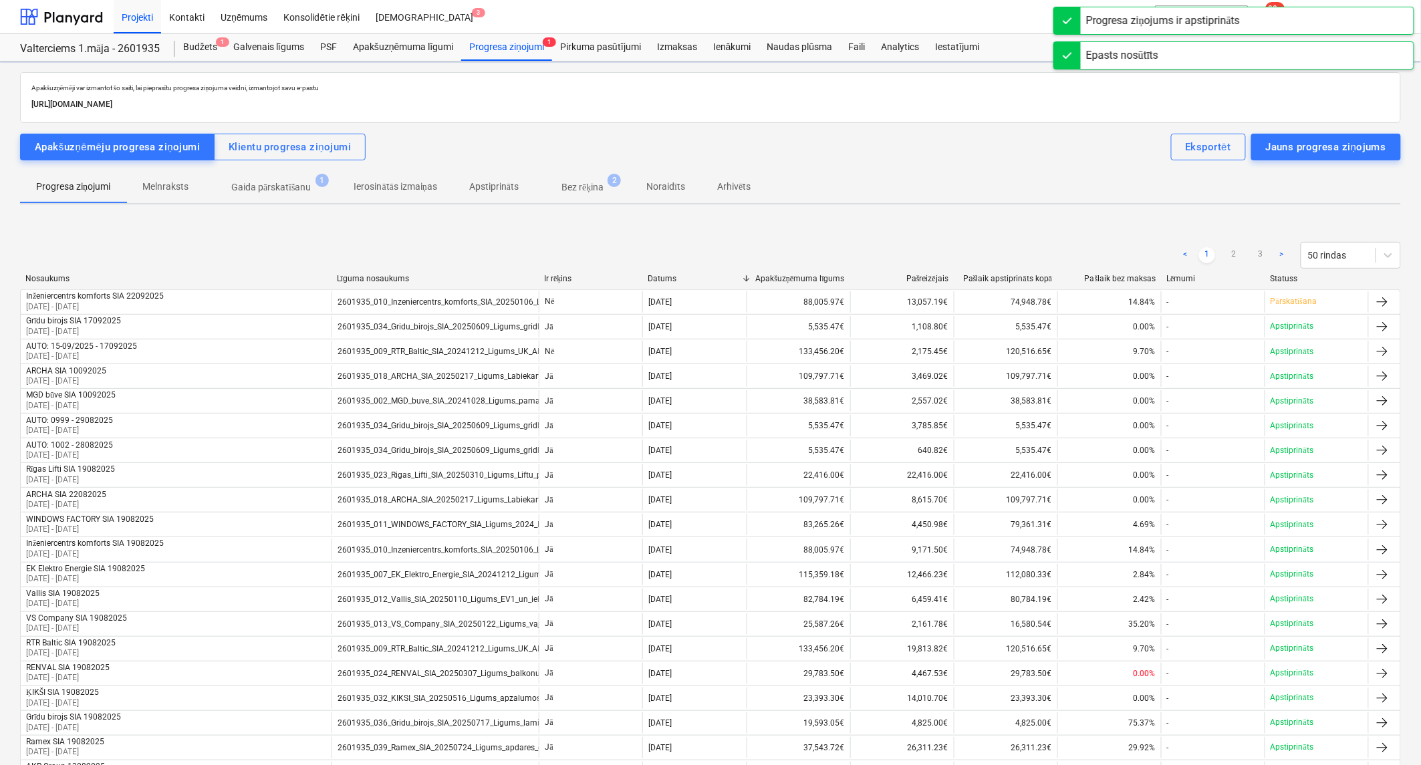
click at [579, 184] on p "Bez rēķina" at bounding box center [582, 187] width 42 height 14
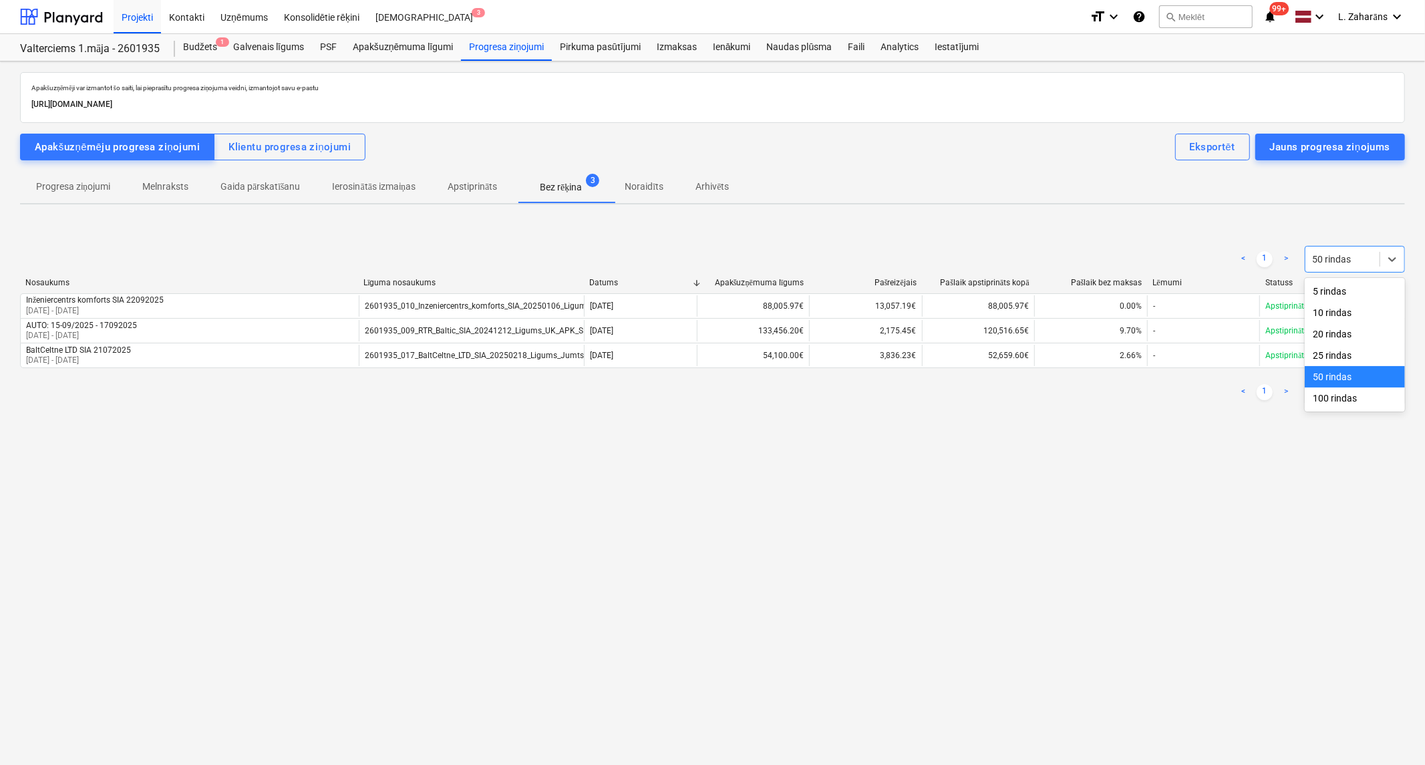
click at [1326, 262] on div at bounding box center [1342, 259] width 61 height 13
click at [1339, 293] on div "5 rindas" at bounding box center [1355, 291] width 100 height 21
click at [1390, 257] on icon at bounding box center [1393, 259] width 8 height 5
click at [1333, 335] on div "20 rindas" at bounding box center [1355, 333] width 100 height 21
click at [291, 144] on div "Klientu progresa ziņojumi" at bounding box center [290, 146] width 122 height 17
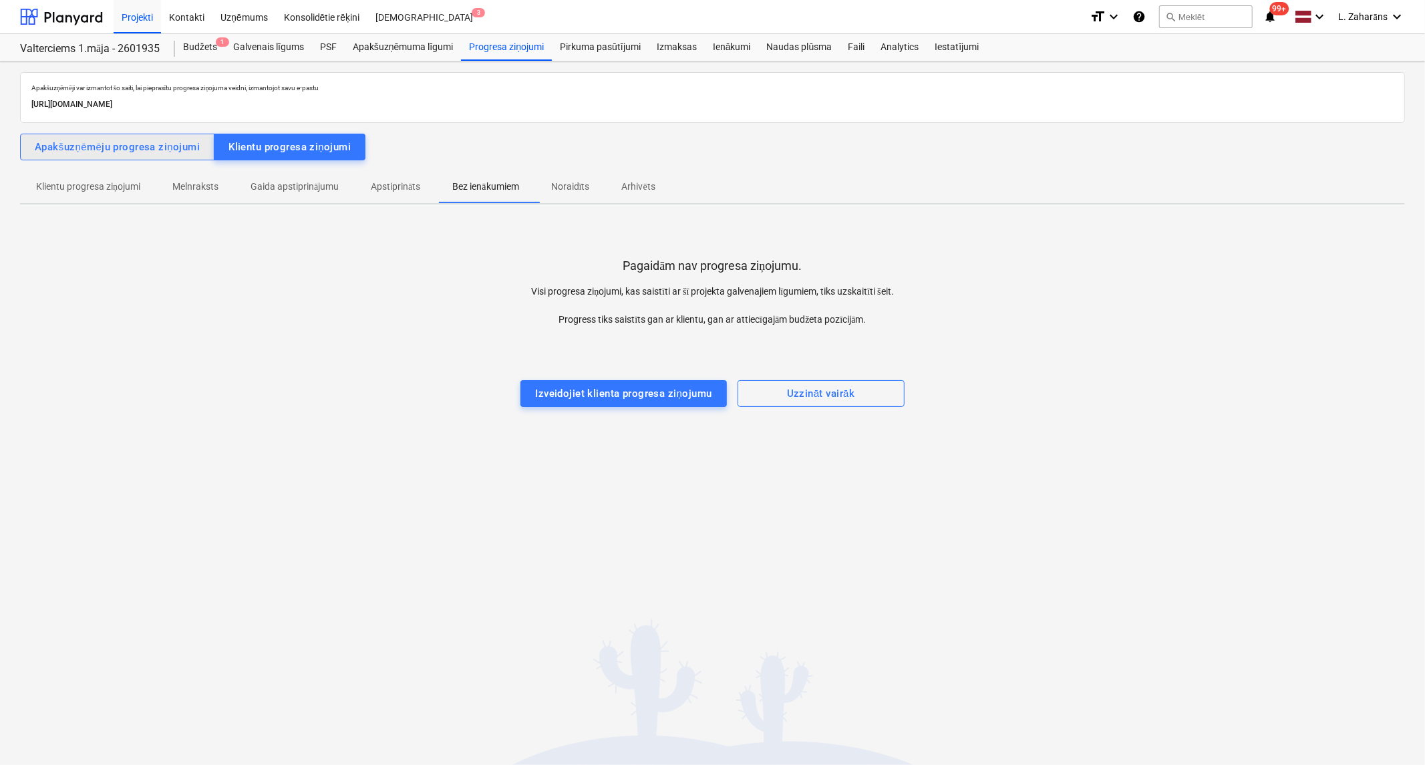
click at [168, 138] on div "Apakšuzņēmēju progresa ziņojumi" at bounding box center [117, 146] width 165 height 17
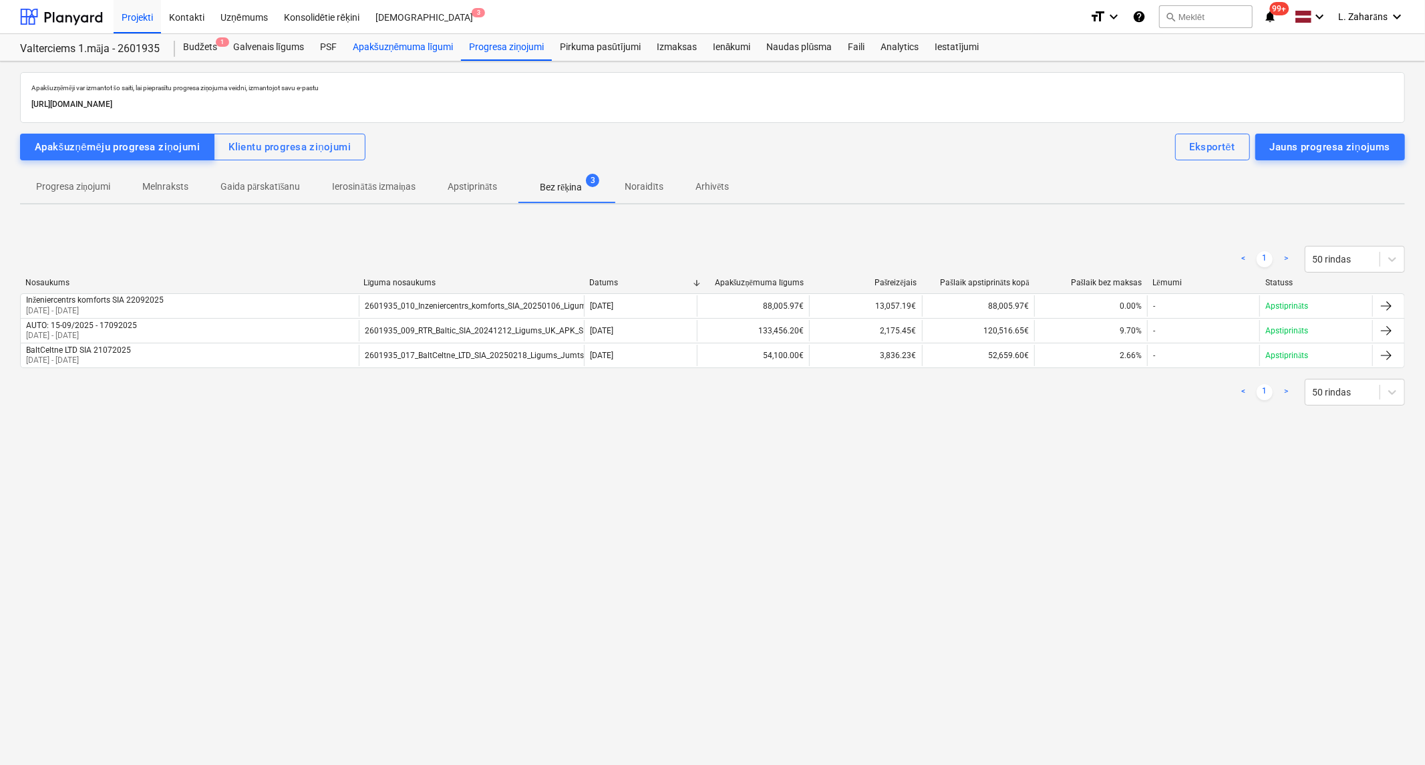
click at [389, 53] on div "Apakšuzņēmuma līgumi" at bounding box center [403, 47] width 116 height 27
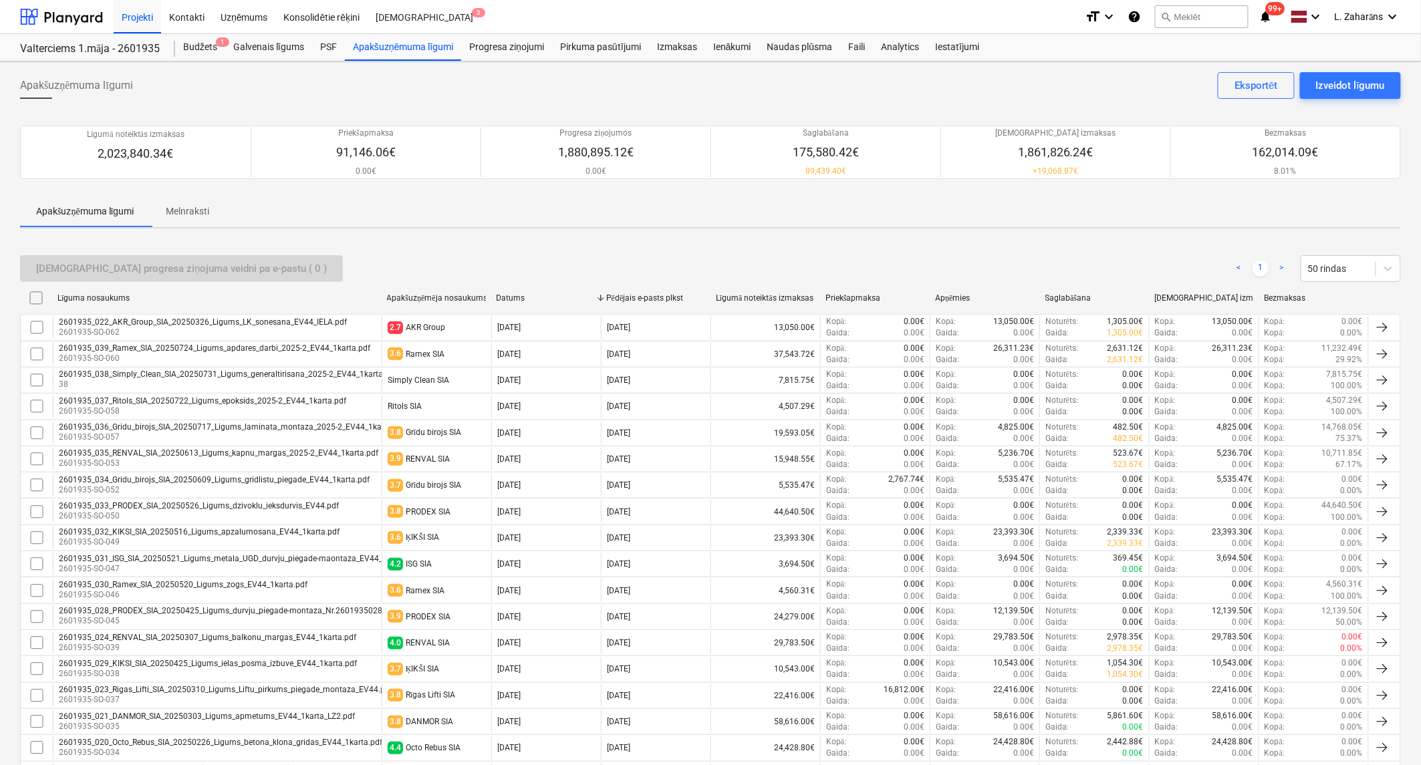
click at [117, 295] on div "Līguma nosaukums" at bounding box center [216, 298] width 319 height 10
checkbox input "false"
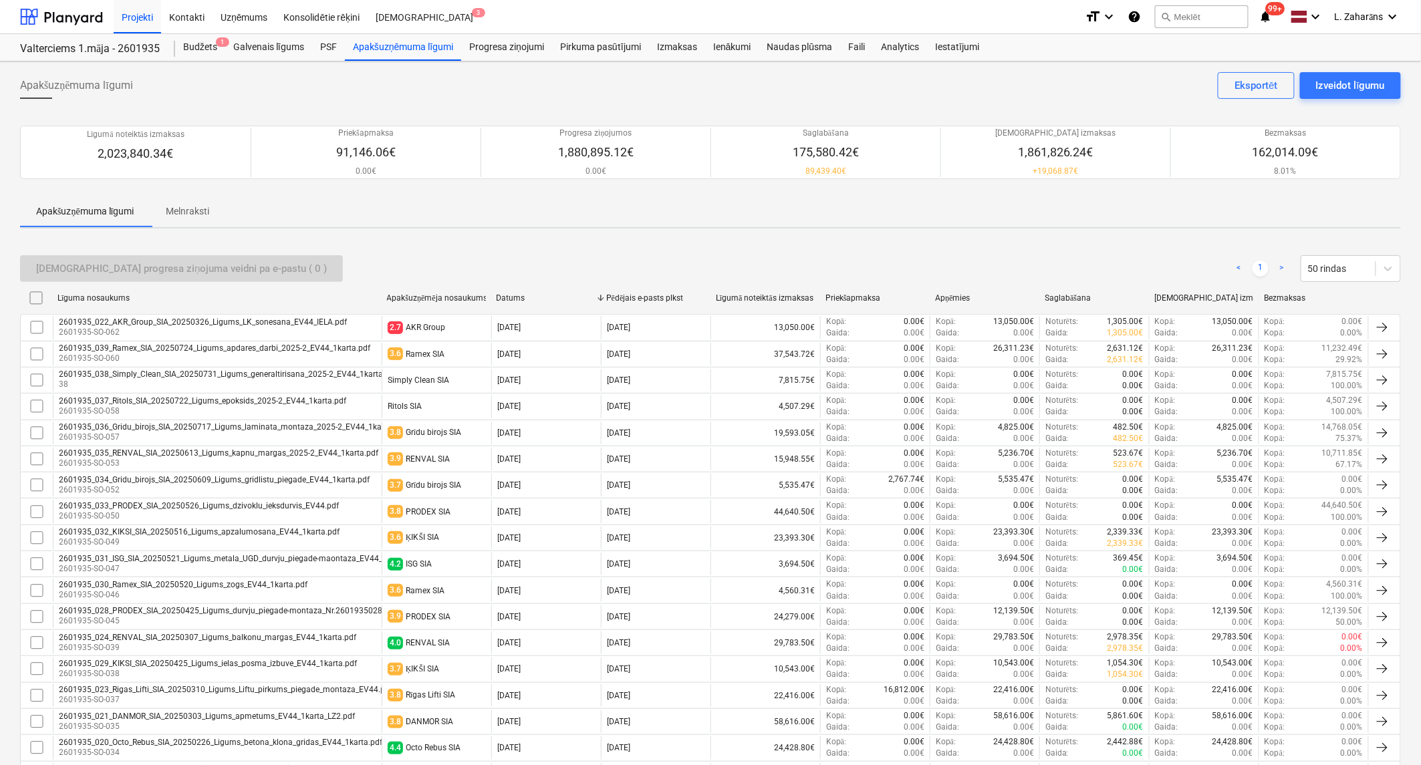
checkbox input "false"
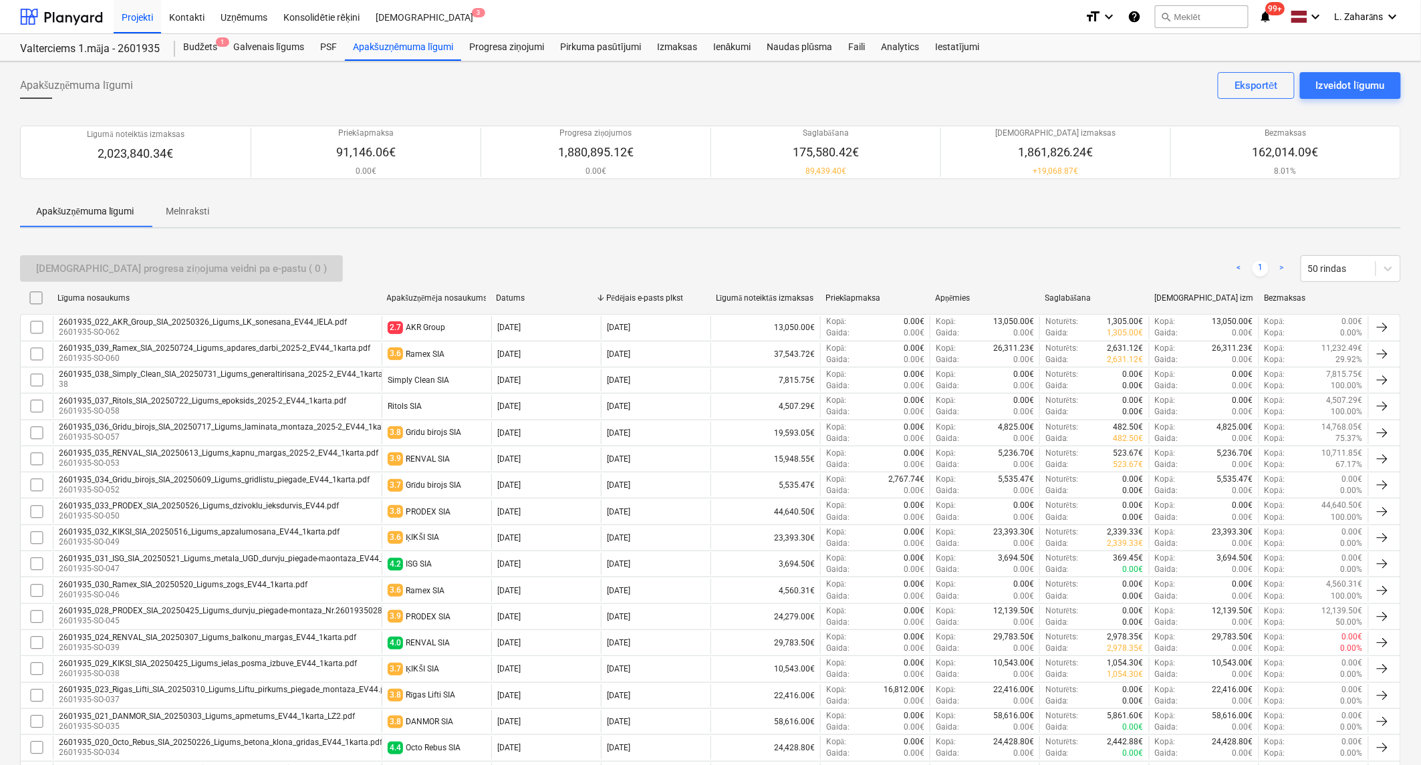
checkbox input "false"
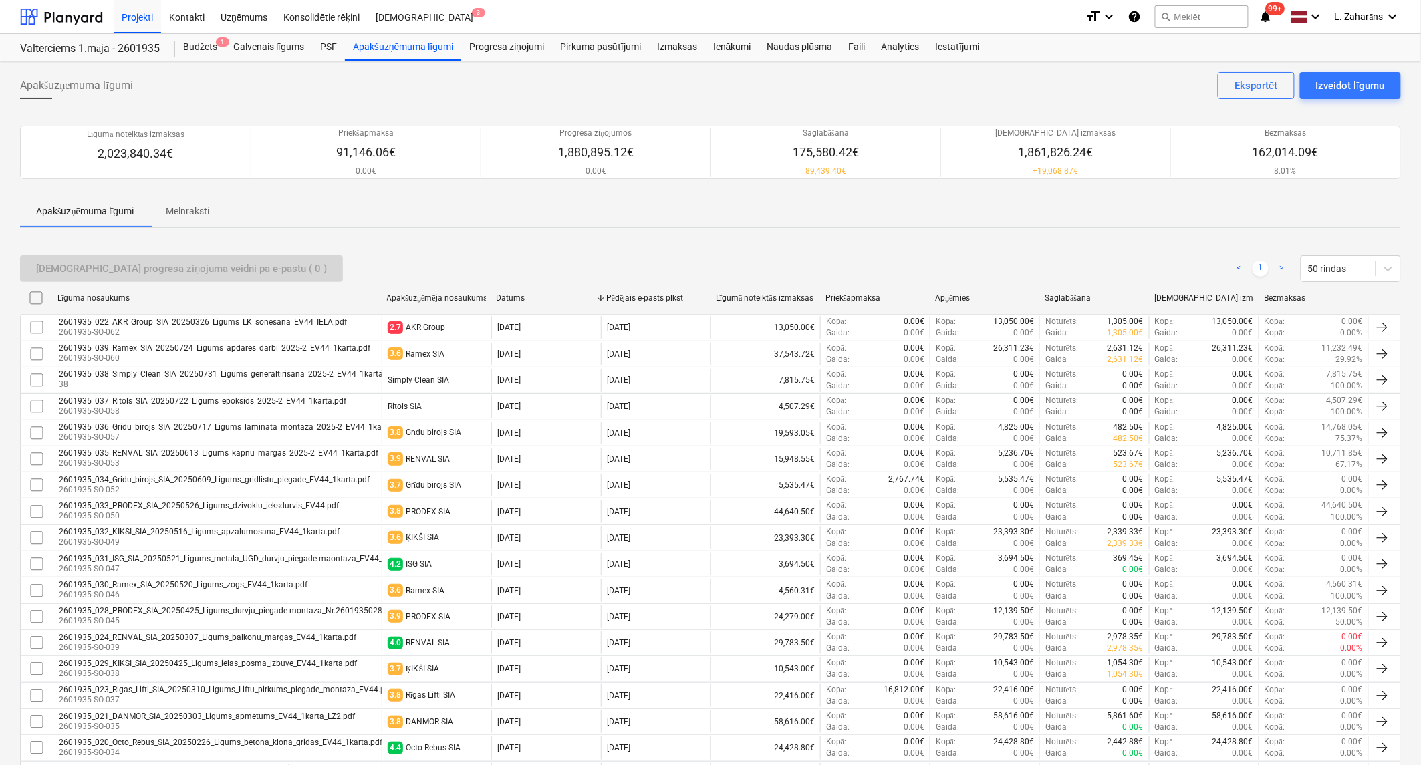
checkbox input "false"
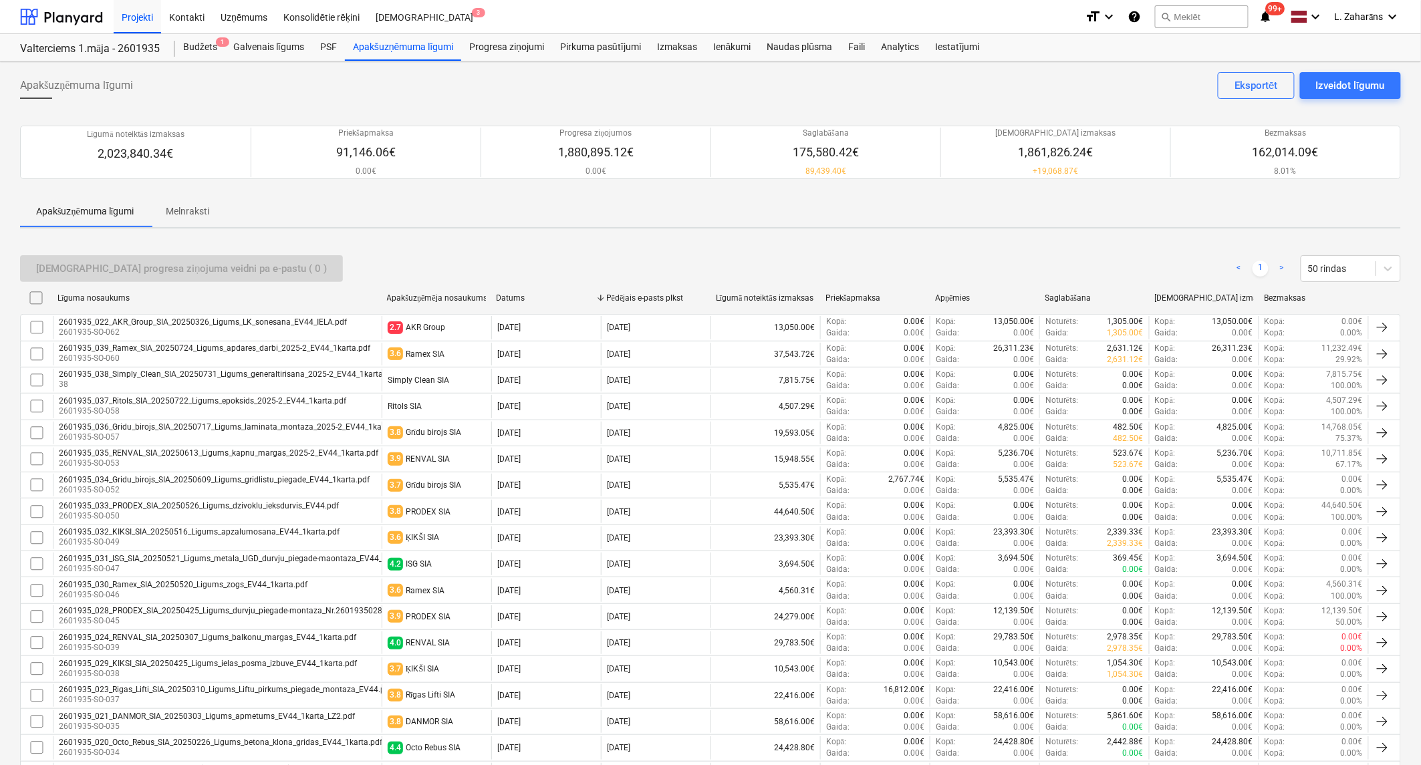
checkbox input "false"
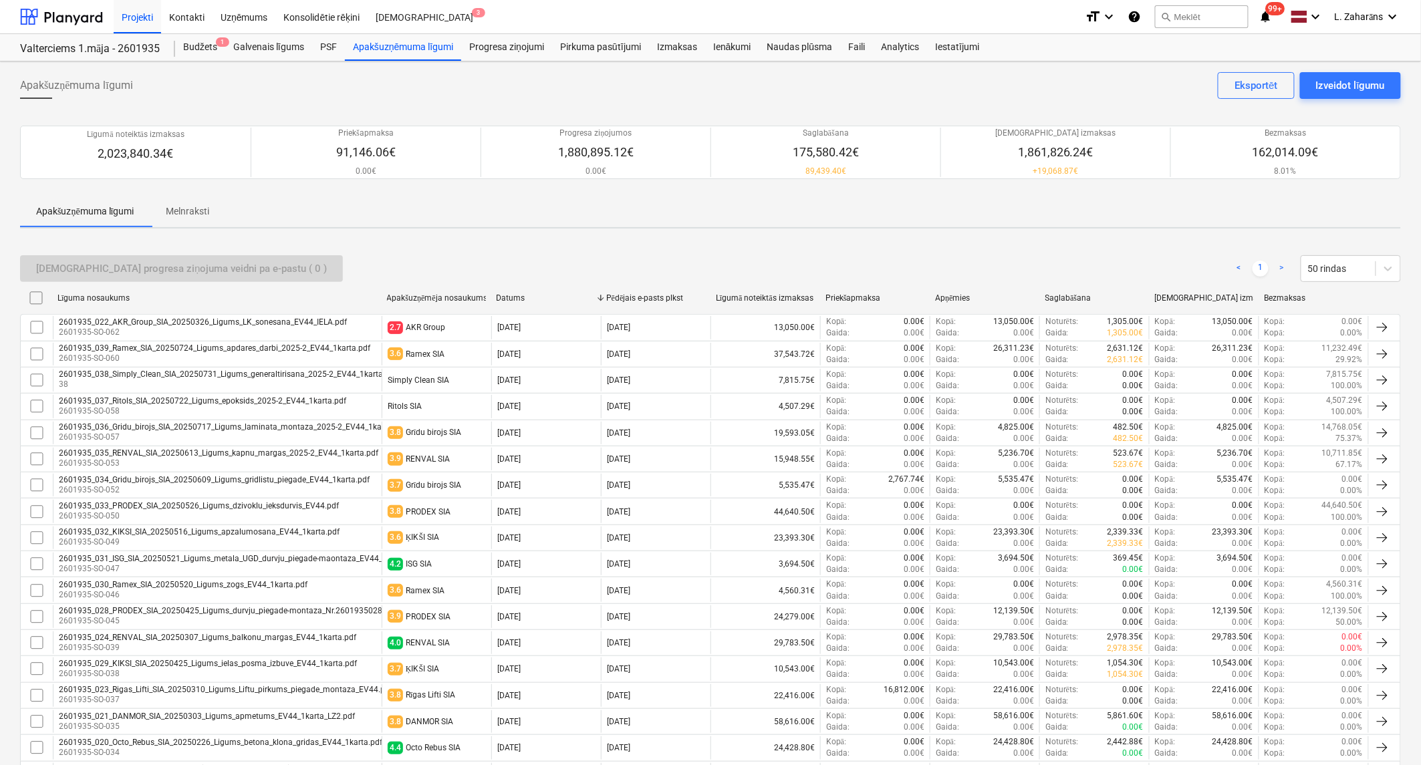
checkbox input "false"
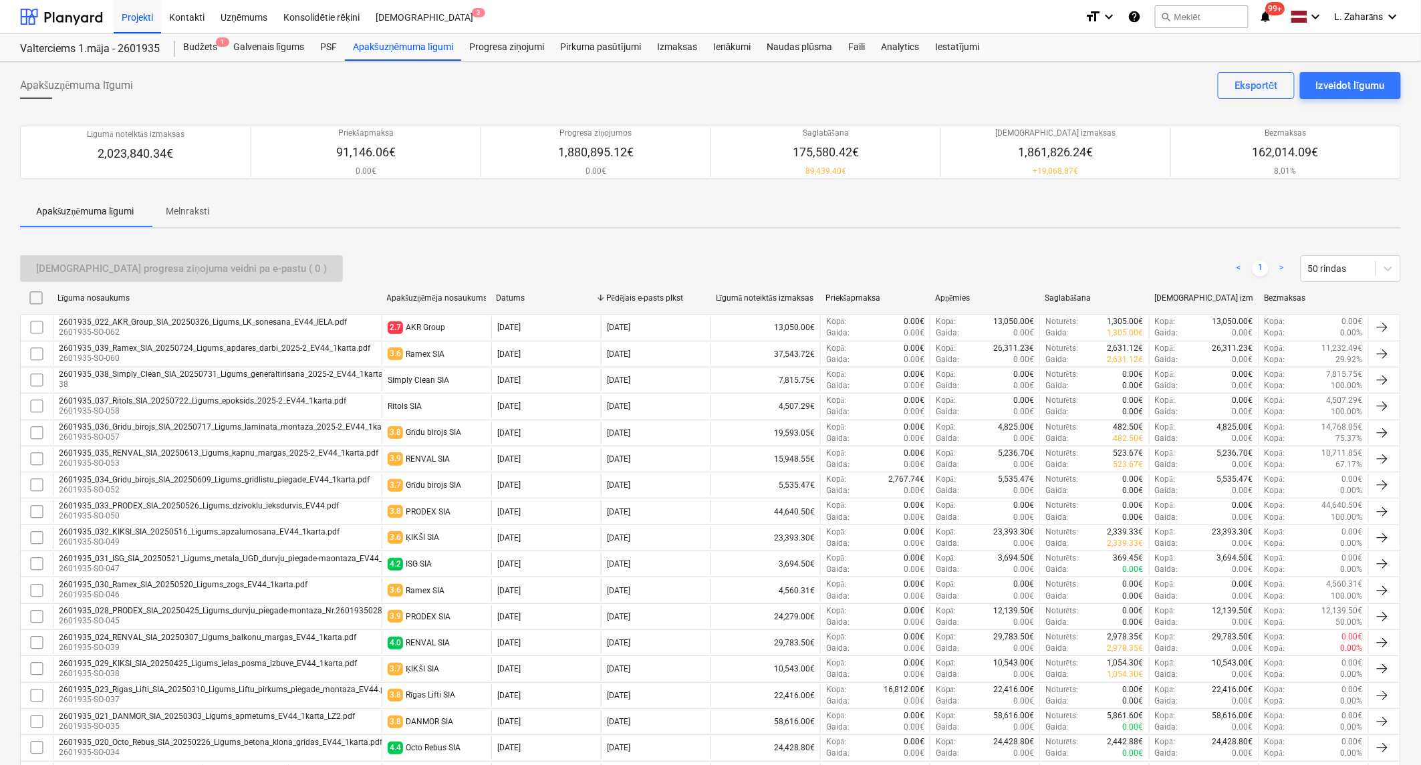
checkbox input "false"
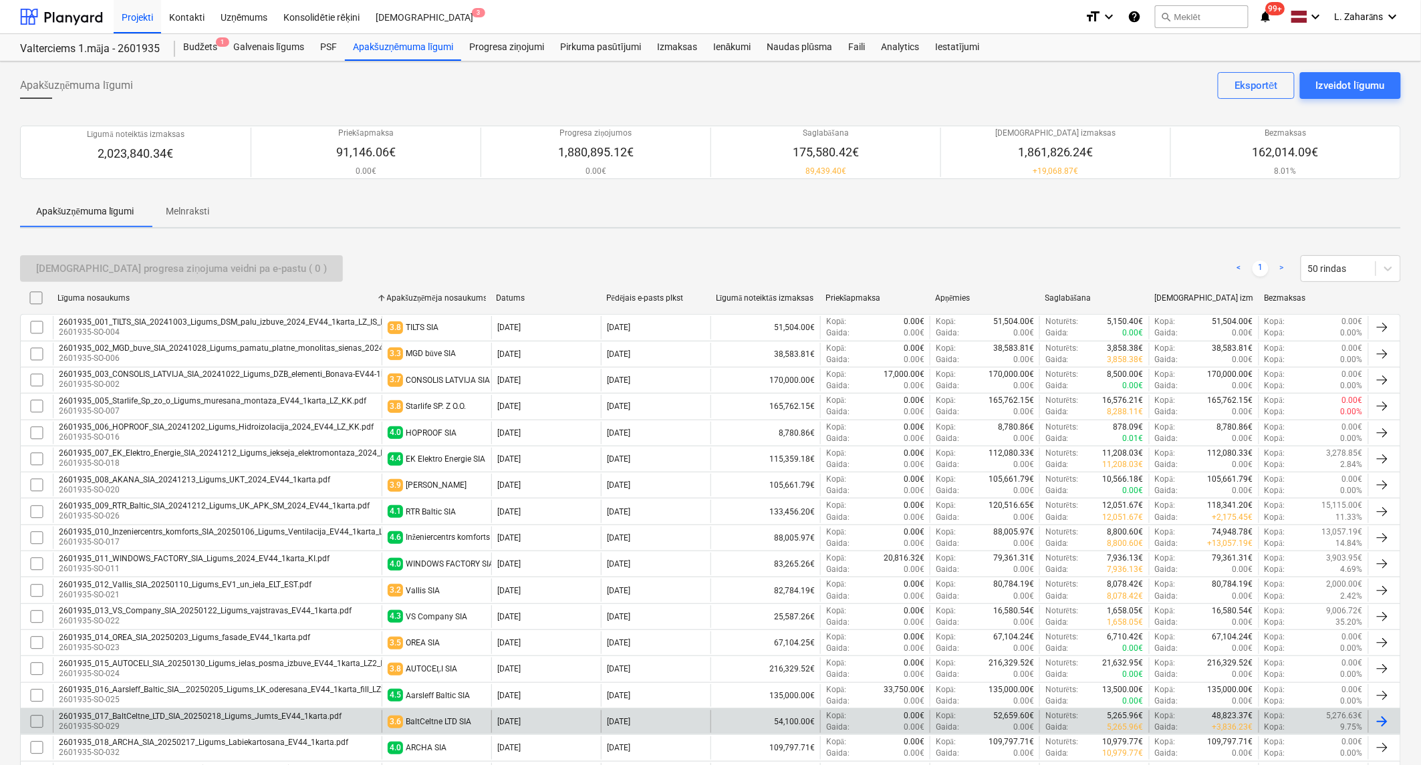
click at [176, 717] on div "2601935_017_BaltCeltne_LTD_SIA_20250218_Ligums_Jumts_EV44_1karta.pdf" at bounding box center [200, 716] width 283 height 9
